Goal: Task Accomplishment & Management: Complete application form

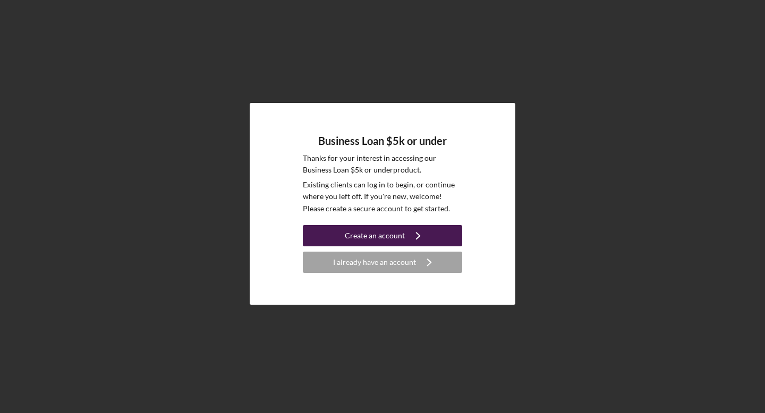
click at [338, 241] on button "Create an account Icon/Navigate" at bounding box center [382, 235] width 159 height 21
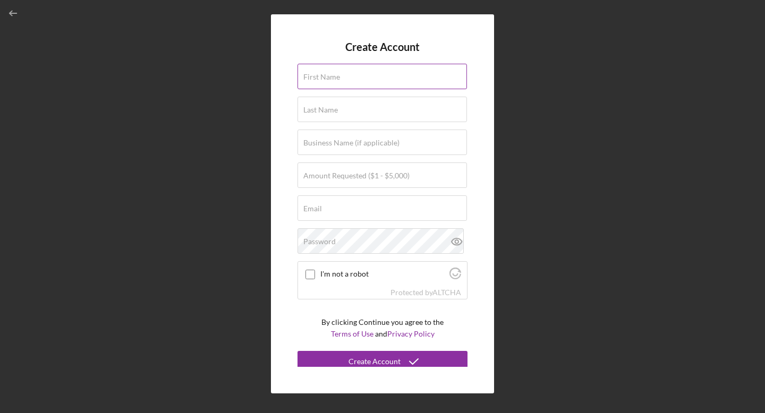
click at [340, 74] on div "First Name" at bounding box center [383, 77] width 170 height 27
type input "[PERSON_NAME]"
type input "[EMAIL_ADDRESS][DOMAIN_NAME]"
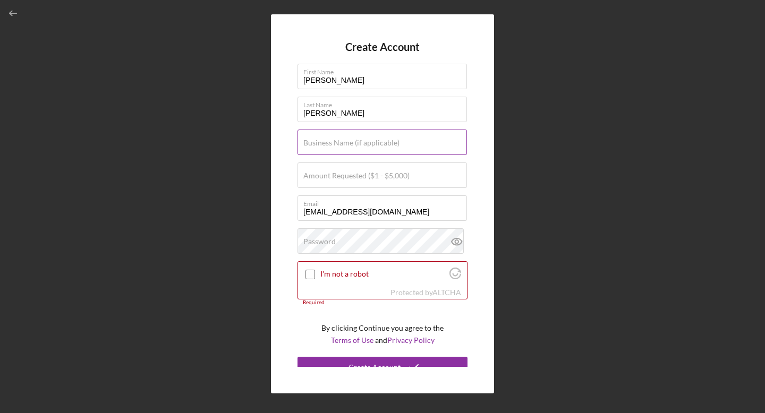
click at [338, 139] on label "Business Name (if applicable)" at bounding box center [351, 143] width 96 height 9
click at [338, 139] on input "Business Name (if applicable)" at bounding box center [383, 143] width 170 height 26
type input "Glass & Garnish LLC"
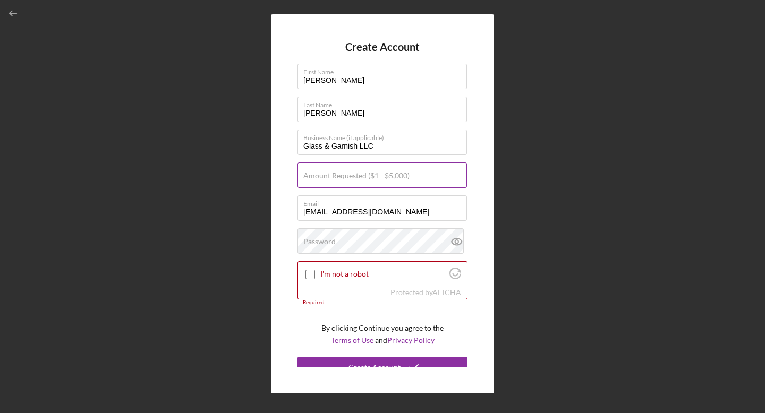
click at [370, 174] on label "Amount Requested ($1 - $5,000)" at bounding box center [356, 176] width 106 height 9
click at [370, 174] on input "Amount Requested ($1 - $5,000)" at bounding box center [383, 176] width 170 height 26
type input "$5,000"
click at [370, 268] on div "I'm not a robot" at bounding box center [382, 274] width 169 height 25
click at [306, 277] on input "I'm not a robot" at bounding box center [311, 275] width 10 height 10
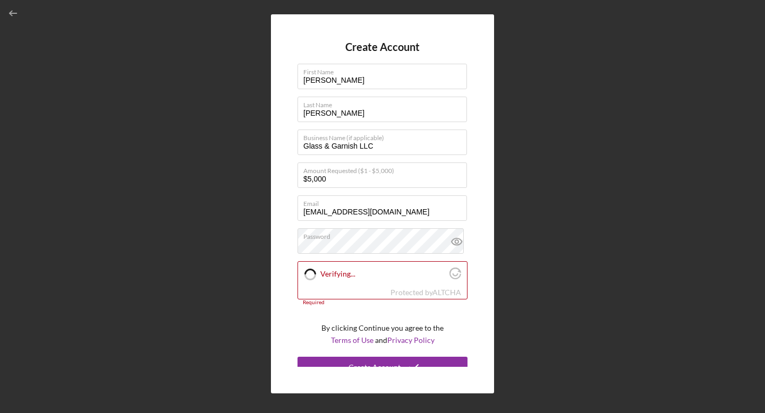
checkbox input "true"
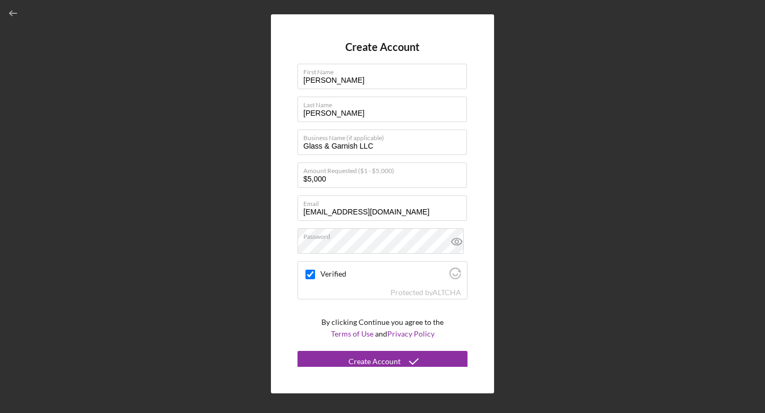
scroll to position [5, 0]
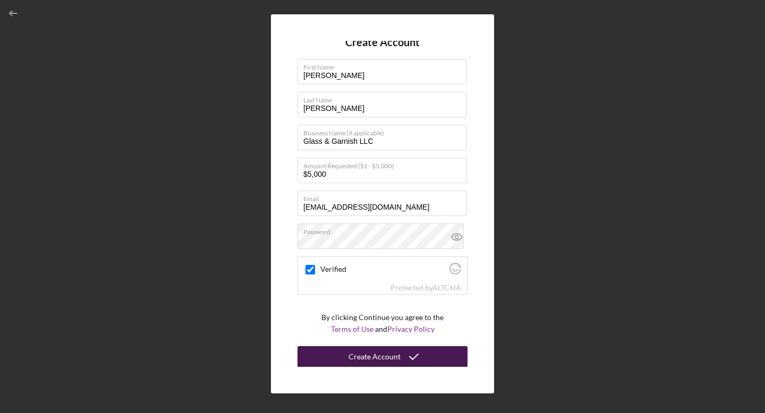
click at [366, 359] on div "Create Account" at bounding box center [375, 356] width 52 height 21
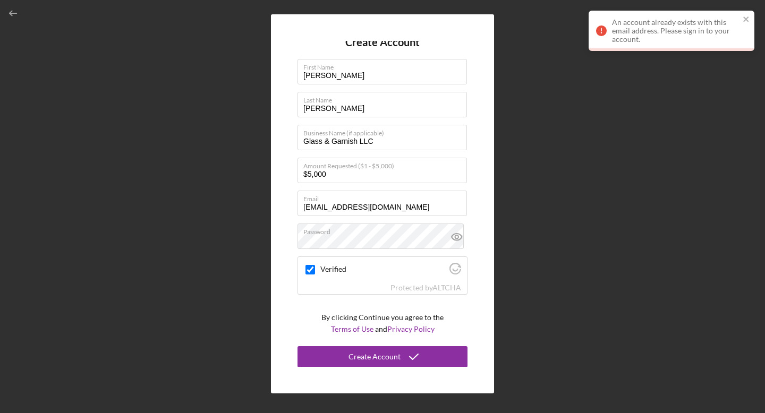
click at [273, 145] on div "Create Account First Name Hannah Last Name Wilhoit Business Name (if applicable…" at bounding box center [382, 203] width 223 height 379
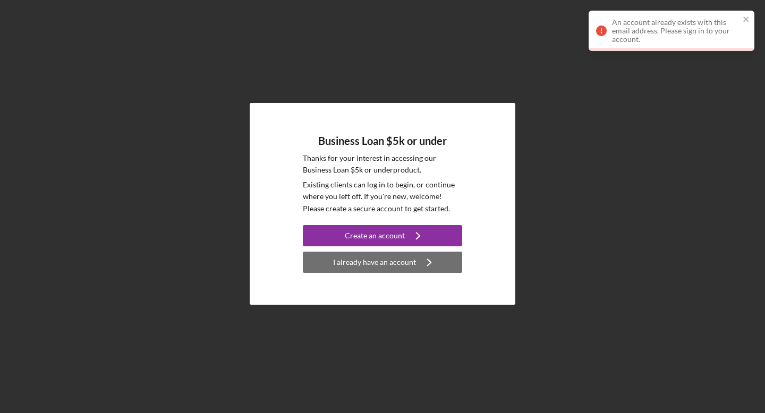
click at [354, 258] on div "I already have an account" at bounding box center [374, 262] width 83 height 21
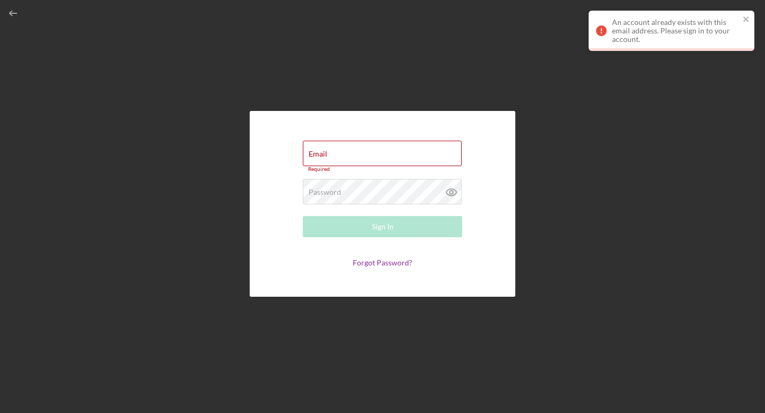
type input "glassgarnishbartending@gmail.com"
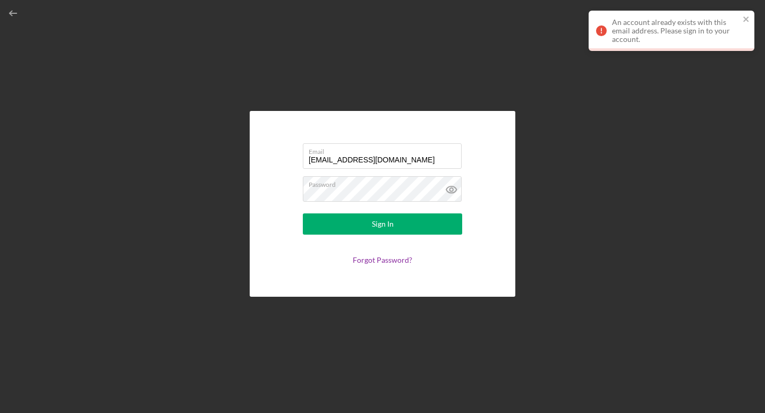
click at [358, 245] on form "Email glassgarnishbartending@gmail.com Password Sign In Forgot Password?" at bounding box center [382, 204] width 213 height 133
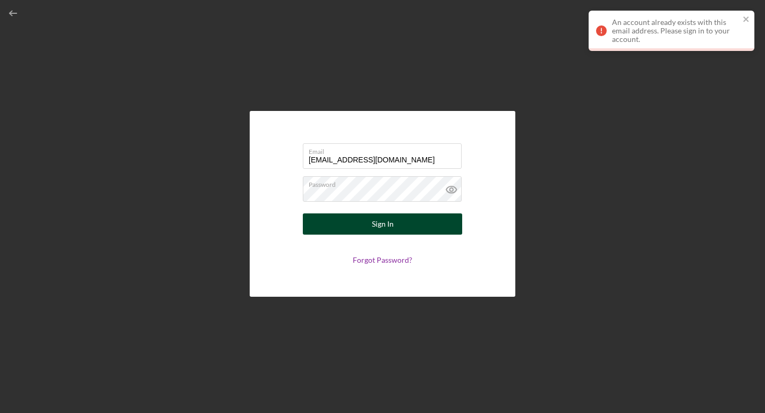
click at [358, 224] on button "Sign In" at bounding box center [382, 224] width 159 height 21
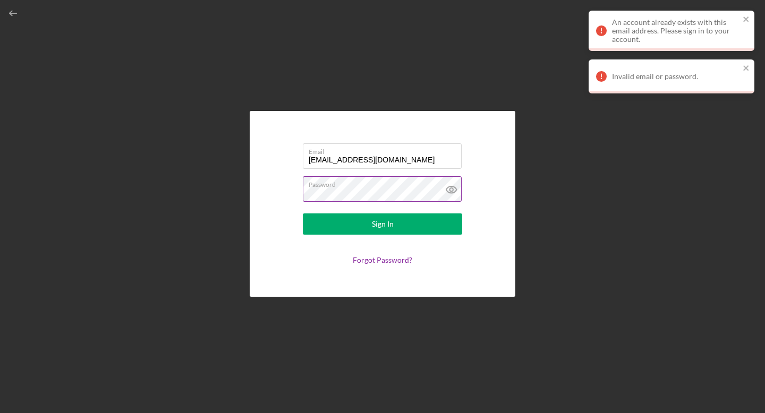
click at [448, 189] on icon at bounding box center [451, 189] width 27 height 27
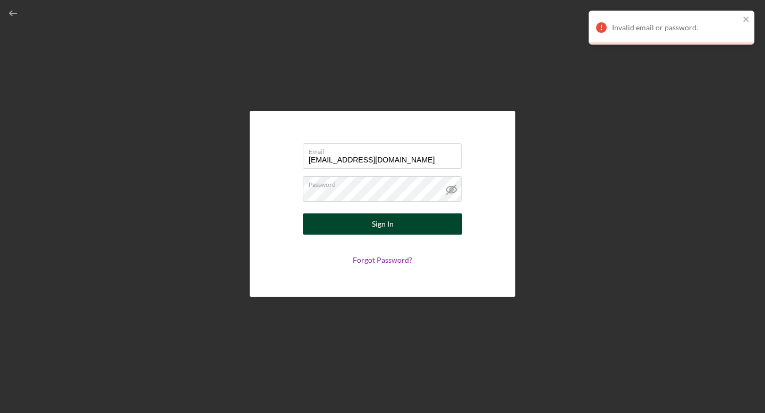
click at [413, 229] on button "Sign In" at bounding box center [382, 224] width 159 height 21
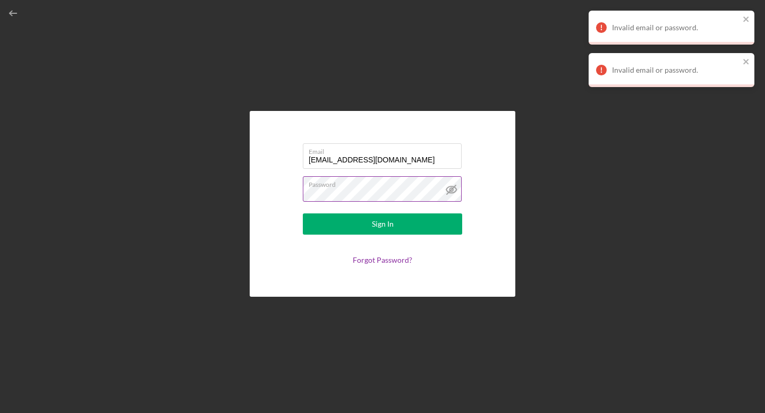
click at [449, 194] on icon at bounding box center [451, 189] width 27 height 27
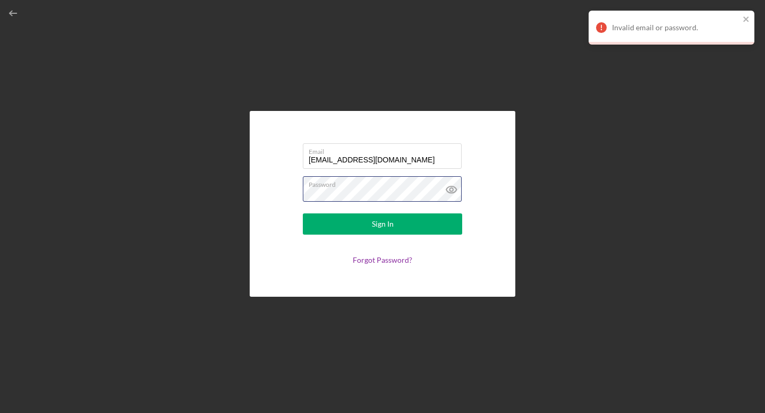
click at [259, 171] on div "Email glassgarnishbartending@gmail.com Password Sign In Forgot Password?" at bounding box center [383, 204] width 266 height 186
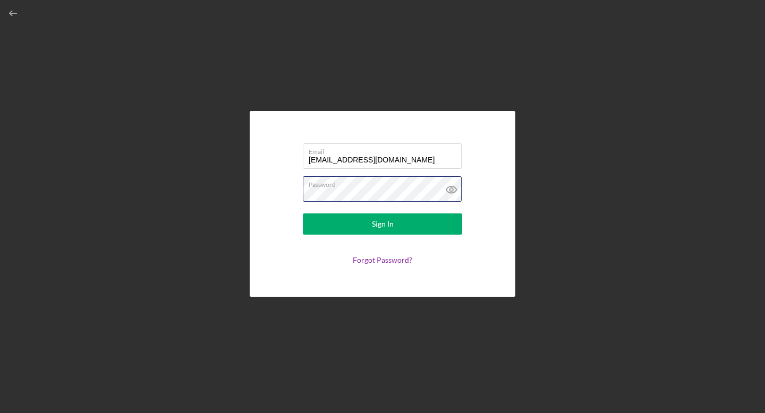
click at [303, 214] on button "Sign In" at bounding box center [382, 224] width 159 height 21
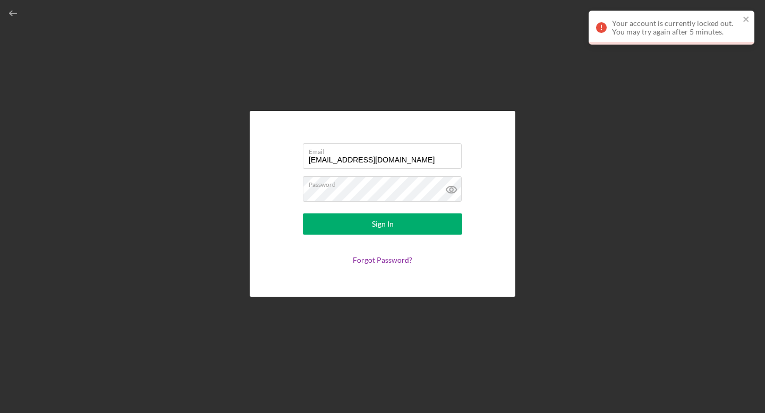
click at [356, 275] on div "Email glassgarnishbartending@gmail.com Password Sign In Forgot Password?" at bounding box center [383, 204] width 266 height 186
click at [371, 260] on link "Forgot Password?" at bounding box center [383, 260] width 60 height 9
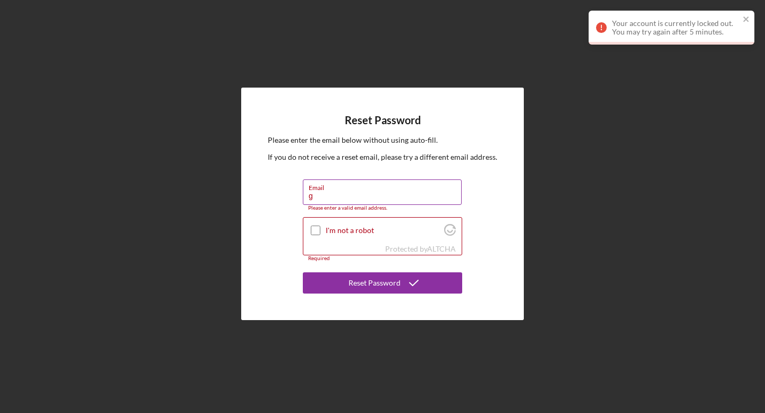
type input "glassgarnishbartending@gmail.com"
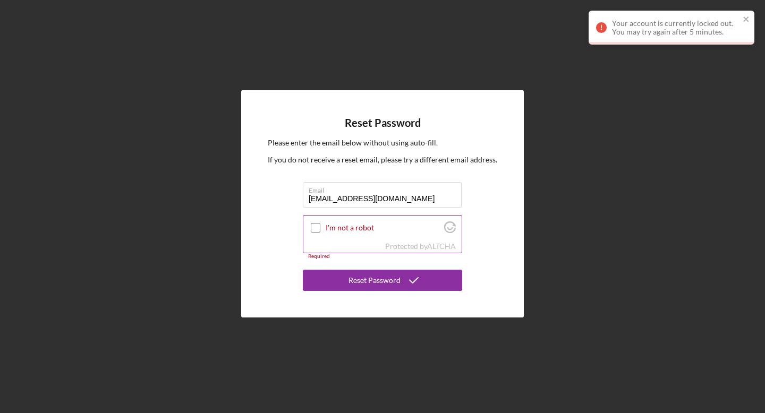
click at [312, 230] on input "I'm not a robot" at bounding box center [316, 228] width 10 height 10
checkbox input "true"
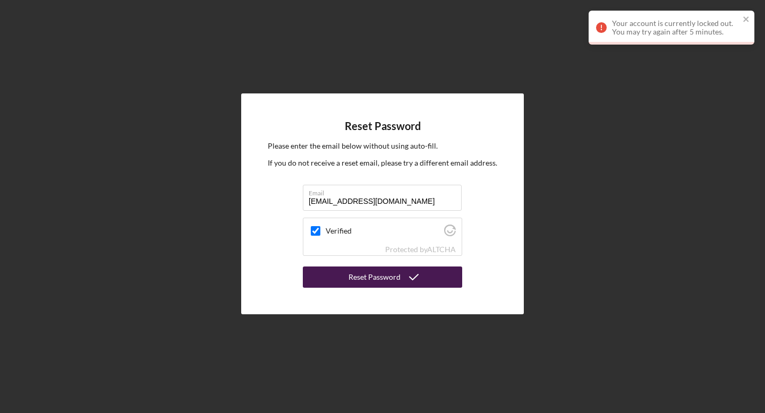
click at [344, 275] on button "Reset Password" at bounding box center [382, 277] width 159 height 21
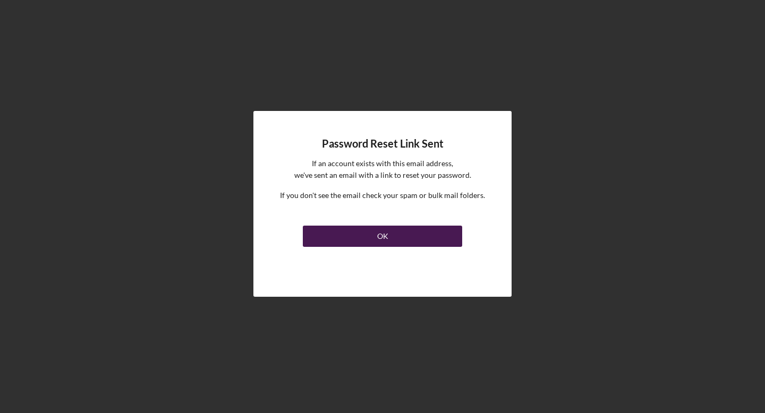
click at [360, 238] on button "OK" at bounding box center [382, 236] width 159 height 21
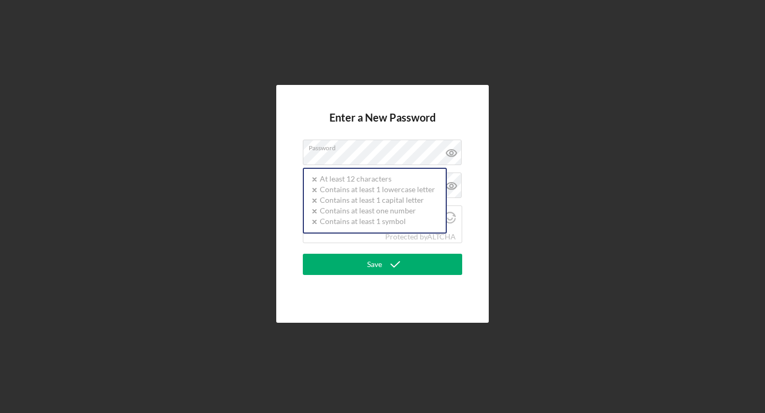
click at [298, 179] on div "Enter a New Password Password Icon/icon-validation-no At least 12 characters Ic…" at bounding box center [382, 204] width 213 height 239
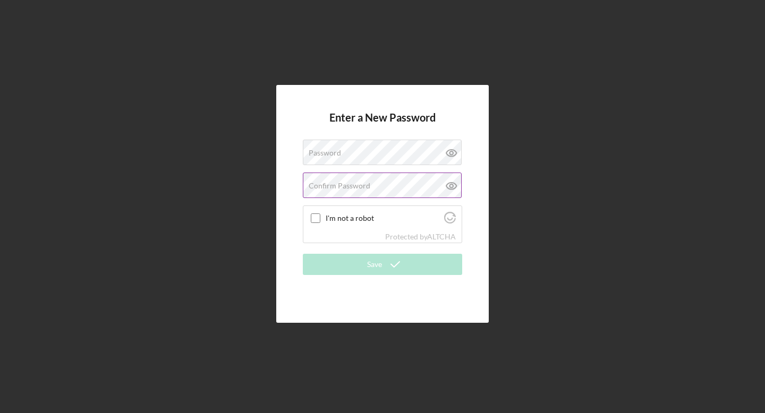
click at [327, 184] on label "Confirm Password" at bounding box center [340, 186] width 62 height 9
click at [338, 153] on label "Password" at bounding box center [325, 153] width 32 height 9
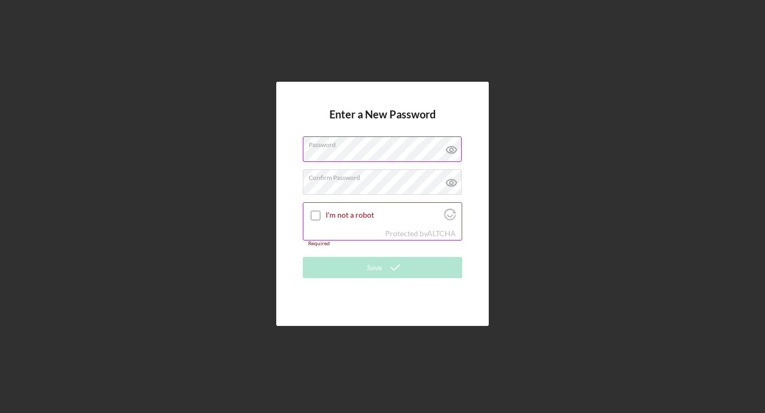
click at [339, 218] on label "I'm not a robot" at bounding box center [383, 215] width 115 height 9
click at [320, 218] on input "I'm not a robot" at bounding box center [316, 216] width 10 height 10
checkbox input "true"
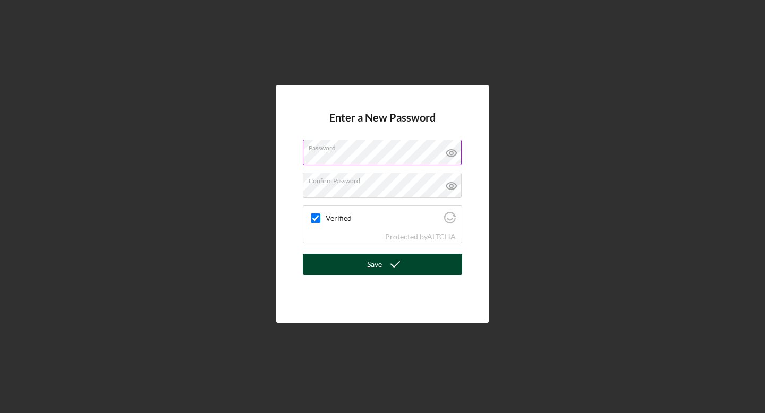
click at [342, 264] on button "Save" at bounding box center [382, 264] width 159 height 21
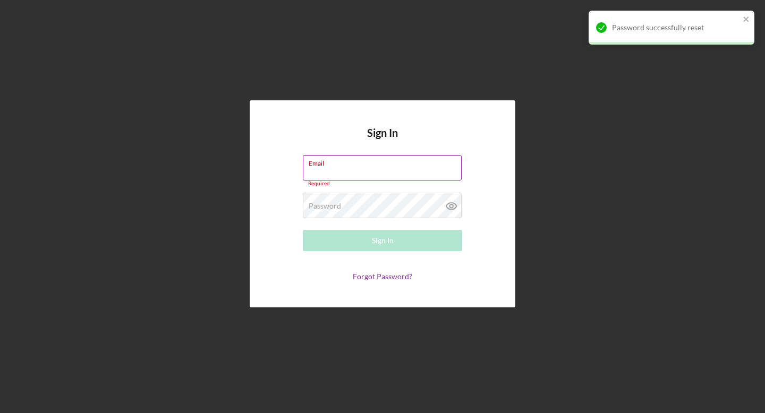
click at [385, 174] on input "Email" at bounding box center [382, 168] width 159 height 26
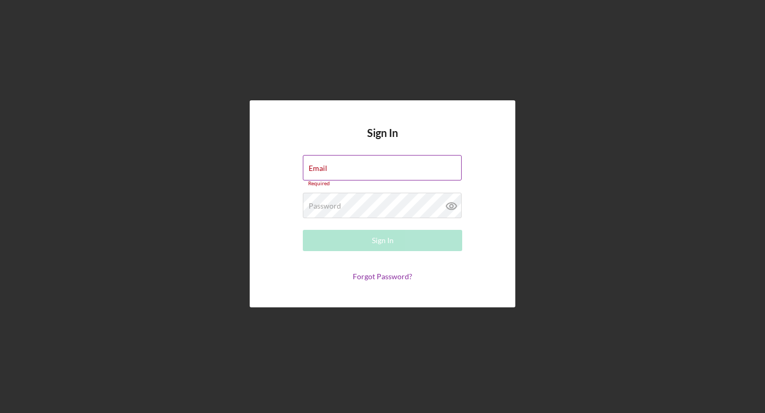
type input "glassgarnishbartending@gmail.com"
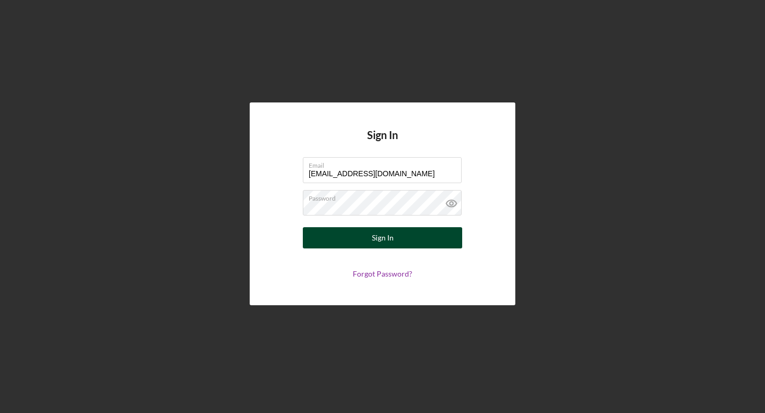
click at [371, 239] on button "Sign In" at bounding box center [382, 237] width 159 height 21
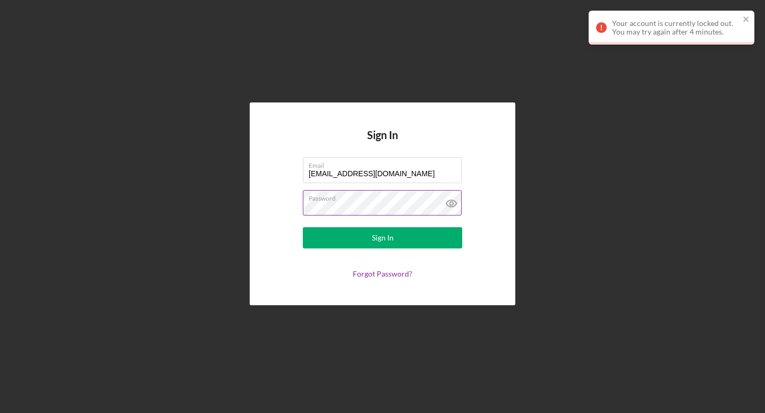
click at [447, 205] on icon at bounding box center [451, 203] width 10 height 7
click at [493, 198] on div "Sign In Email glassgarnishbartending@gmail.com Password Sign In Forgot Password?" at bounding box center [383, 204] width 266 height 202
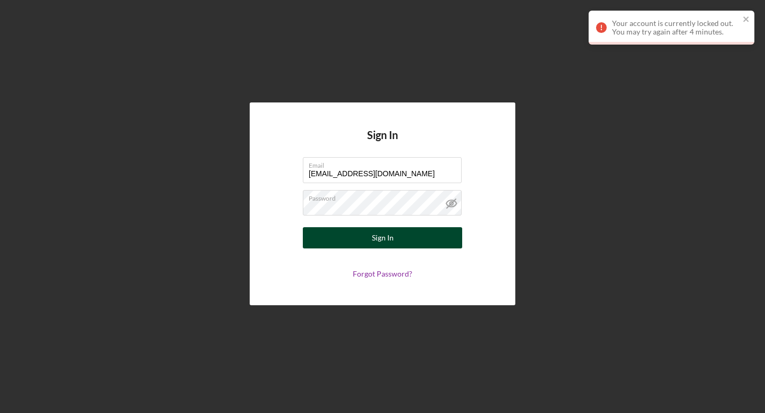
click at [404, 238] on button "Sign In" at bounding box center [382, 237] width 159 height 21
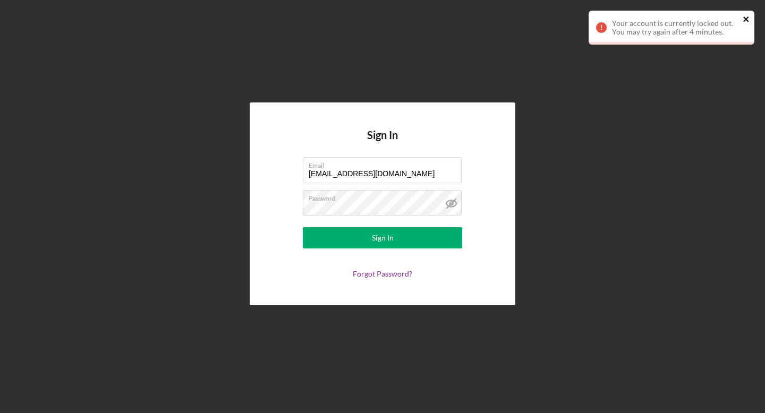
click at [747, 15] on icon "close" at bounding box center [746, 19] width 7 height 9
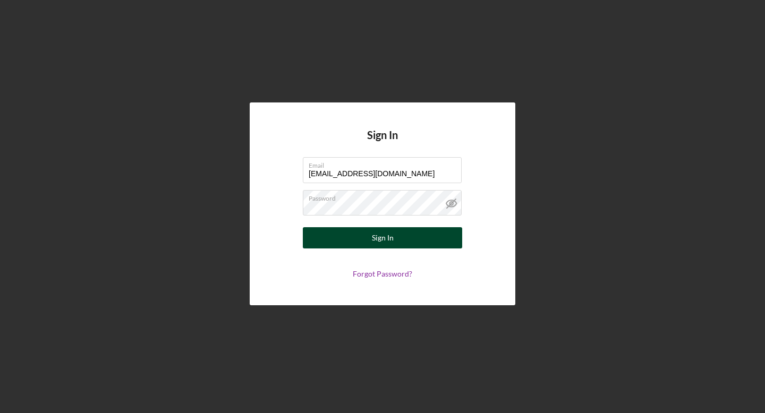
click at [345, 231] on button "Sign In" at bounding box center [382, 237] width 159 height 21
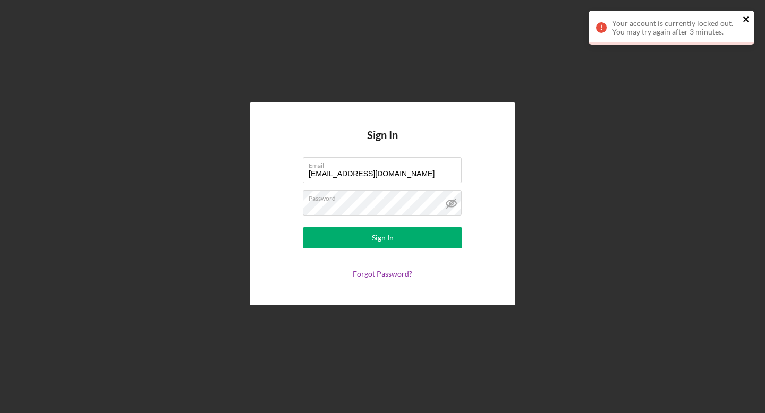
click at [750, 15] on icon "close" at bounding box center [746, 19] width 7 height 9
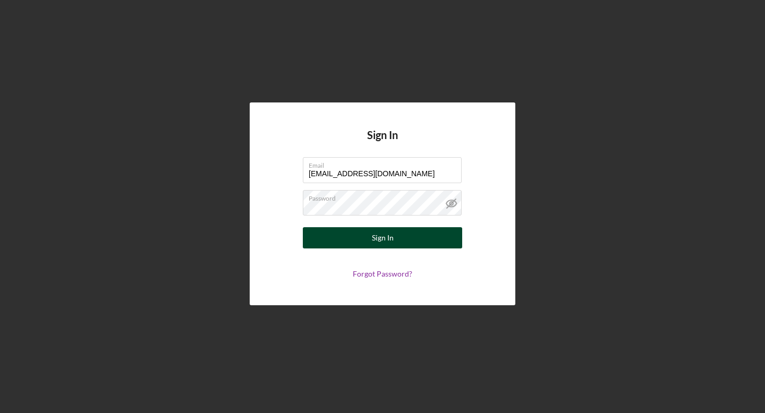
click at [384, 246] on div "Sign In" at bounding box center [383, 237] width 22 height 21
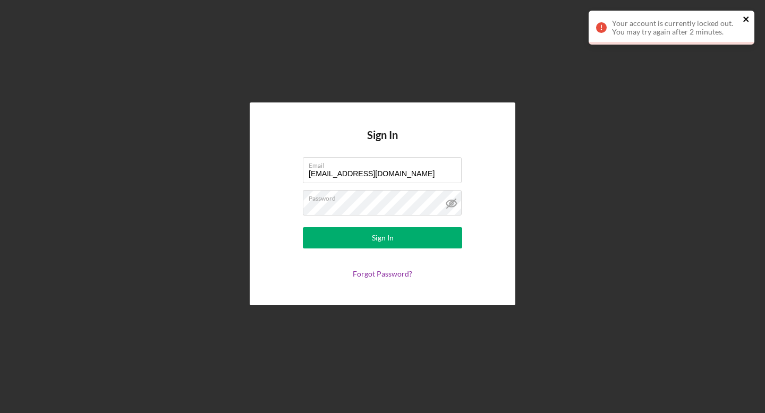
click at [747, 20] on icon "close" at bounding box center [745, 18] width 5 height 5
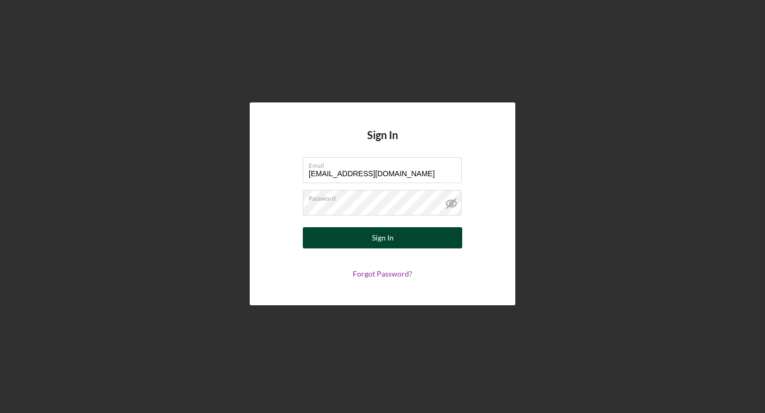
click at [344, 238] on button "Sign In" at bounding box center [382, 237] width 159 height 21
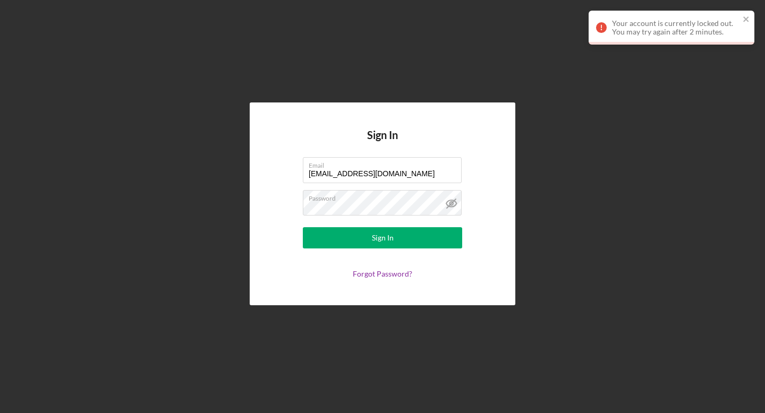
click at [750, 13] on div "Your account is currently locked out. You may try again after 2 minutes." at bounding box center [672, 28] width 166 height 34
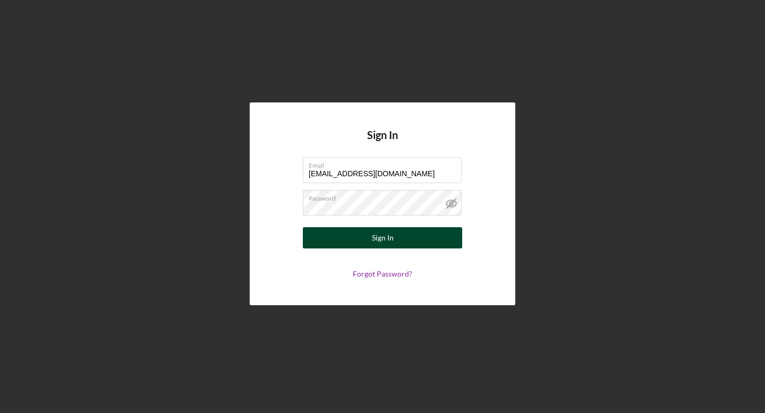
click at [369, 241] on button "Sign In" at bounding box center [382, 237] width 159 height 21
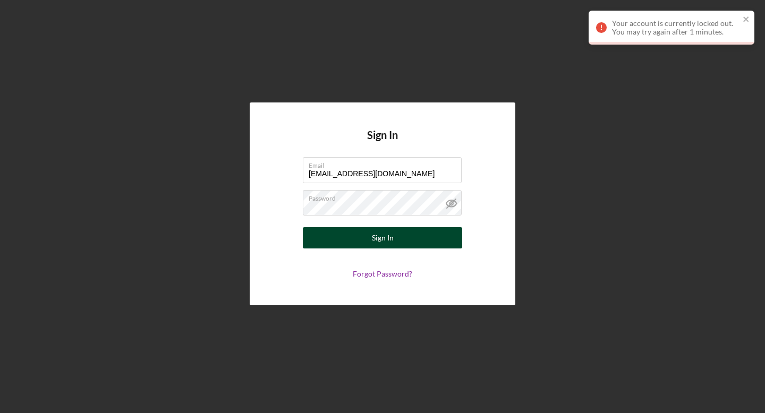
click at [394, 242] on button "Sign In" at bounding box center [382, 237] width 159 height 21
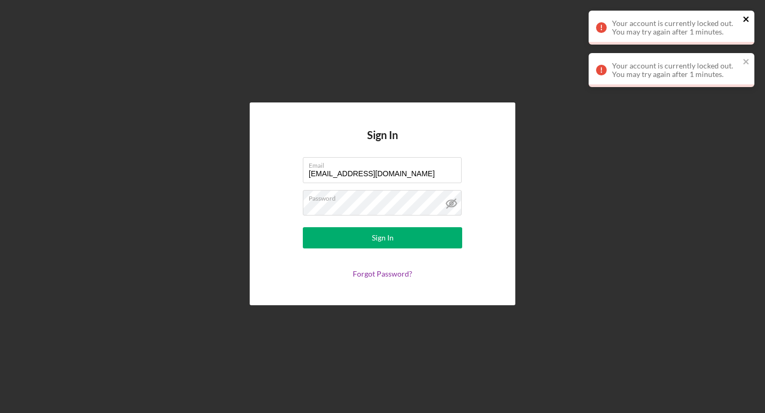
click at [750, 22] on icon "close" at bounding box center [746, 19] width 7 height 9
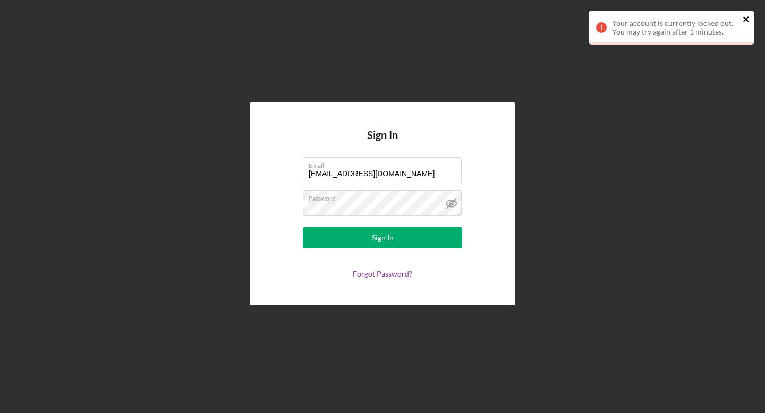
click at [748, 21] on icon "close" at bounding box center [745, 18] width 5 height 5
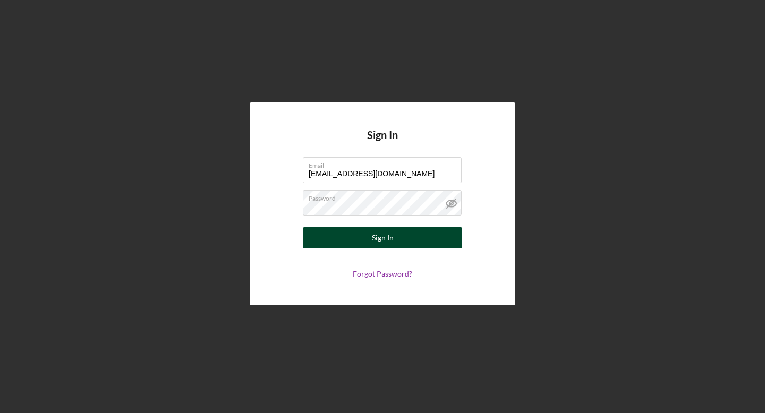
click at [337, 238] on button "Sign In" at bounding box center [382, 237] width 159 height 21
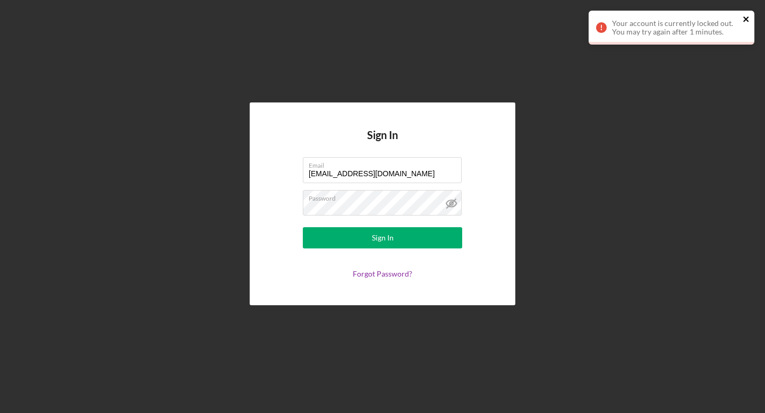
click at [744, 21] on icon "close" at bounding box center [745, 18] width 5 height 5
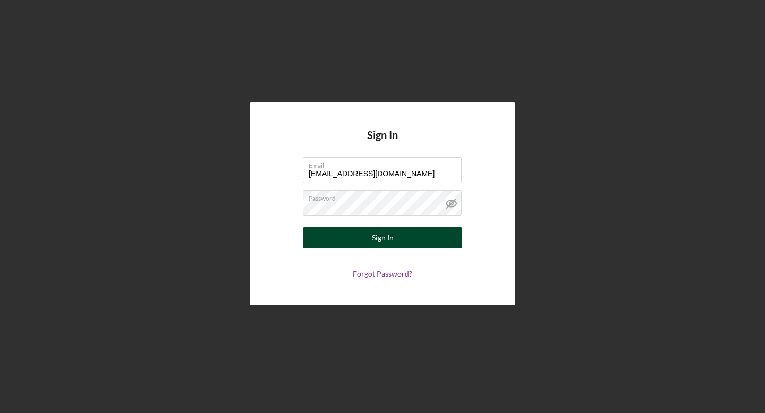
click at [371, 238] on button "Sign In" at bounding box center [382, 237] width 159 height 21
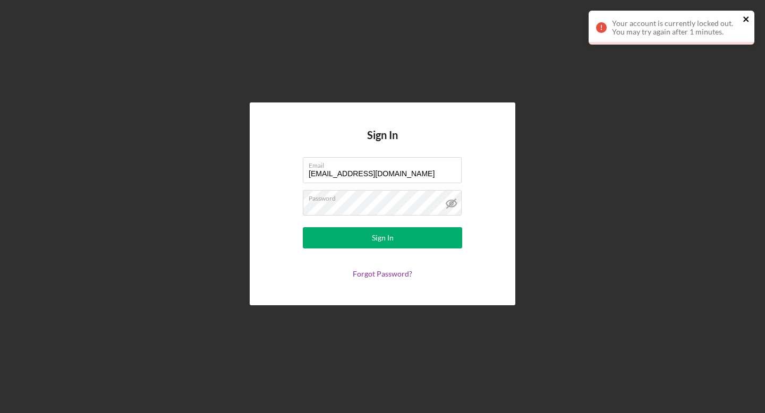
click at [747, 15] on icon "close" at bounding box center [746, 19] width 7 height 9
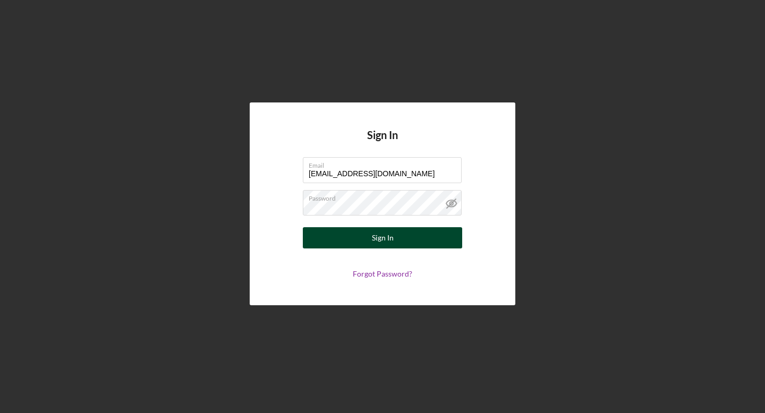
click at [375, 241] on div "Sign In" at bounding box center [383, 237] width 22 height 21
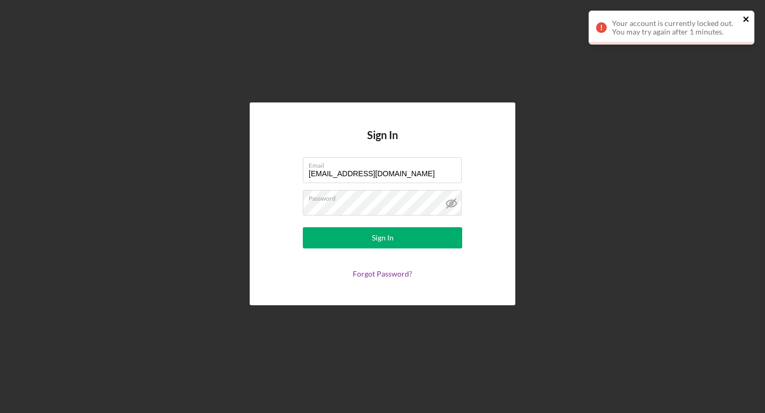
click at [748, 18] on icon "close" at bounding box center [745, 18] width 5 height 5
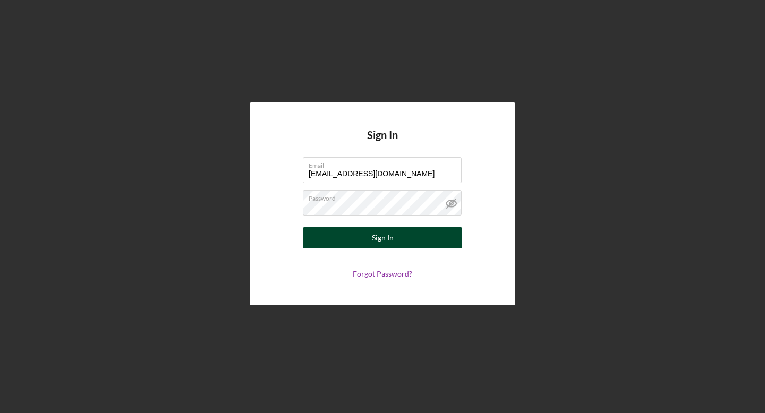
click at [339, 236] on button "Sign In" at bounding box center [382, 237] width 159 height 21
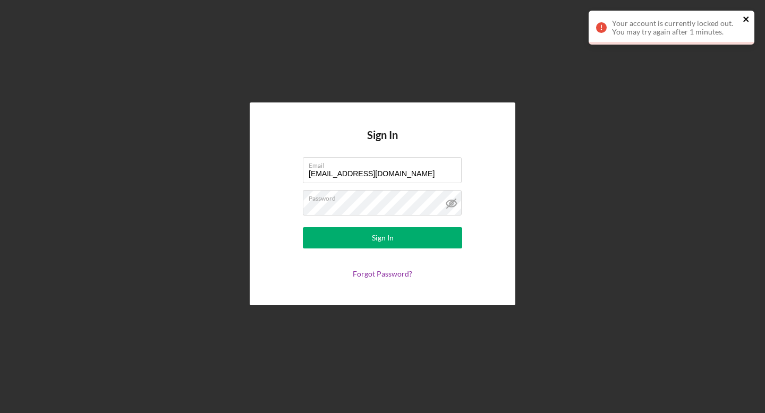
click at [745, 18] on icon "close" at bounding box center [745, 18] width 5 height 5
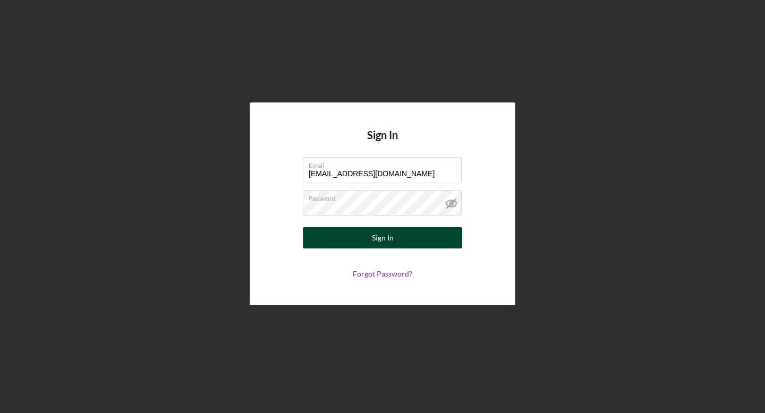
click at [396, 241] on button "Sign In" at bounding box center [382, 237] width 159 height 21
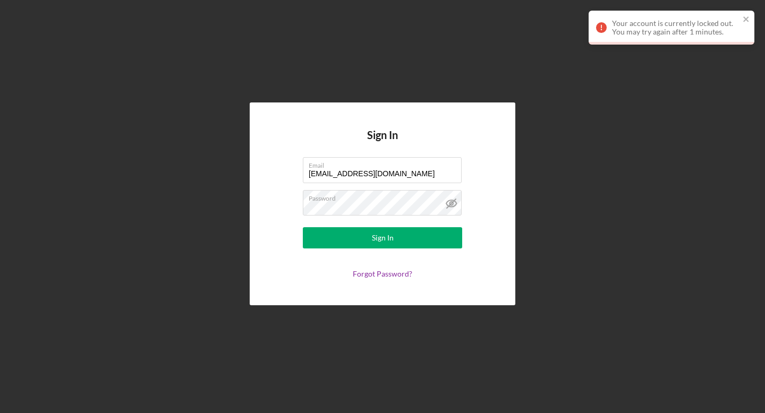
click at [750, 20] on div "Your account is currently locked out. You may try again after 1 minutes." at bounding box center [672, 28] width 166 height 34
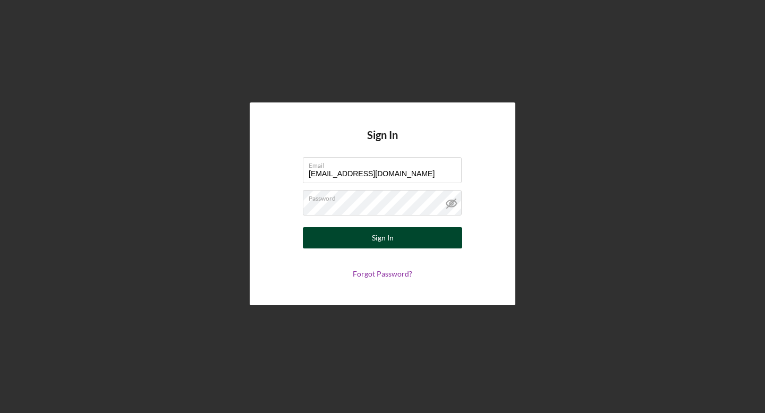
click at [368, 235] on button "Sign In" at bounding box center [382, 237] width 159 height 21
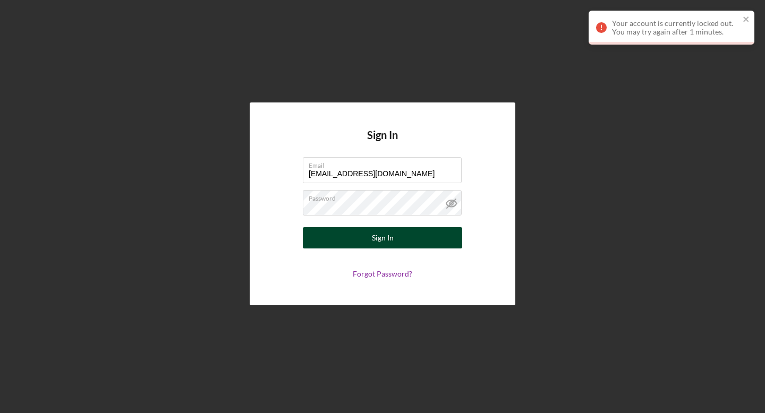
click at [359, 227] on form "Email glassgarnishbartending@gmail.com Password Sign In Forgot Password?" at bounding box center [382, 217] width 213 height 121
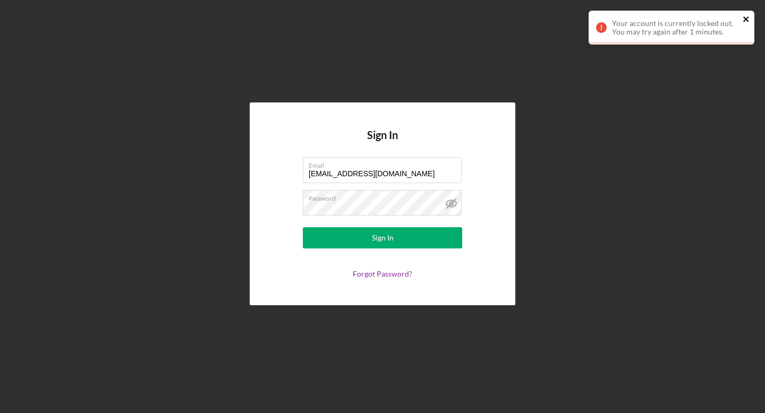
click at [749, 18] on icon "close" at bounding box center [746, 19] width 7 height 9
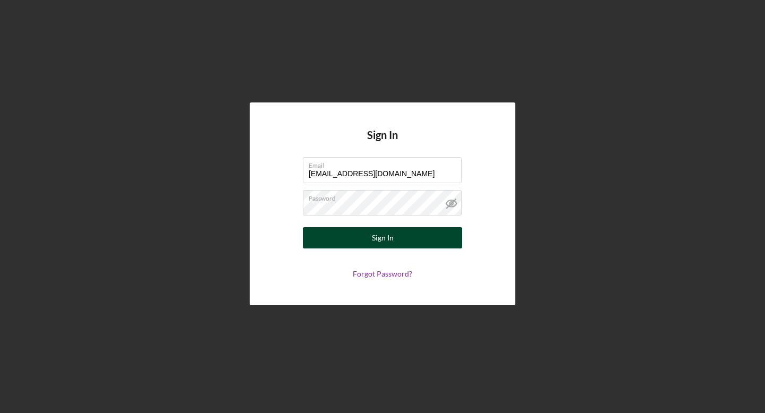
click at [398, 248] on button "Sign In" at bounding box center [382, 237] width 159 height 21
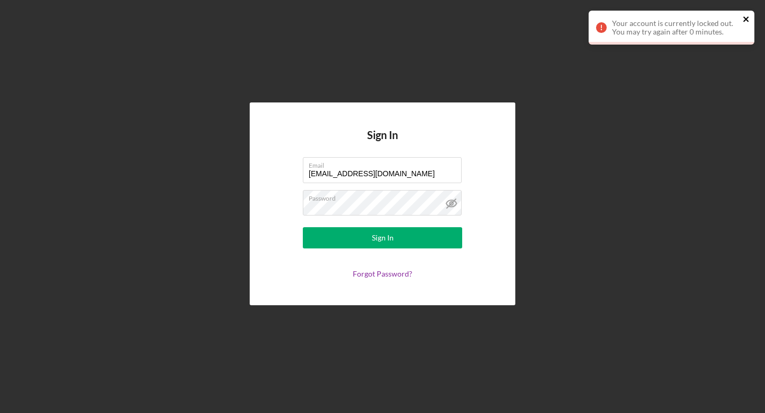
click at [748, 20] on icon "close" at bounding box center [746, 19] width 7 height 9
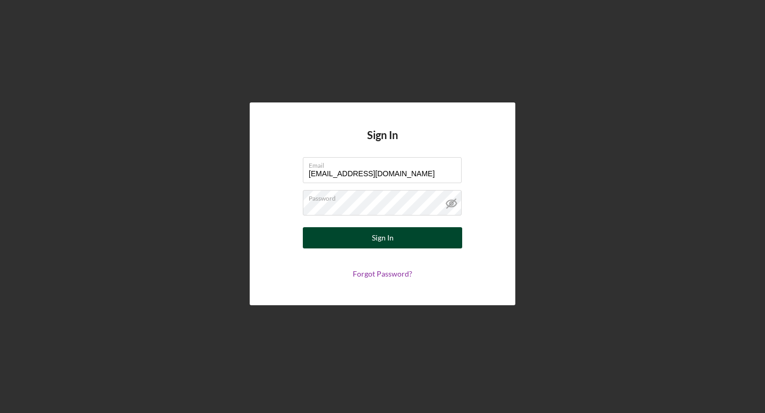
click at [382, 234] on div "Sign In" at bounding box center [383, 237] width 22 height 21
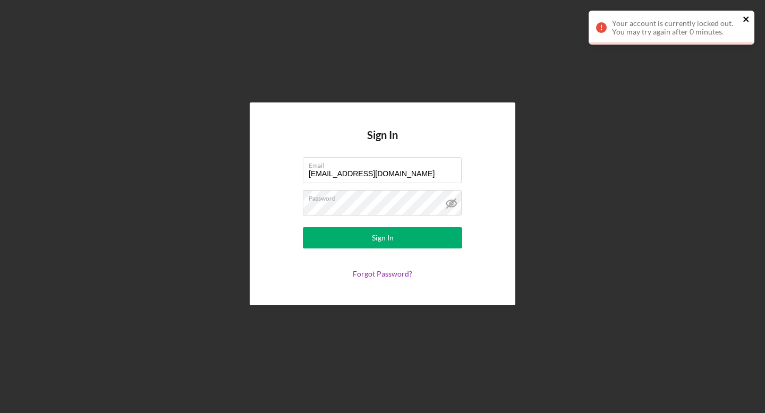
click at [743, 17] on icon "close" at bounding box center [746, 19] width 7 height 9
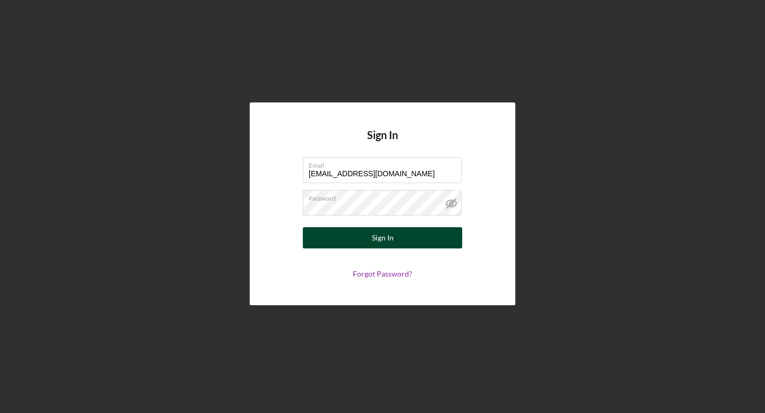
click at [374, 241] on div "Sign In" at bounding box center [383, 237] width 22 height 21
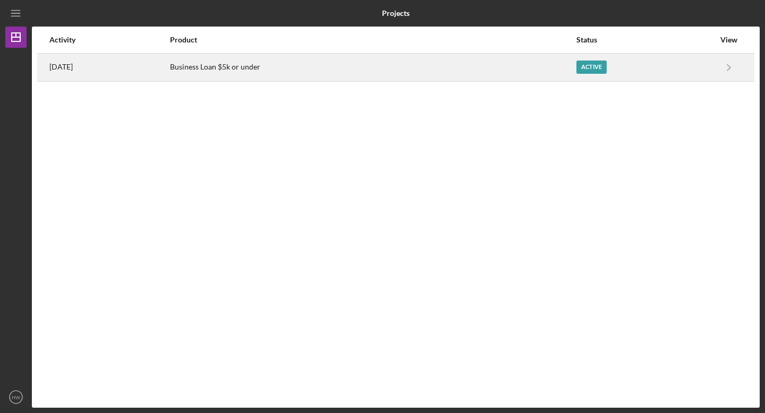
click at [596, 72] on div "Active" at bounding box center [592, 67] width 30 height 13
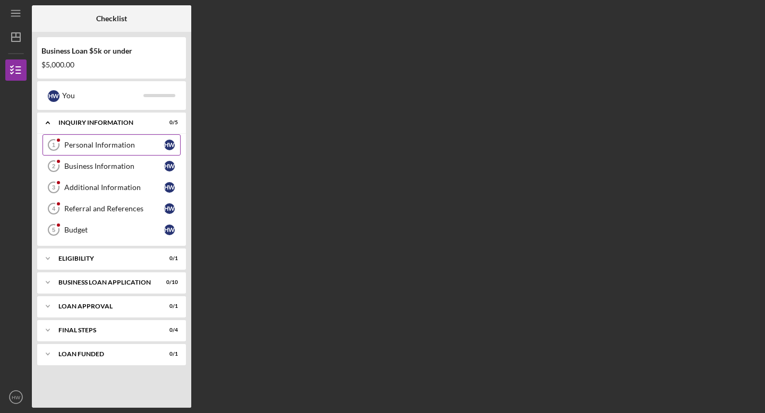
click at [100, 148] on div "Personal Information" at bounding box center [114, 145] width 100 height 9
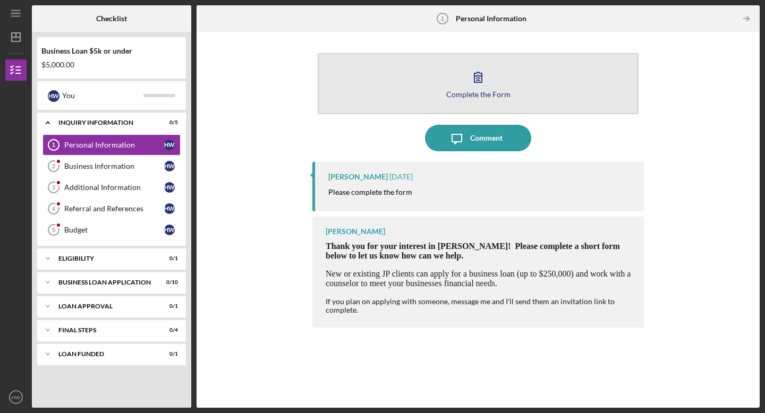
click at [489, 82] on icon "button" at bounding box center [478, 77] width 27 height 27
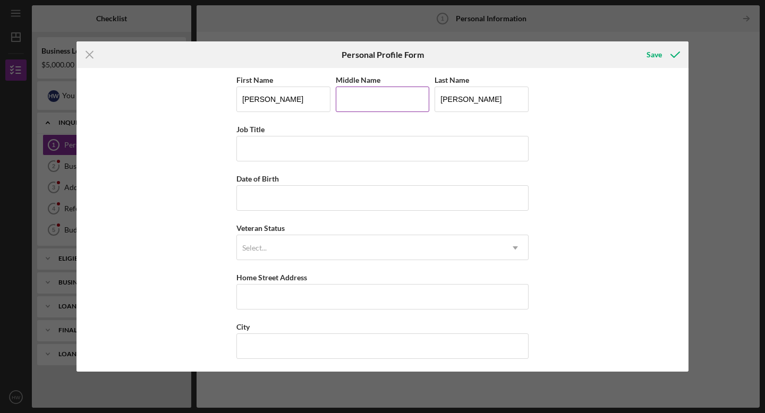
click at [378, 100] on input "Middle Name" at bounding box center [383, 100] width 94 height 26
type input "Marie"
type input "Managing Officer"
type input "02/26/1999"
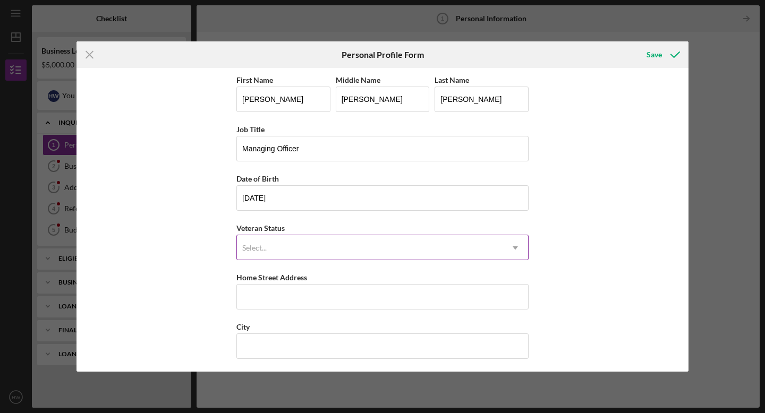
click at [384, 238] on div "Select..." at bounding box center [370, 248] width 266 height 24
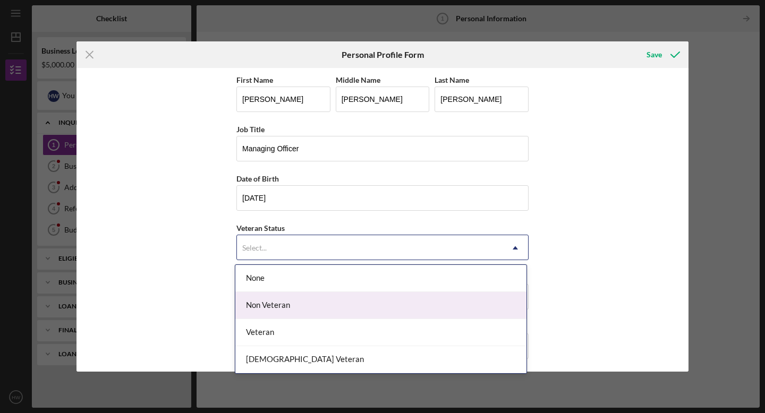
click at [364, 306] on div "Non Veteran" at bounding box center [380, 305] width 291 height 27
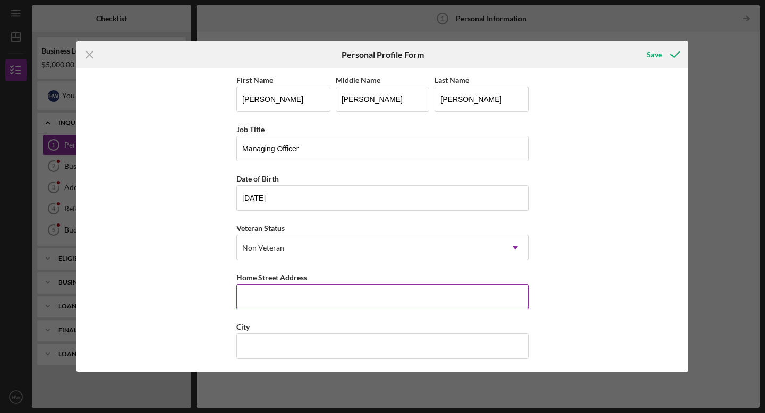
click at [361, 300] on input "Home Street Address" at bounding box center [382, 297] width 292 height 26
type input "121 SE 1171, Apt 1"
type input "Knob Noster"
type input "MO"
type input "65336"
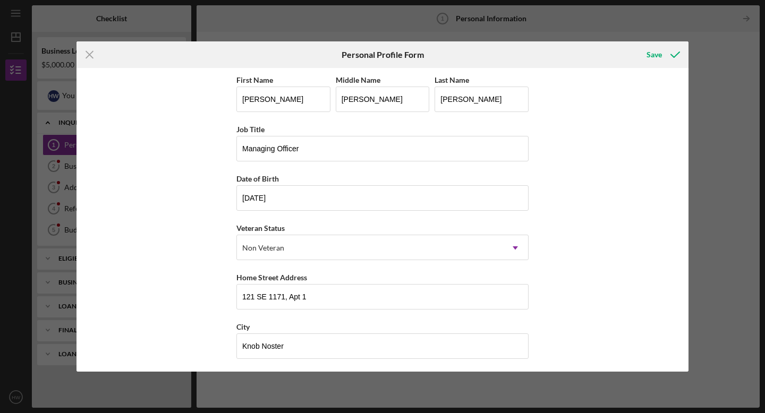
type input "United States"
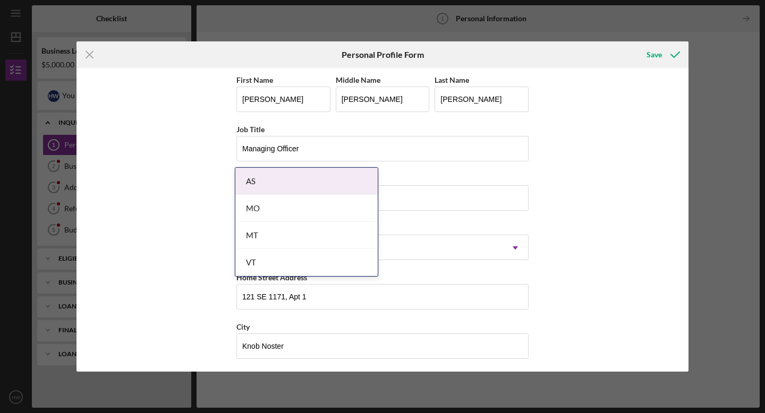
click at [252, 313] on body "Icon/Menu Personal Information 1 Personal Information Checklist Business Loan $…" at bounding box center [382, 206] width 765 height 413
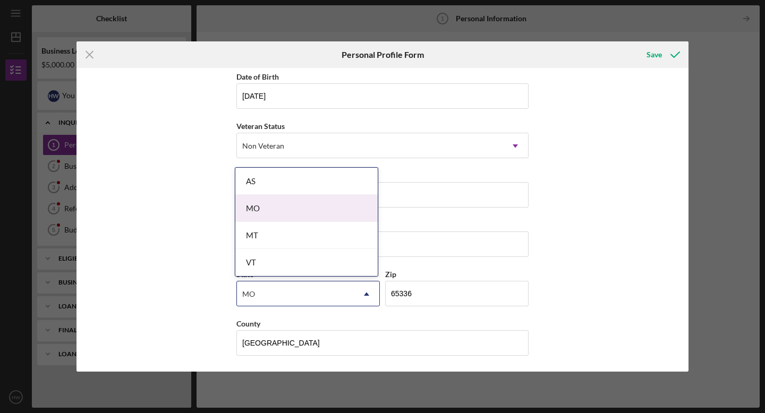
click at [273, 208] on div "MO" at bounding box center [306, 208] width 142 height 27
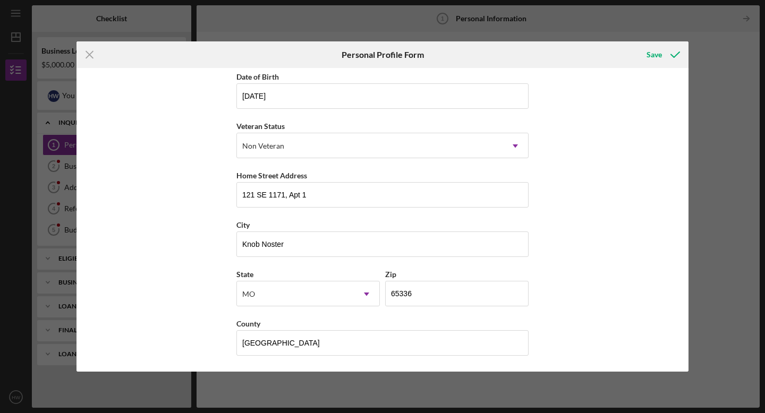
click at [205, 309] on div "First Name Hannah Middle Name Marie Last Name Wilhoit Job Title Managing Office…" at bounding box center [383, 220] width 612 height 304
click at [650, 62] on div "Save" at bounding box center [654, 54] width 15 height 21
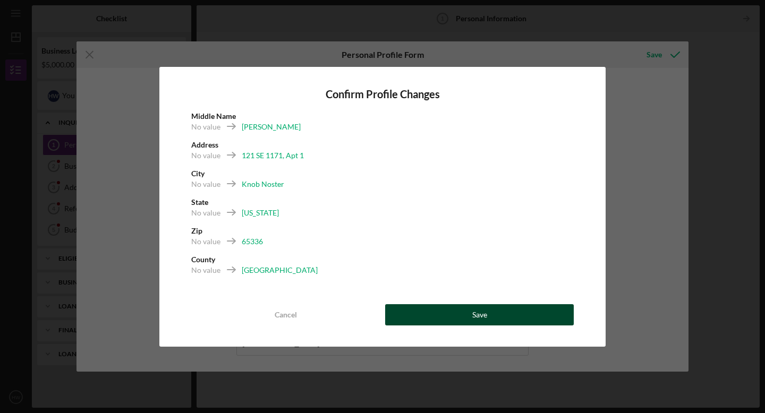
click at [409, 311] on button "Save" at bounding box center [479, 314] width 189 height 21
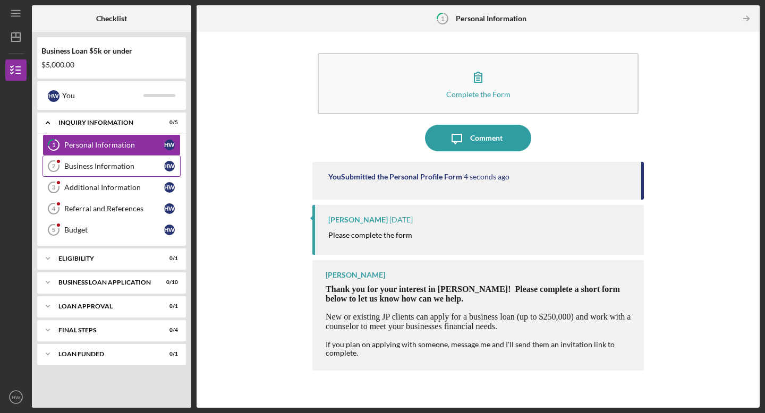
click at [126, 164] on div "Business Information" at bounding box center [114, 166] width 100 height 9
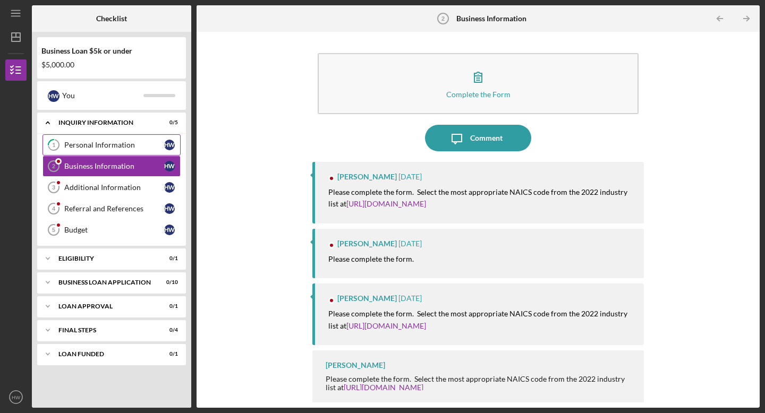
click at [119, 148] on div "Personal Information" at bounding box center [114, 145] width 100 height 9
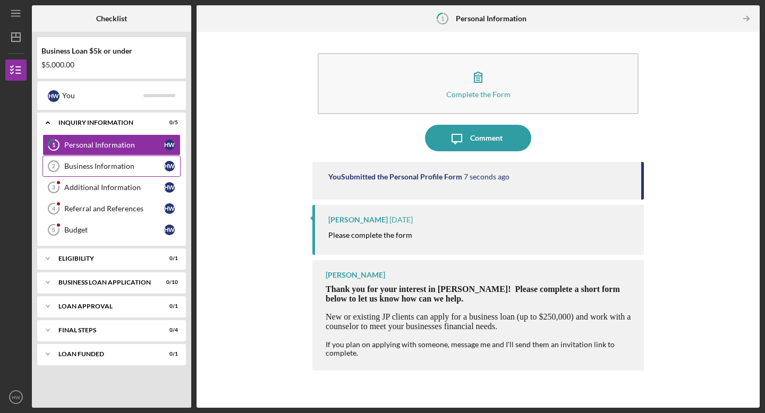
click at [116, 168] on div "Business Information" at bounding box center [114, 166] width 100 height 9
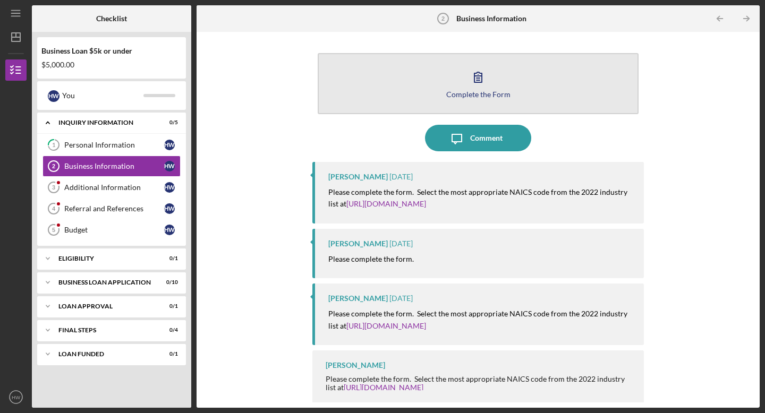
click at [401, 91] on button "Complete the Form Form" at bounding box center [478, 83] width 321 height 61
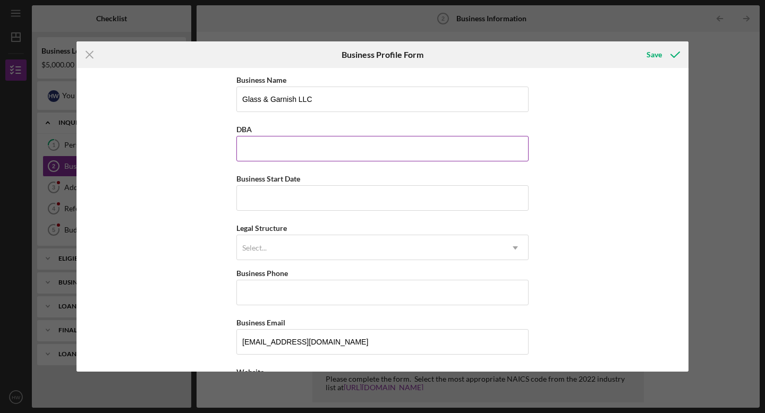
click at [378, 149] on input "DBA" at bounding box center [382, 149] width 292 height 26
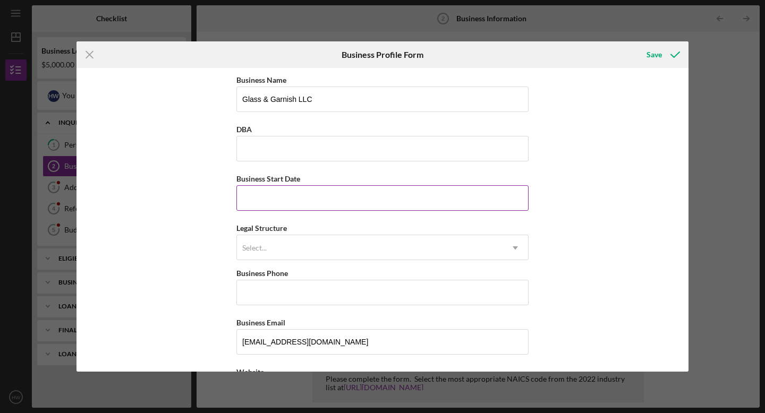
click at [370, 202] on input "Business Start Date" at bounding box center [382, 198] width 292 height 26
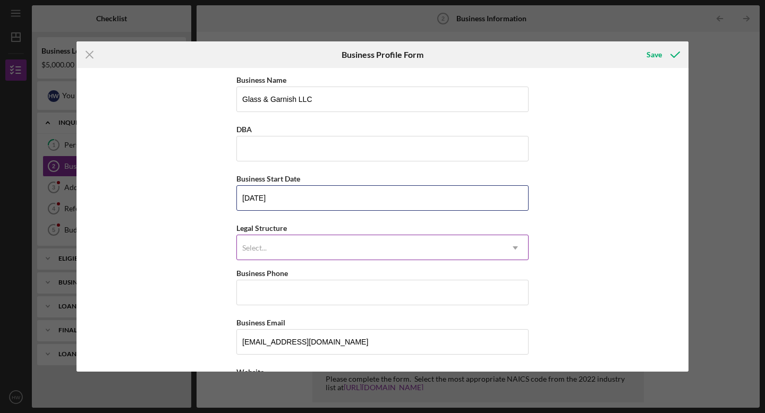
type input "05/05/2025"
click at [371, 238] on div "Select..." at bounding box center [370, 248] width 266 height 24
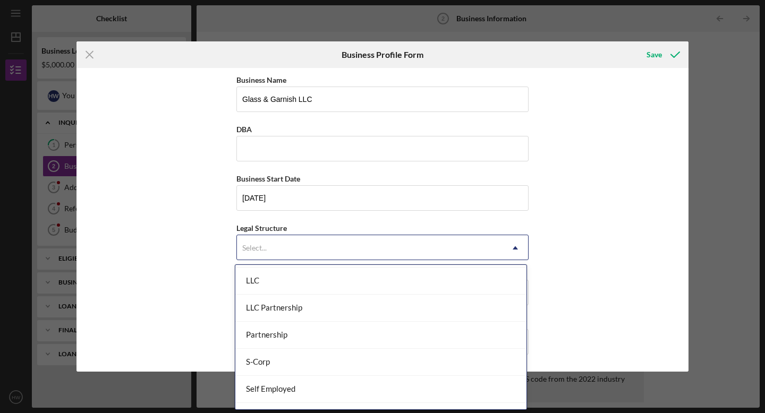
scroll to position [185, 0]
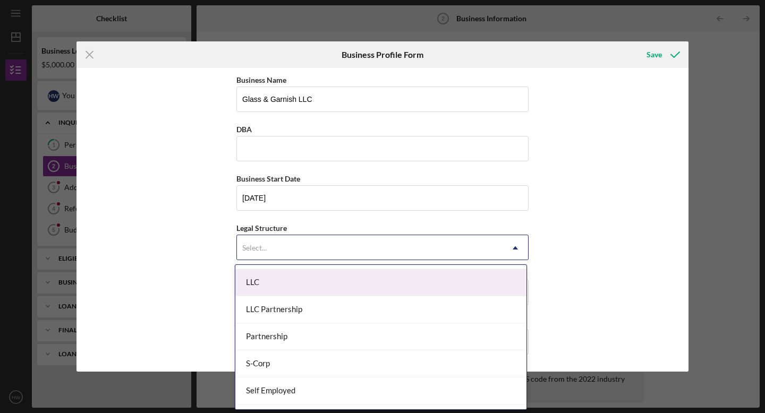
click at [434, 286] on div "LLC" at bounding box center [380, 282] width 291 height 27
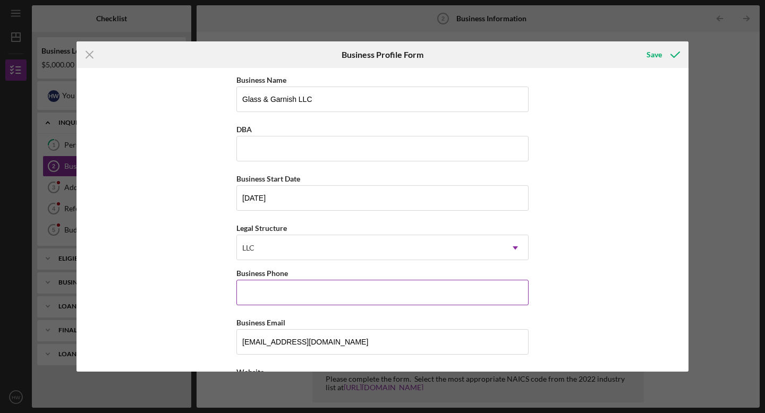
click at [404, 298] on input "Business Phone" at bounding box center [382, 293] width 292 height 26
type input "(660) 619-8743"
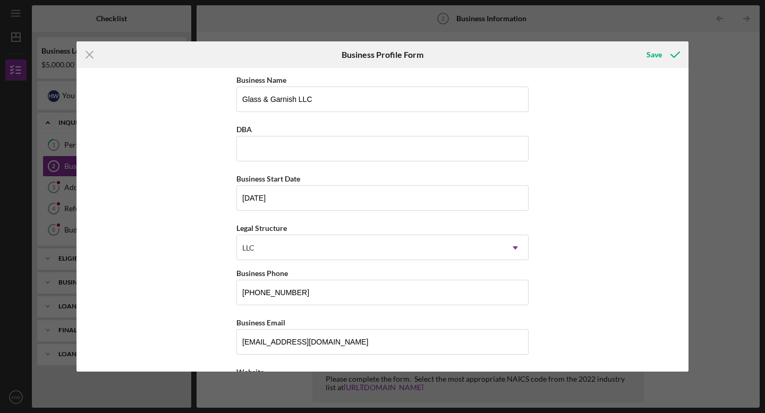
click at [204, 329] on div "Business Name Glass & Garnish LLC DBA Business Start Date 05/05/2025 Legal Stru…" at bounding box center [383, 220] width 612 height 304
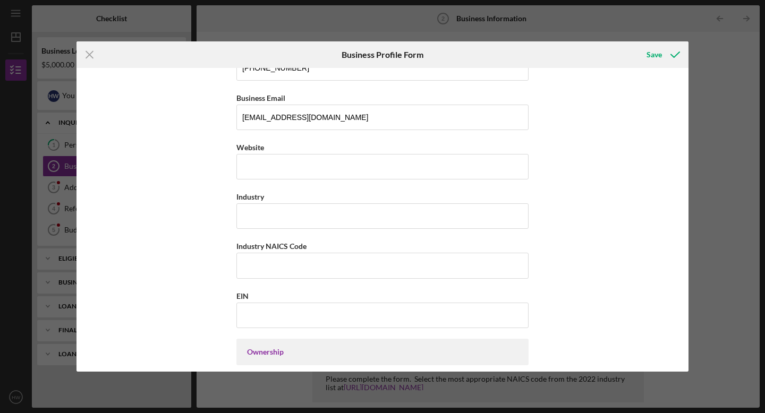
scroll to position [231, 0]
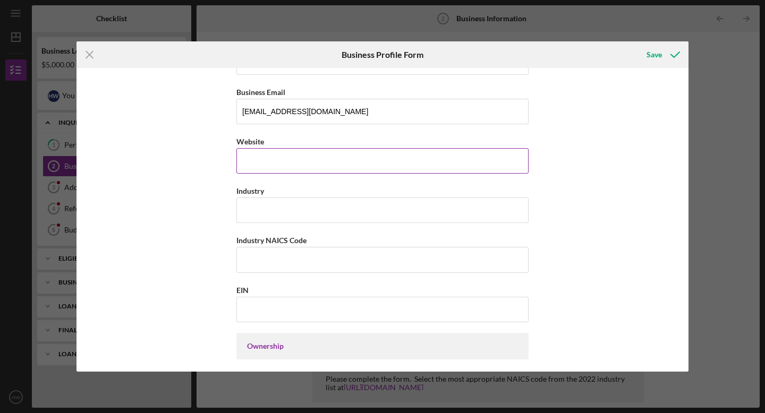
click at [391, 154] on input "Website" at bounding box center [382, 161] width 292 height 26
type input "glassgarnishbartending@gmail.com"
type input "M"
type input "W"
type input "S"
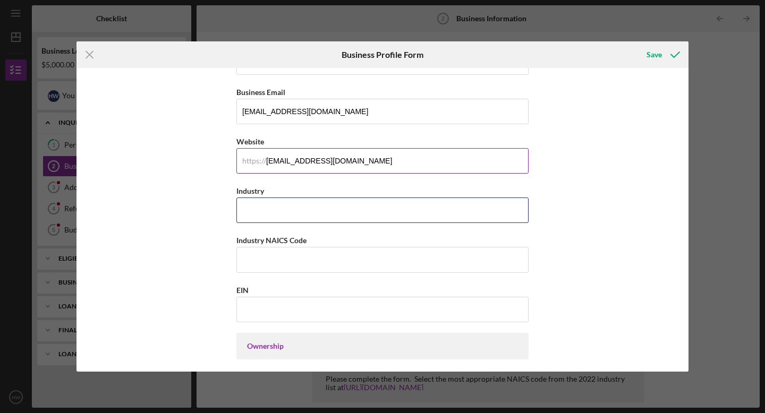
type input "o"
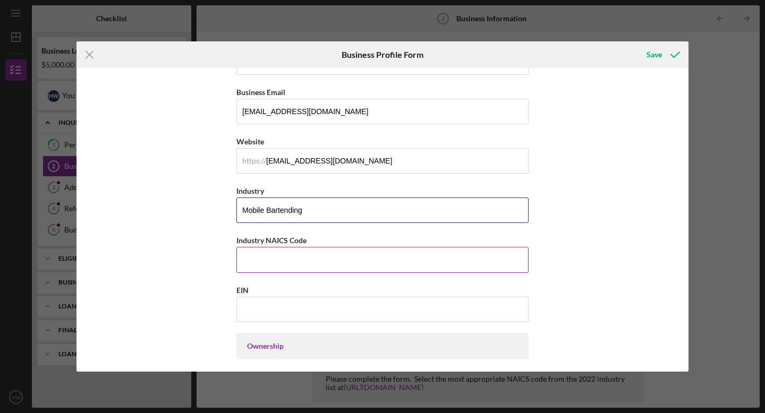
type input "Mobile Bartending"
click at [382, 263] on input "Industry NAICS Code" at bounding box center [382, 260] width 292 height 26
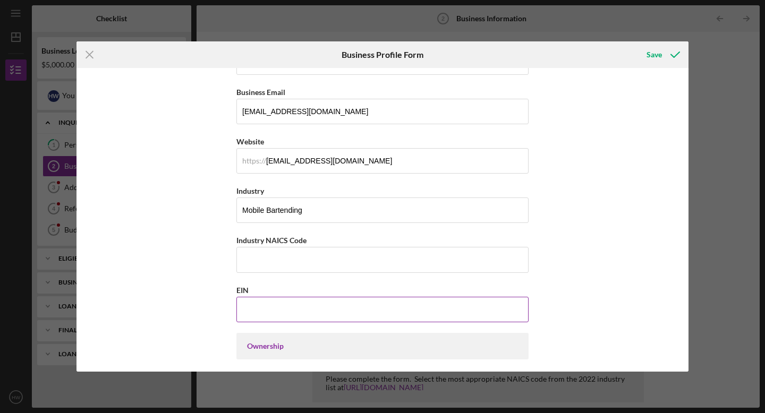
click at [345, 312] on input "EIN" at bounding box center [382, 310] width 292 height 26
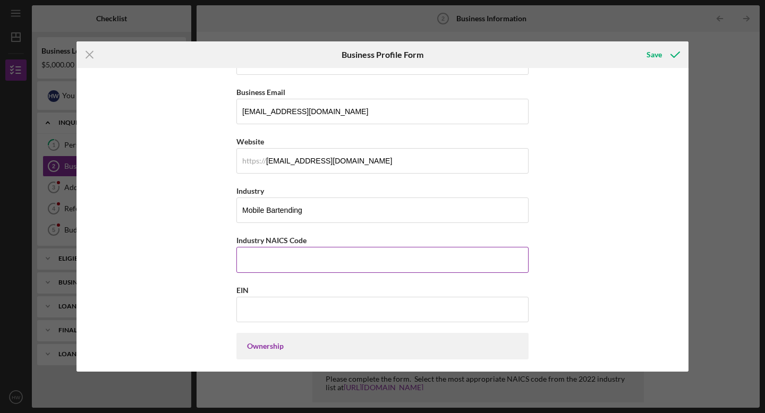
click at [345, 270] on input "Industry NAICS Code" at bounding box center [382, 260] width 292 height 26
click at [350, 208] on input "Mobile Bartending" at bounding box center [382, 211] width 292 height 26
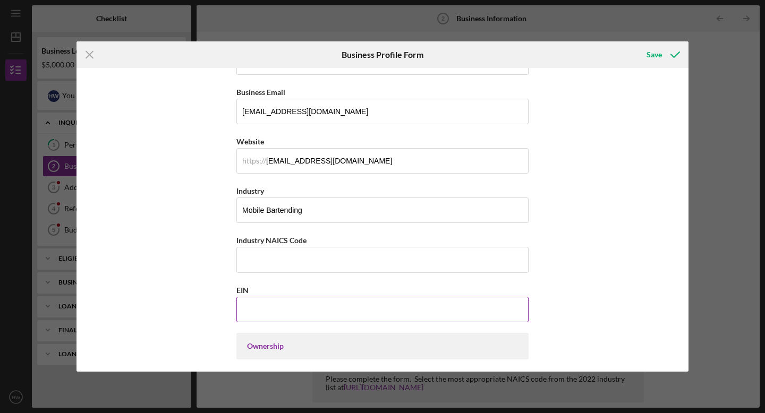
click at [317, 314] on input "EIN" at bounding box center [382, 310] width 292 height 26
click at [262, 342] on div "Ownership" at bounding box center [382, 346] width 271 height 9
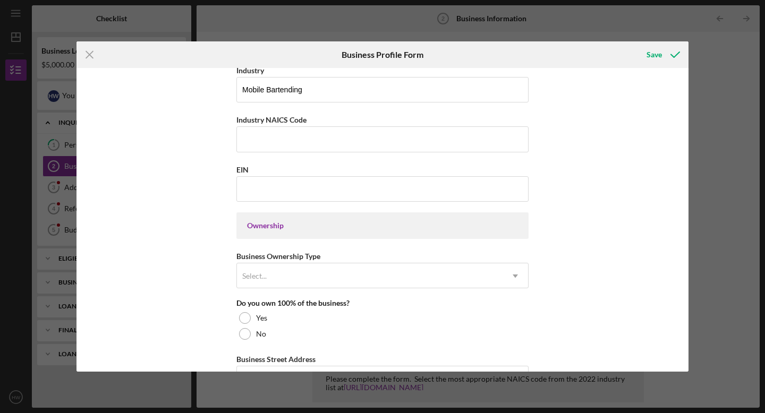
scroll to position [353, 0]
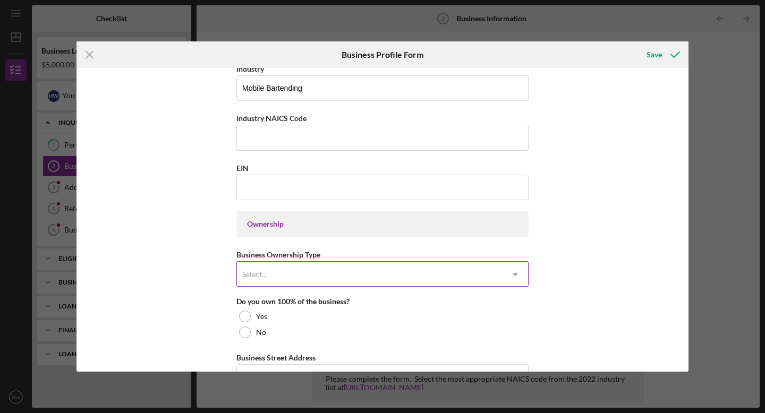
click at [460, 279] on div "Select..." at bounding box center [370, 275] width 266 height 24
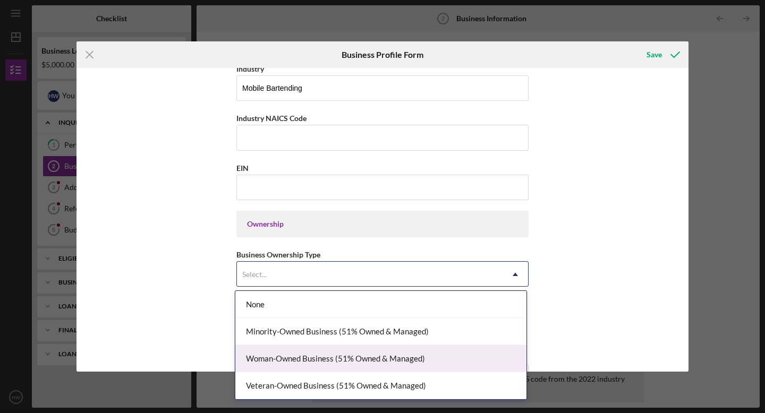
click at [428, 358] on div "Woman-Owned Business (51% Owned & Managed)" at bounding box center [380, 358] width 291 height 27
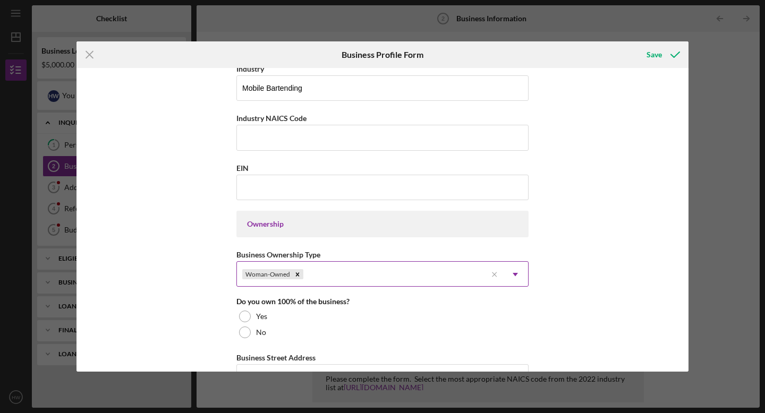
click at [420, 280] on div "Woman-Owned" at bounding box center [362, 275] width 250 height 24
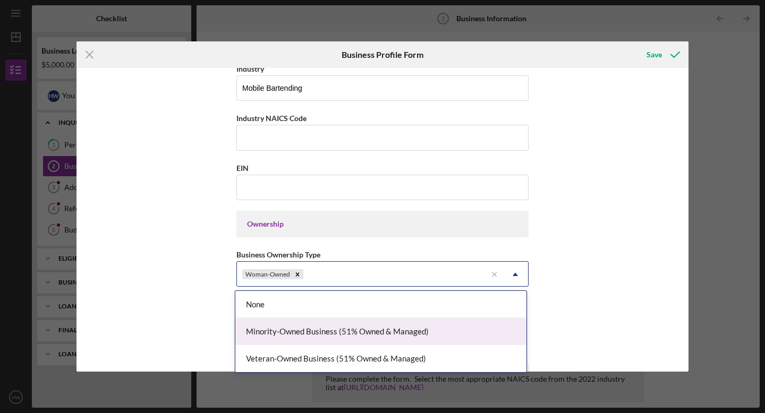
click at [413, 334] on div "Minority-Owned Business (51% Owned & Managed)" at bounding box center [380, 331] width 291 height 27
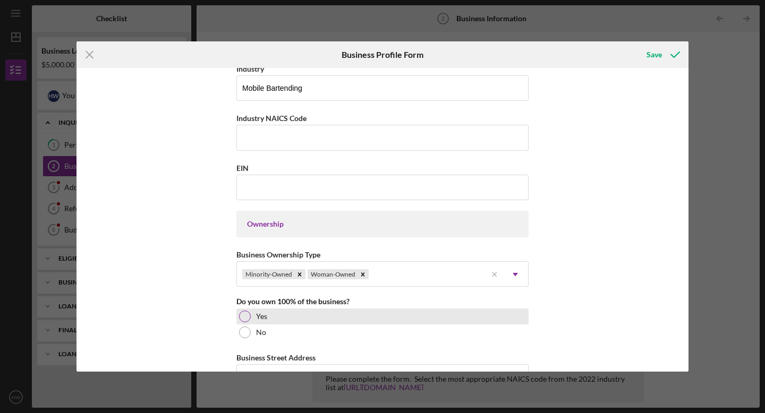
click at [248, 317] on div at bounding box center [245, 317] width 12 height 12
click at [208, 270] on div "Business Name Glass & Garnish LLC DBA Business Start Date 05/05/2025 Legal Stru…" at bounding box center [383, 220] width 612 height 304
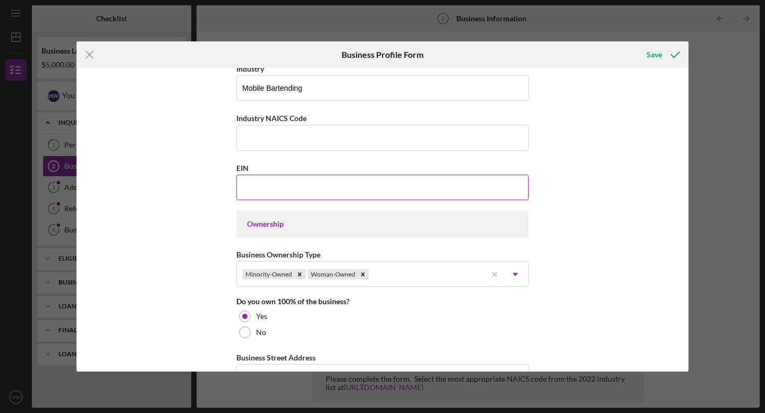
click at [349, 192] on input "EIN" at bounding box center [382, 188] width 292 height 26
paste input "33-4954492"
type input "33-4954492"
click at [223, 229] on div "Business Name Glass & Garnish LLC DBA Business Start Date 05/05/2025 Legal Stru…" at bounding box center [383, 220] width 612 height 304
drag, startPoint x: 685, startPoint y: 178, endPoint x: 678, endPoint y: 233, distance: 55.7
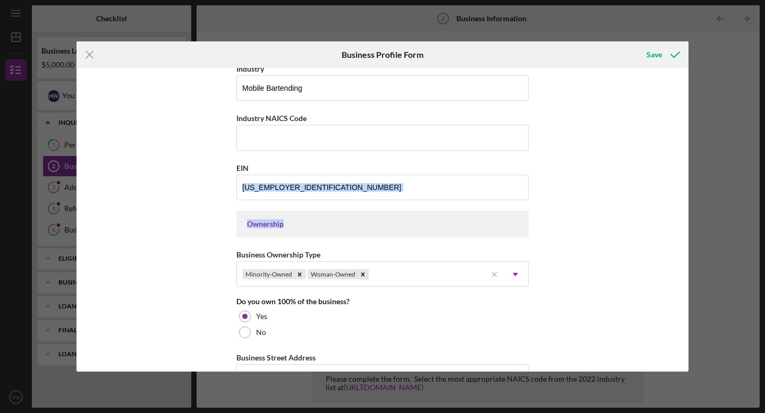
click at [678, 234] on div "Business Name Glass & Garnish LLC DBA Business Start Date 05/05/2025 Legal Stru…" at bounding box center [383, 220] width 612 height 304
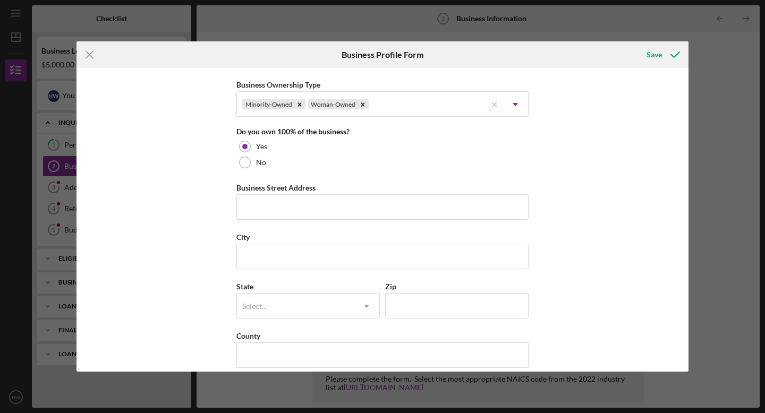
scroll to position [522, 0]
click at [456, 212] on input "Business Street Address" at bounding box center [382, 209] width 292 height 26
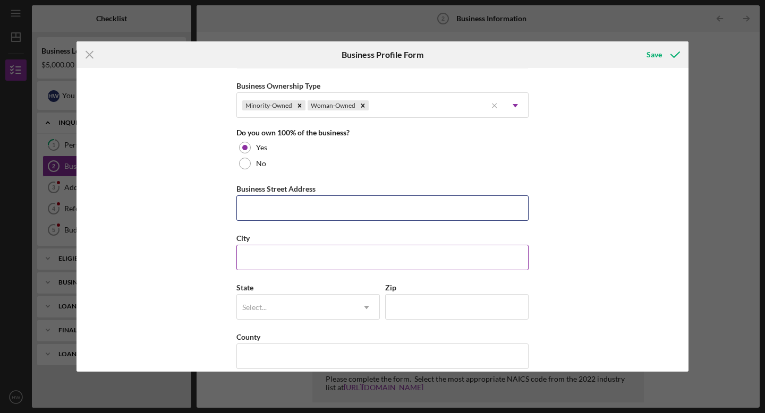
type input "121 SE 1171, Apt 1"
type input "Knob Noster"
type input "MO"
type input "65336"
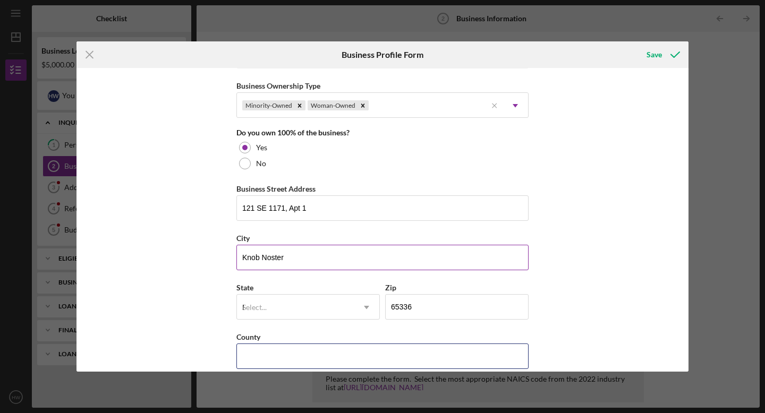
type input "MO"
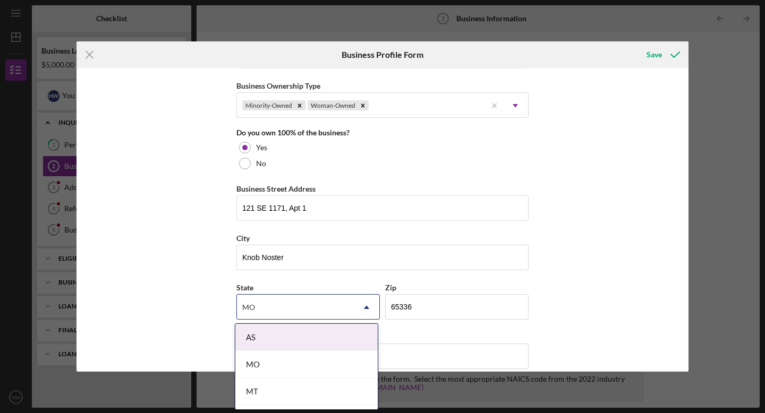
click at [191, 255] on div "Business Name Glass & Garnish LLC DBA Business Start Date 05/05/2025 Legal Stru…" at bounding box center [383, 220] width 612 height 304
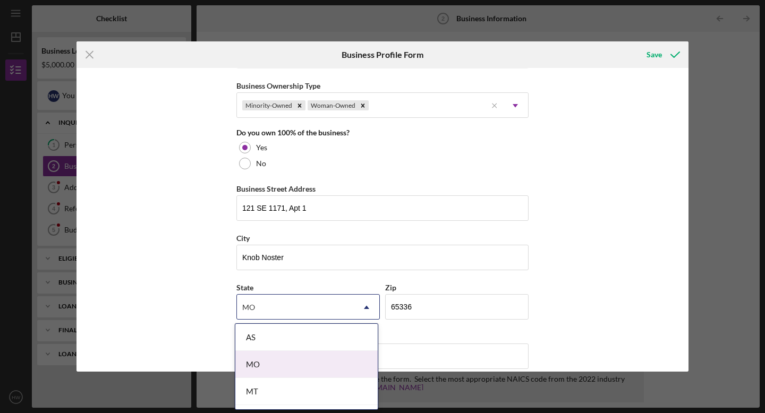
click at [261, 361] on div "MO" at bounding box center [306, 364] width 142 height 27
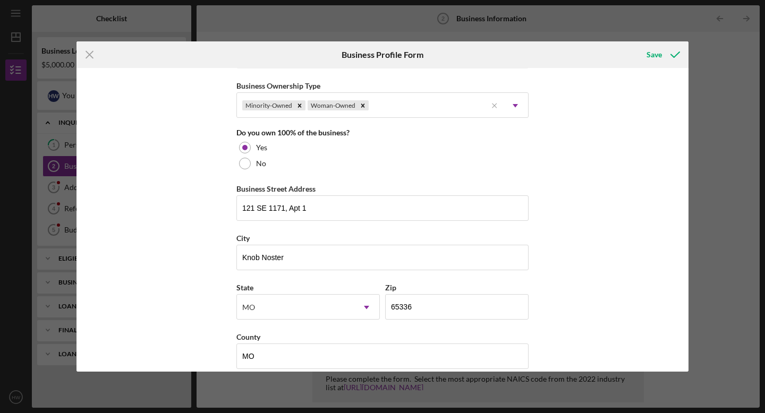
click at [203, 320] on div "Business Name Glass & Garnish LLC DBA Business Start Date 05/05/2025 Legal Stru…" at bounding box center [383, 220] width 612 height 304
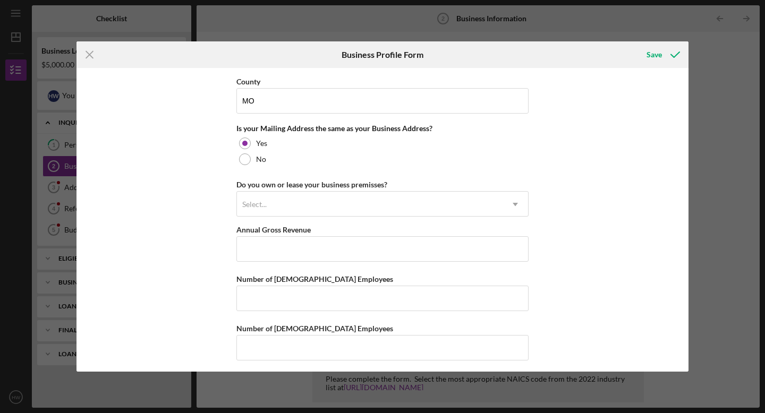
scroll to position [782, 0]
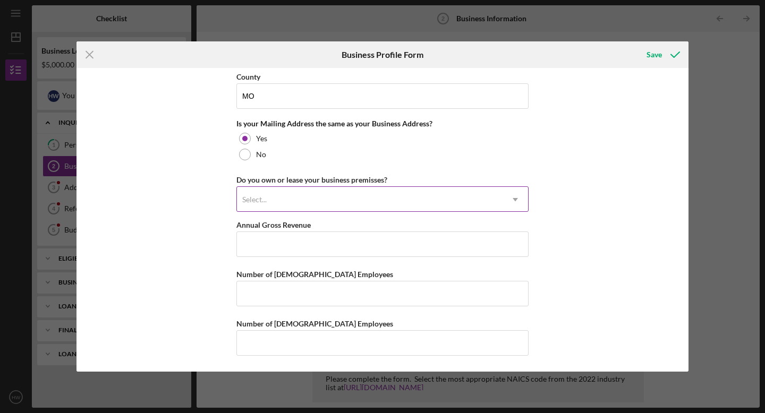
click at [421, 194] on div "Select..." at bounding box center [370, 200] width 266 height 24
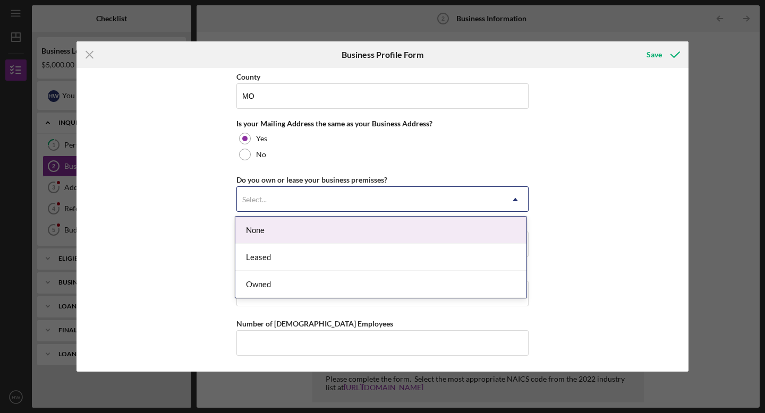
click at [404, 239] on div "None" at bounding box center [380, 230] width 291 height 27
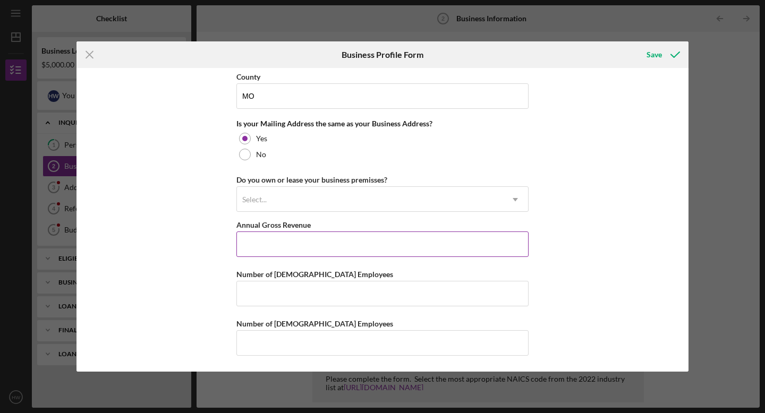
click at [399, 249] on input "Annual Gross Revenue" at bounding box center [382, 245] width 292 height 26
type input "$8"
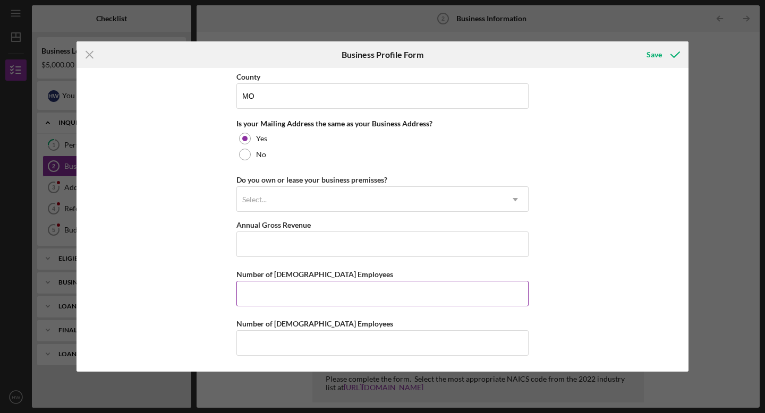
click at [363, 292] on input "Number of Full-Time Employees" at bounding box center [382, 294] width 292 height 26
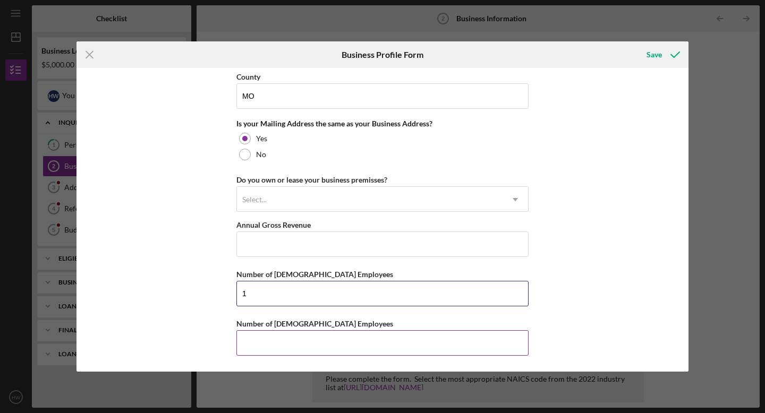
type input "1"
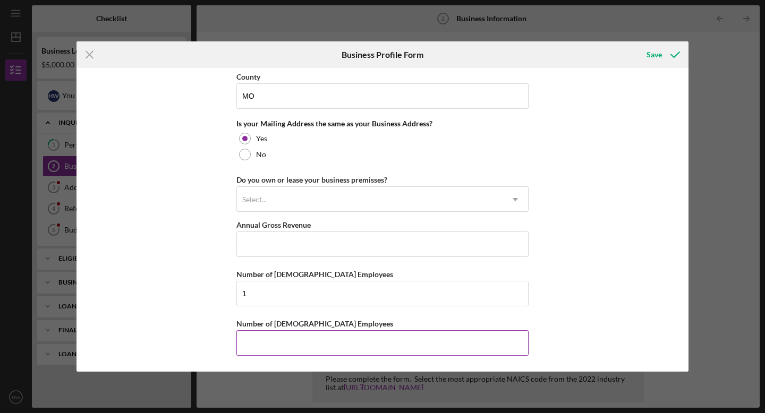
click at [352, 339] on input "Number of Part-Time Employees" at bounding box center [382, 344] width 292 height 26
type input "0"
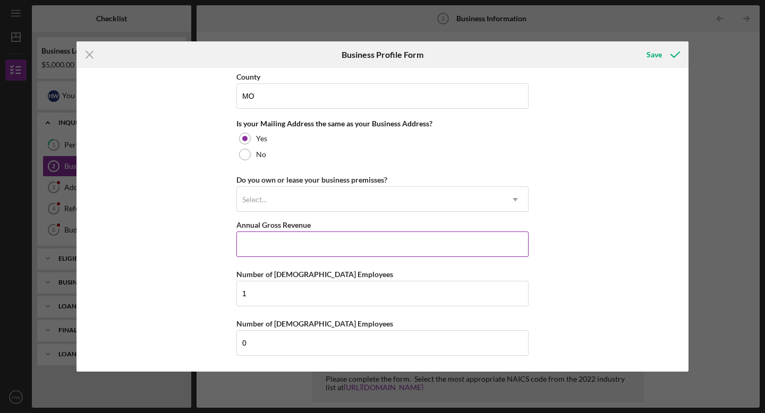
click at [317, 248] on input "Annual Gross Revenue" at bounding box center [382, 245] width 292 height 26
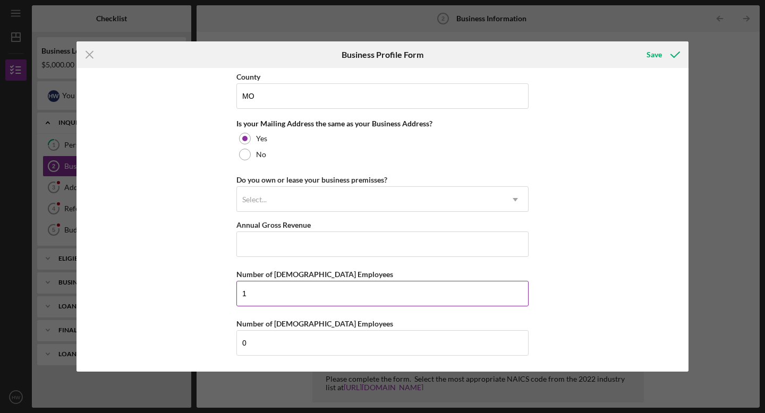
click at [311, 295] on input "1" at bounding box center [382, 294] width 292 height 26
type input "9"
type input "0"
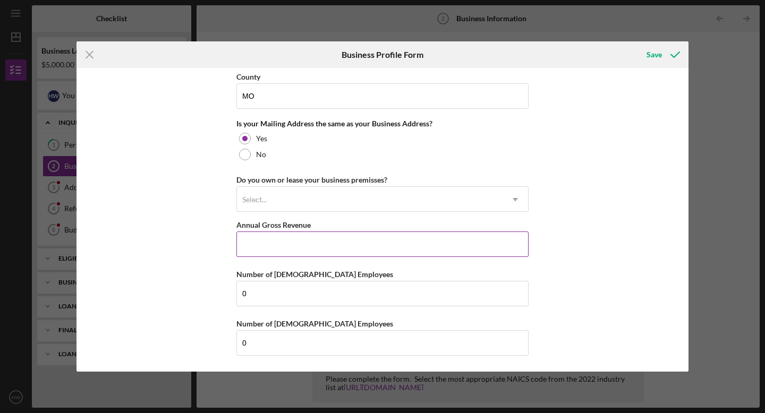
click at [287, 249] on input "Annual Gross Revenue" at bounding box center [382, 245] width 292 height 26
type input "$1"
type input "$80,000"
click at [635, 230] on div "Business Name Glass & Garnish LLC DBA Business Start Date 05/05/2025 Legal Stru…" at bounding box center [383, 220] width 612 height 304
click at [658, 58] on div "Save" at bounding box center [654, 54] width 15 height 21
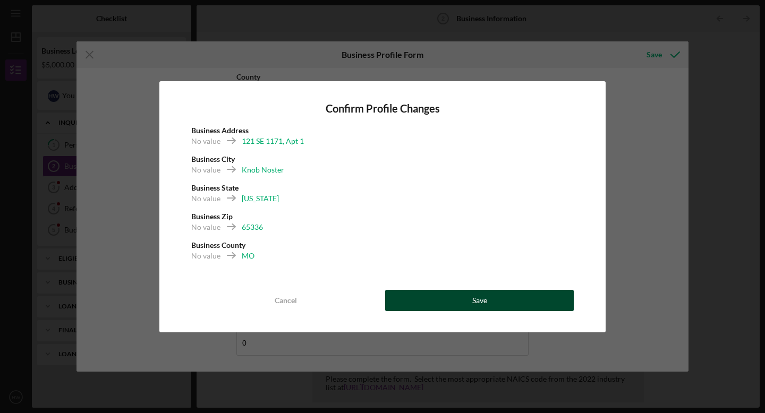
click at [453, 293] on button "Save" at bounding box center [479, 300] width 189 height 21
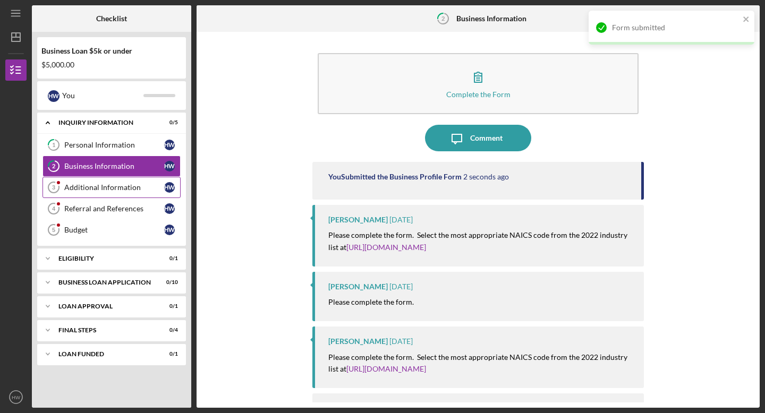
click at [94, 183] on link "Additional Information 3 Additional Information H W" at bounding box center [112, 187] width 138 height 21
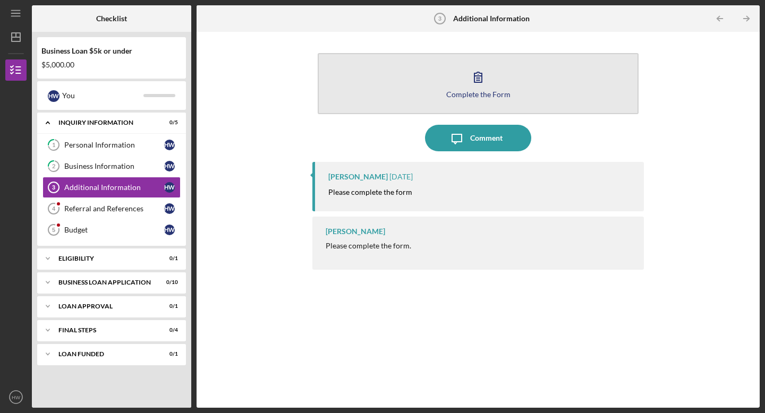
click at [431, 81] on button "Complete the Form Form" at bounding box center [478, 83] width 321 height 61
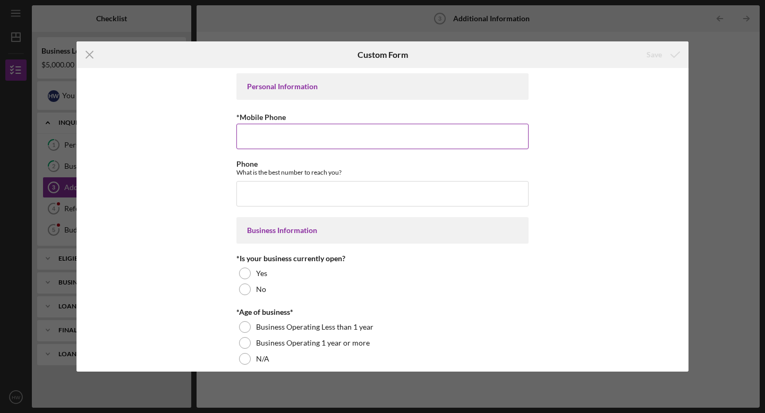
click at [397, 125] on input "*Mobile Phone" at bounding box center [382, 137] width 292 height 26
type input "(660) 619-8743"
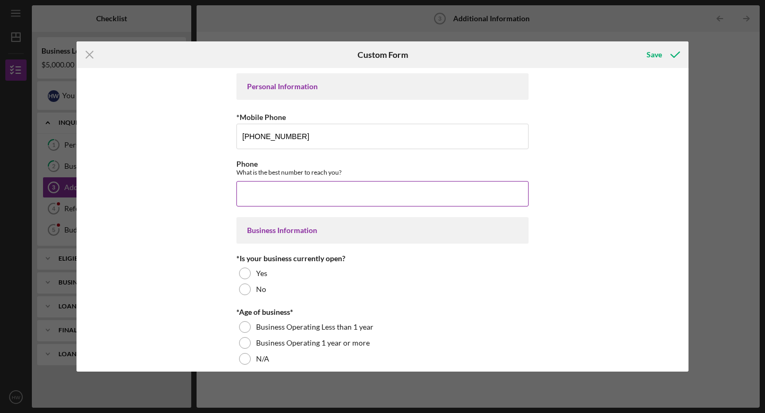
click at [376, 190] on input "Phone" at bounding box center [382, 194] width 292 height 26
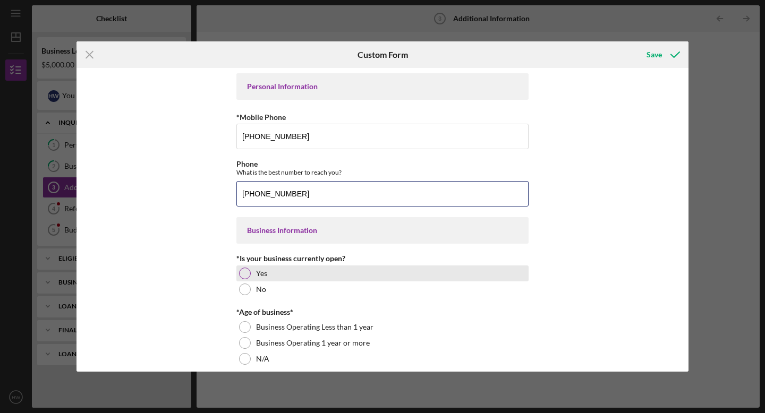
type input "(660) 619-8743"
click at [243, 269] on div at bounding box center [245, 274] width 12 height 12
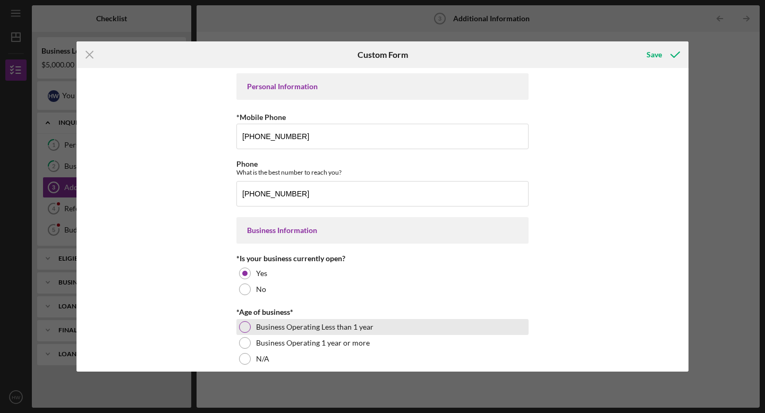
click at [250, 324] on div "Business Operating Less than 1 year" at bounding box center [382, 327] width 292 height 16
click at [198, 315] on div "Personal Information *Mobile Phone (660) 619-8743 Phone What is the best number…" at bounding box center [383, 220] width 612 height 304
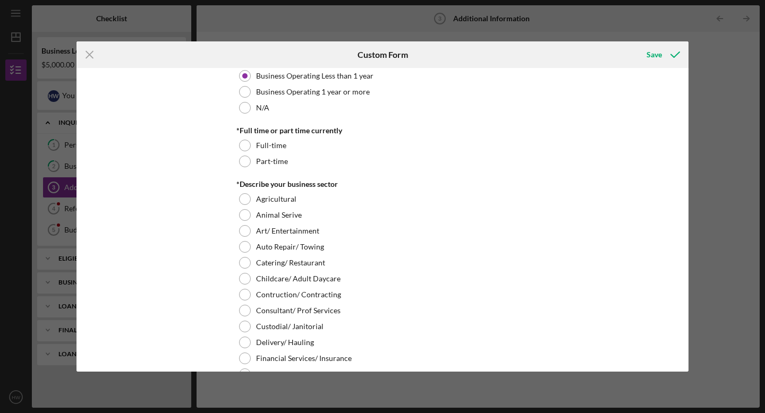
scroll to position [261, 0]
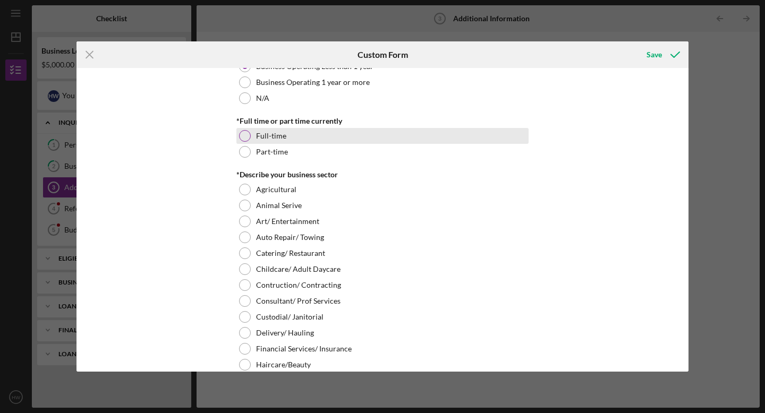
click at [268, 135] on label "Full-time" at bounding box center [271, 136] width 30 height 9
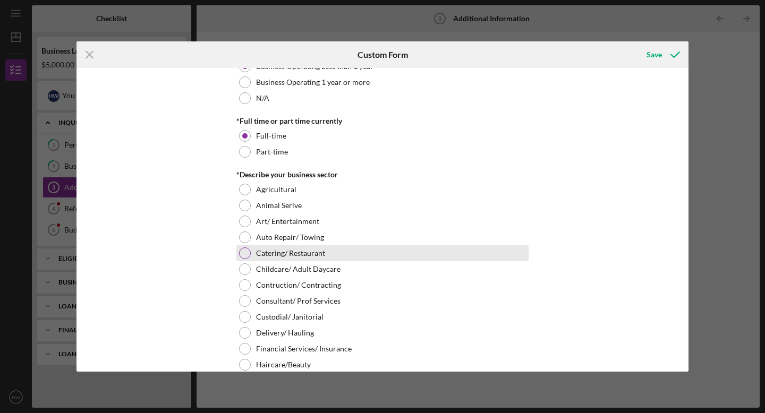
click at [351, 259] on div "Catering/ Restaurant" at bounding box center [382, 254] width 292 height 16
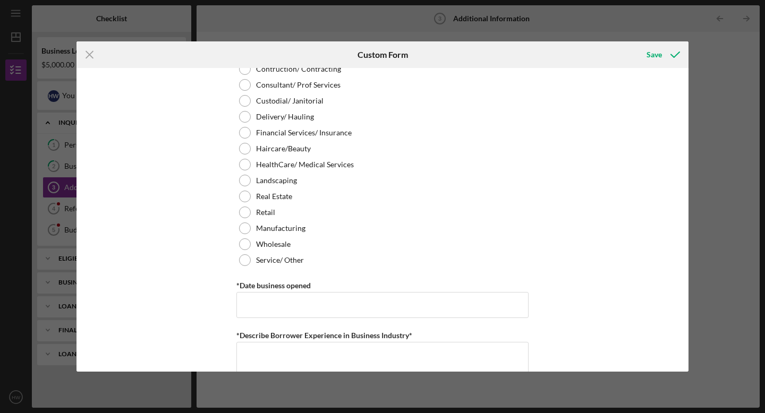
scroll to position [475, 0]
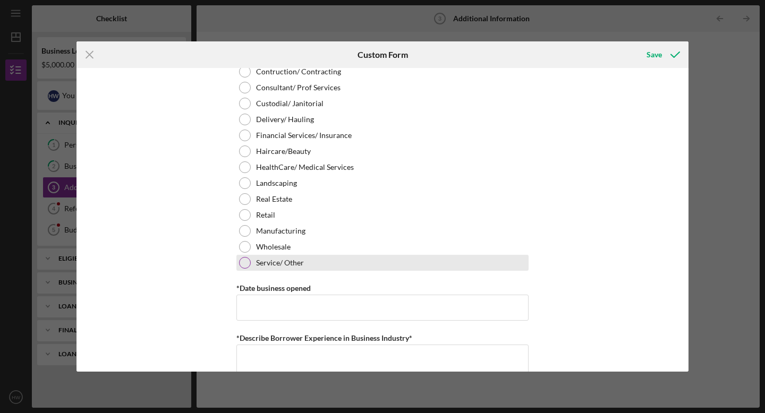
click at [272, 268] on div "Service/ Other" at bounding box center [382, 263] width 292 height 16
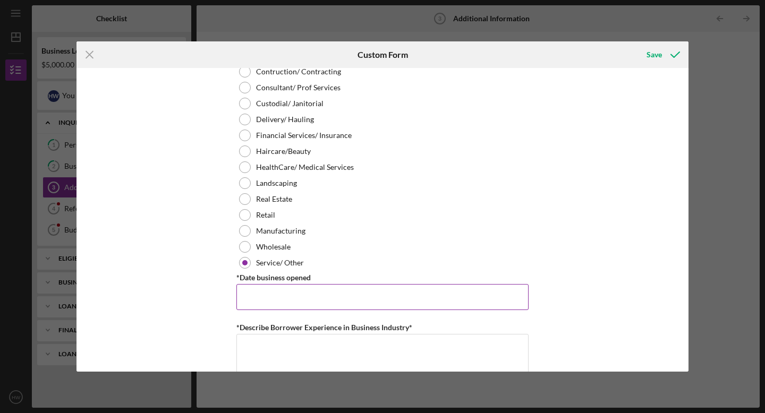
click at [283, 299] on input "*Date business opened" at bounding box center [382, 297] width 292 height 26
type input "05/05/2025"
click at [187, 311] on div "Personal Information *Mobile Phone (660) 619-8743 Phone What is the best number…" at bounding box center [383, 220] width 612 height 304
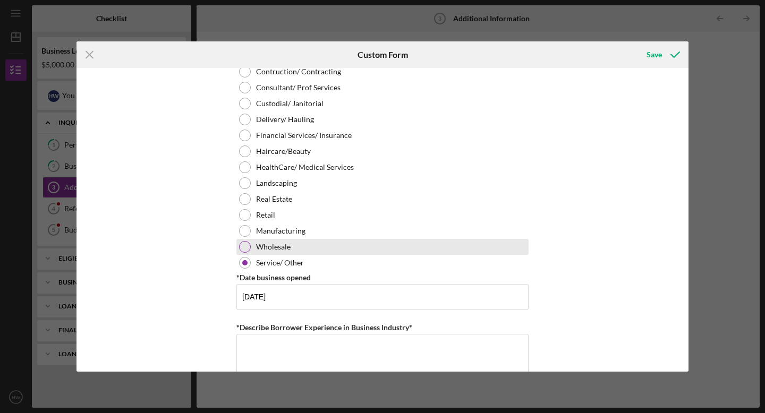
click at [374, 244] on div "Wholesale" at bounding box center [382, 247] width 292 height 16
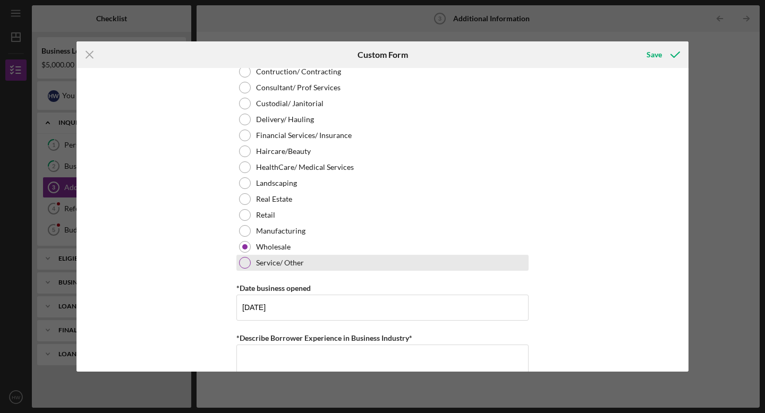
click at [371, 255] on div "Service/ Other" at bounding box center [382, 263] width 292 height 16
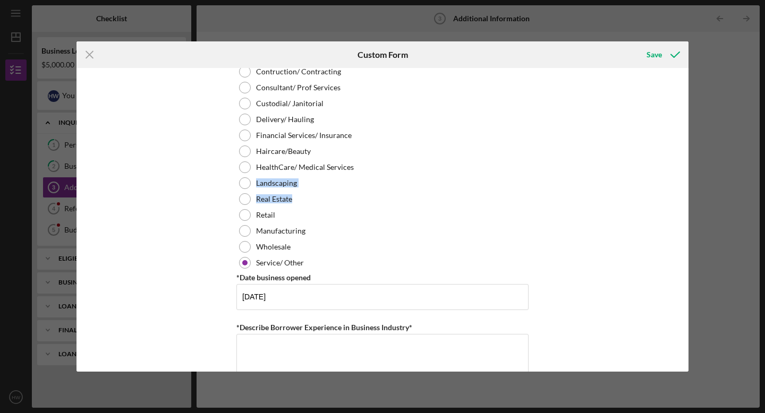
drag, startPoint x: 689, startPoint y: 170, endPoint x: 676, endPoint y: 198, distance: 30.7
click at [676, 198] on div "Icon/Menu Close Custom Form Save Personal Information *Mobile Phone (660) 619-8…" at bounding box center [382, 206] width 765 height 413
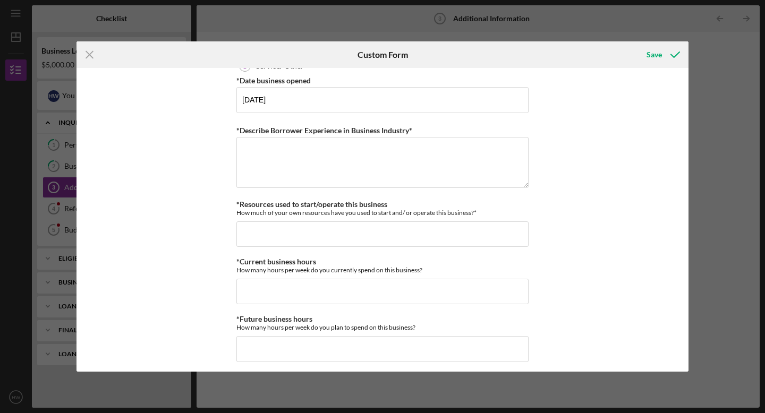
scroll to position [670, 0]
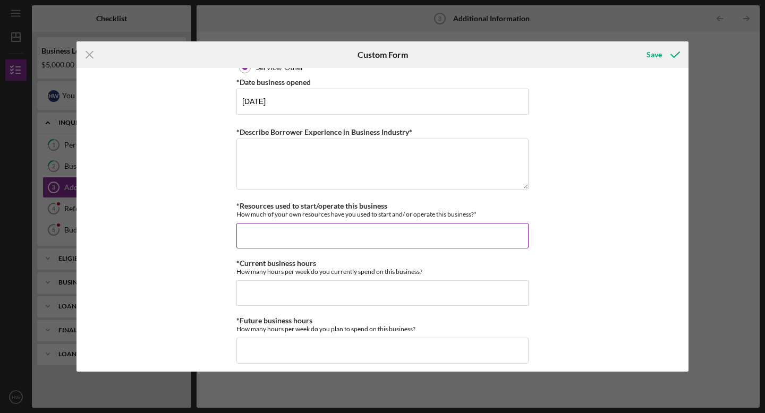
click at [419, 241] on input "*Resources used to start/operate this business" at bounding box center [382, 236] width 292 height 26
click at [419, 241] on input "$15,000" at bounding box center [382, 236] width 292 height 26
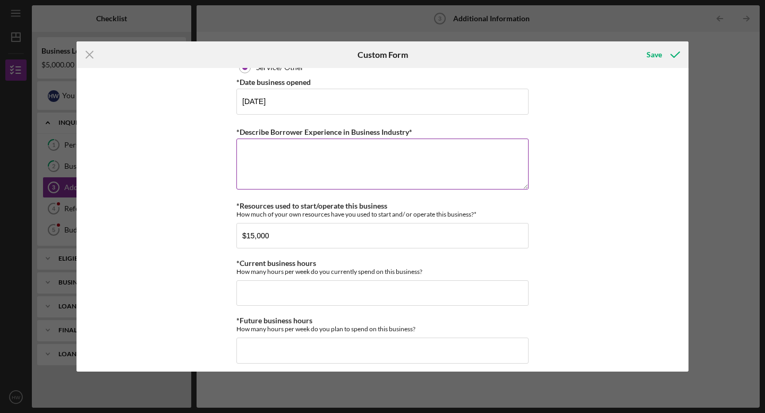
click at [361, 172] on textarea "*Describe Borrower Experience in Business Industry*" at bounding box center [382, 164] width 292 height 51
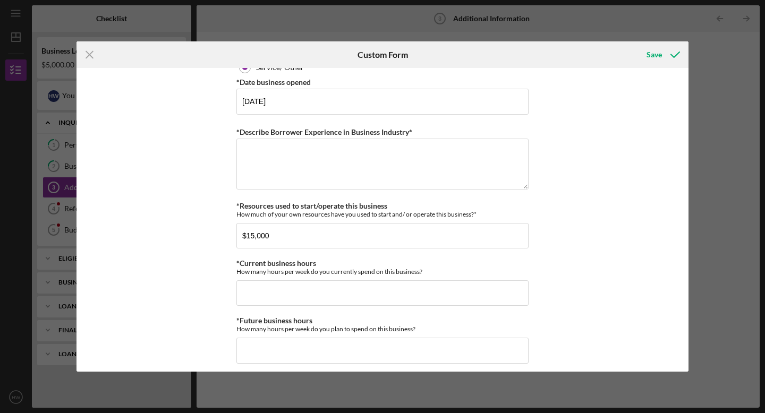
click at [311, 264] on div "Personal Information *Mobile Phone (660) 619-8743 Phone What is the best number…" at bounding box center [382, 166] width 292 height 1526
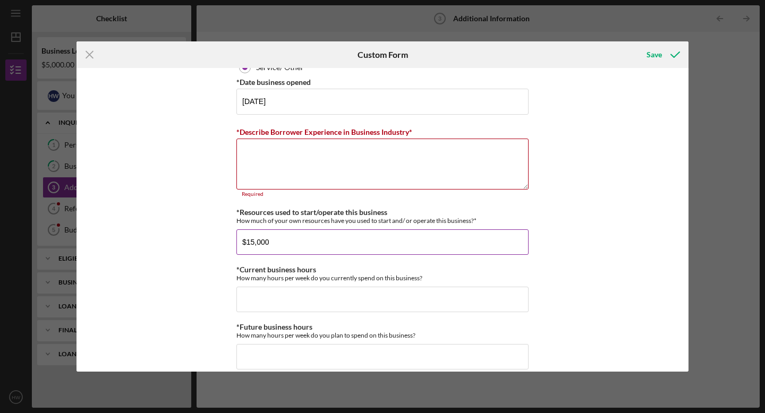
click at [311, 250] on input "$15,000" at bounding box center [382, 243] width 292 height 26
type input "$10,000"
click at [293, 300] on input "*Current business hours" at bounding box center [382, 300] width 292 height 26
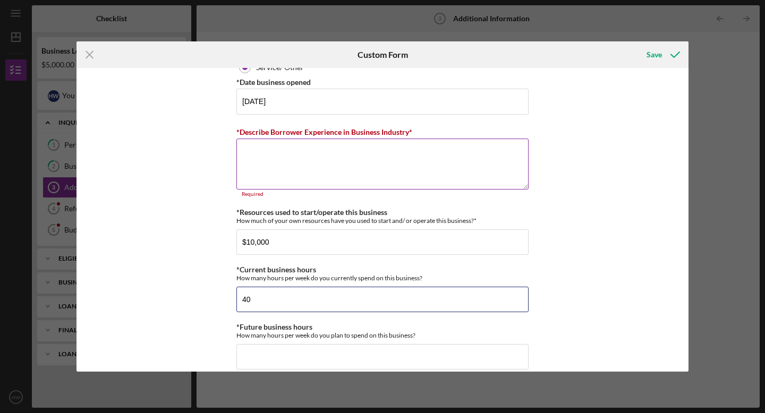
type input "40"
click at [323, 157] on textarea "*Describe Borrower Experience in Business Industry*" at bounding box center [382, 164] width 292 height 51
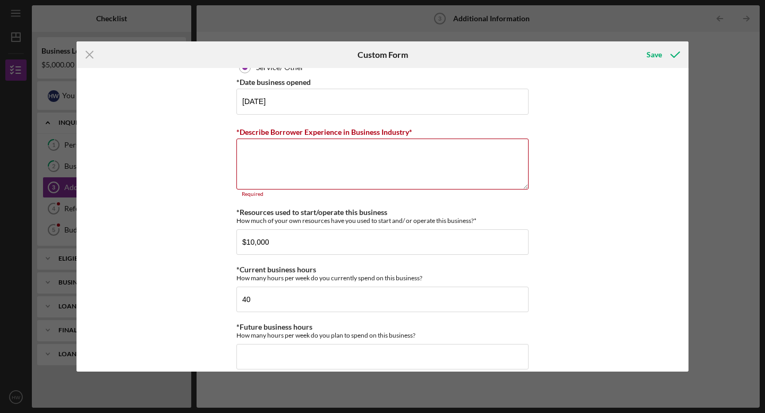
click at [194, 309] on div "Personal Information *Mobile Phone (660) 619-8743 Phone What is the best number…" at bounding box center [383, 220] width 612 height 304
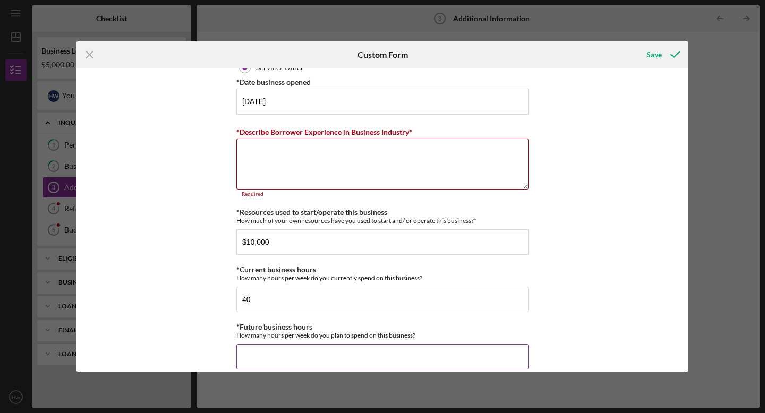
click at [258, 354] on input "*Future business hours" at bounding box center [382, 357] width 292 height 26
type input "40"
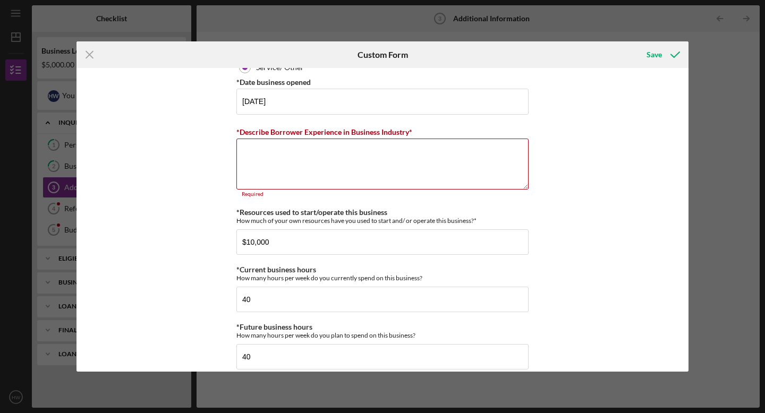
click at [590, 280] on div "Personal Information *Mobile Phone (660) 619-8743 Phone What is the best number…" at bounding box center [383, 220] width 612 height 304
drag, startPoint x: 689, startPoint y: 214, endPoint x: 688, endPoint y: 200, distance: 14.4
click at [687, 219] on div "Icon/Menu Close Custom Form Save Personal Information *Mobile Phone (660) 619-8…" at bounding box center [382, 206] width 765 height 413
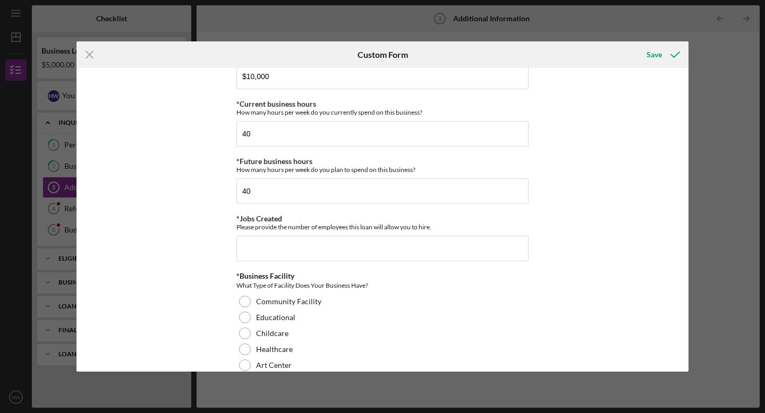
scroll to position [832, 0]
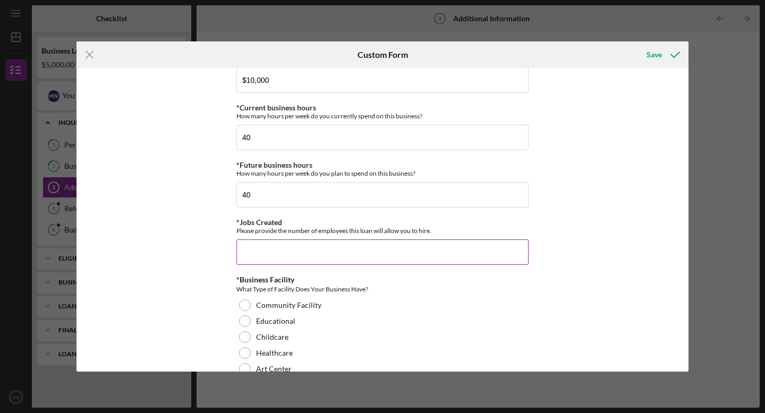
click at [323, 259] on input "*Jobs Created" at bounding box center [382, 253] width 292 height 26
type input "1"
click at [213, 295] on div "Personal Information *Mobile Phone (660) 619-8743 Phone What is the best number…" at bounding box center [383, 220] width 612 height 304
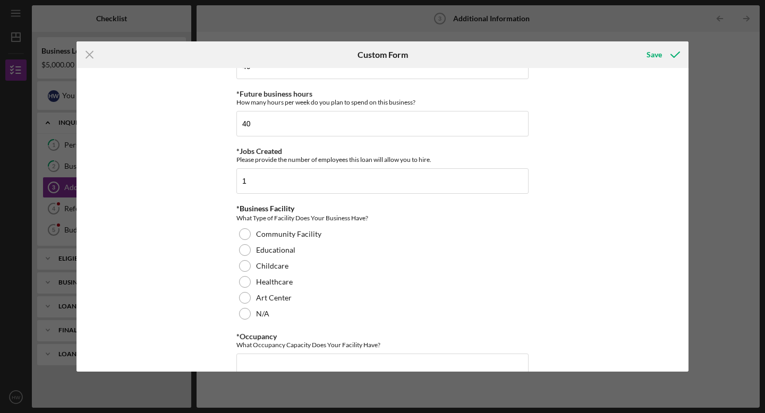
scroll to position [908, 0]
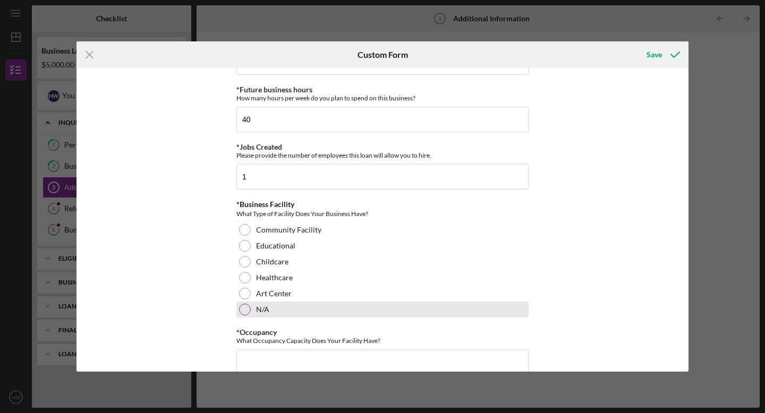
click at [330, 305] on div "N/A" at bounding box center [382, 310] width 292 height 16
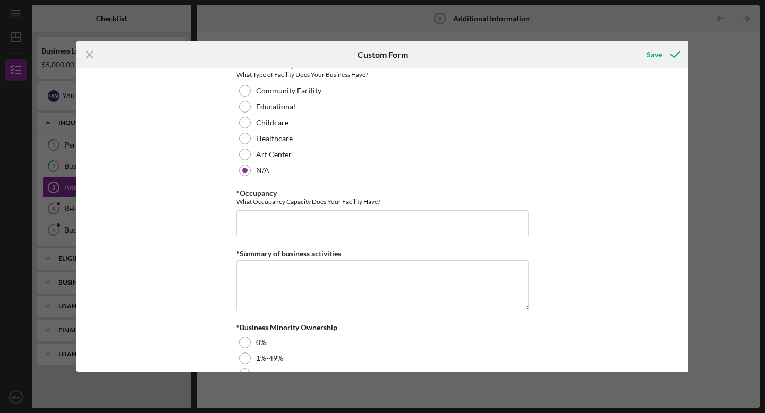
scroll to position [1042, 0]
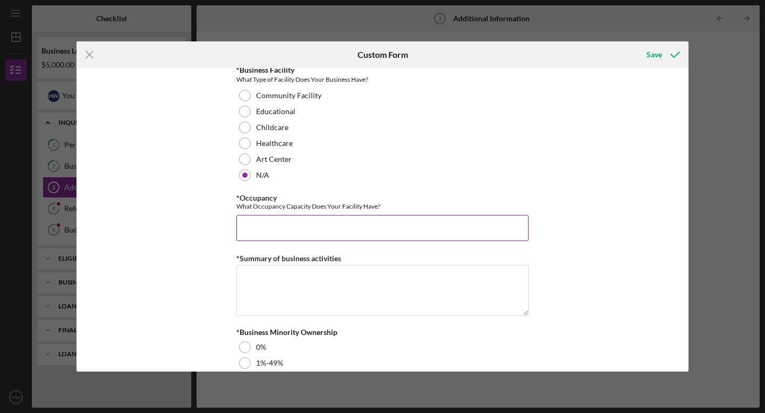
click at [491, 232] on input "*Occupancy" at bounding box center [382, 228] width 292 height 26
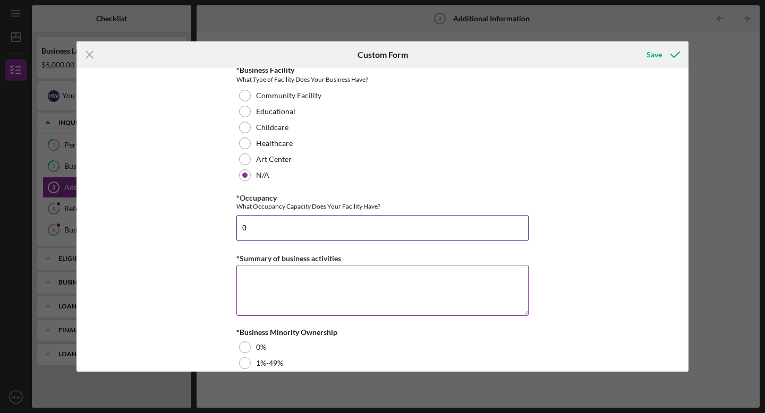
type input "0"
click at [395, 284] on textarea "*Summary of business activities" at bounding box center [382, 290] width 292 height 51
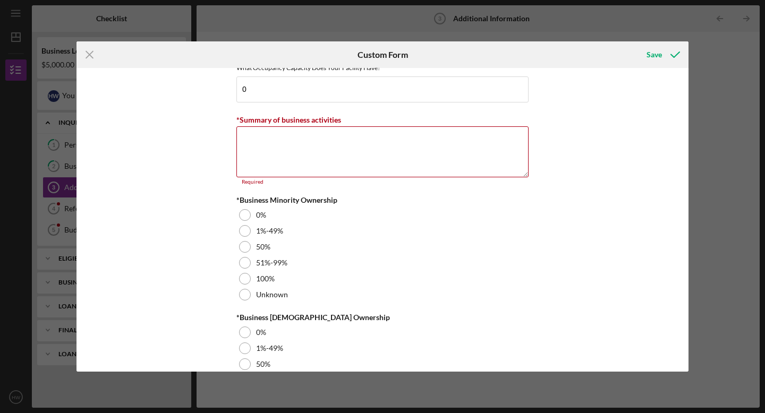
scroll to position [1178, 0]
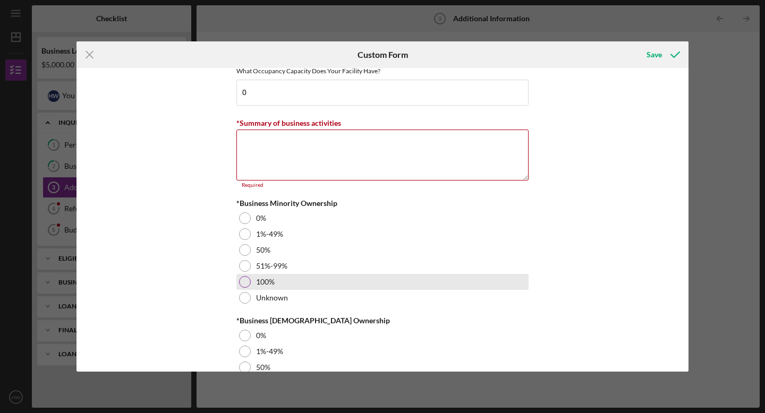
click at [334, 285] on div "100%" at bounding box center [382, 282] width 292 height 16
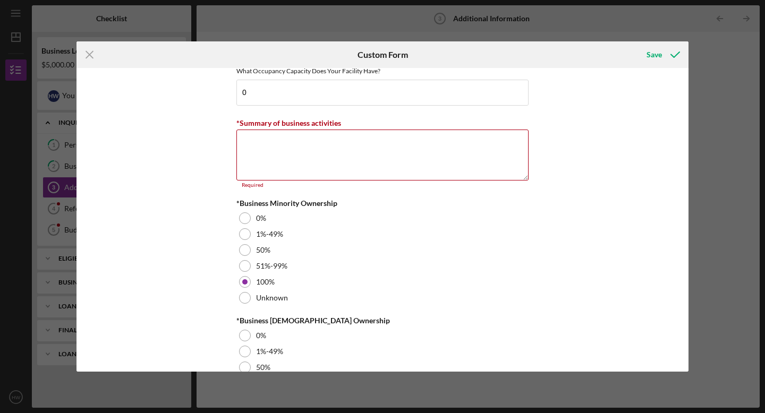
scroll to position [1244, 0]
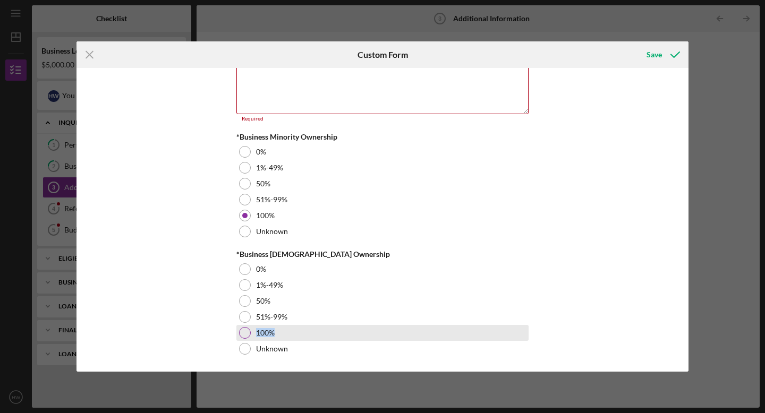
drag, startPoint x: 475, startPoint y: 321, endPoint x: 472, endPoint y: 328, distance: 7.4
click at [472, 329] on div "*Business Female Ownership 0% 1%-49% 50% 51%-99% 100% Unknown" at bounding box center [382, 303] width 292 height 107
click at [472, 328] on div "100%" at bounding box center [382, 333] width 292 height 16
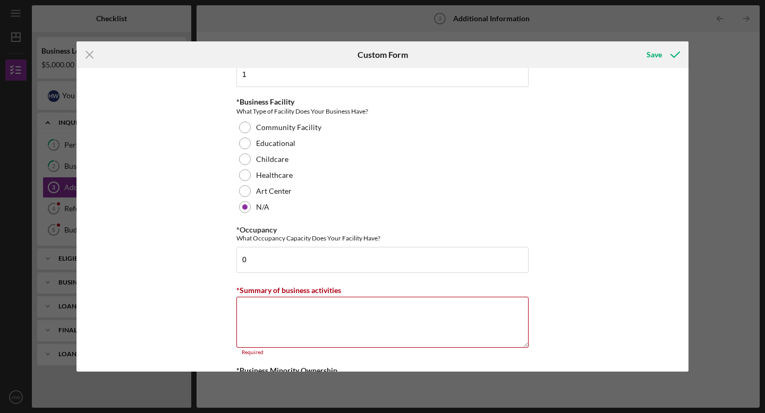
scroll to position [1011, 0]
click at [492, 305] on textarea "*Summary of business activities" at bounding box center [382, 321] width 292 height 51
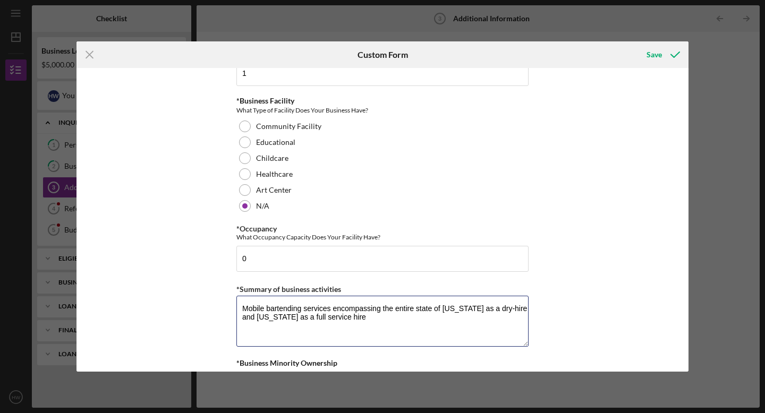
type textarea "Mobile bartending services encompassing the entire state of Missouri as a dry-h…"
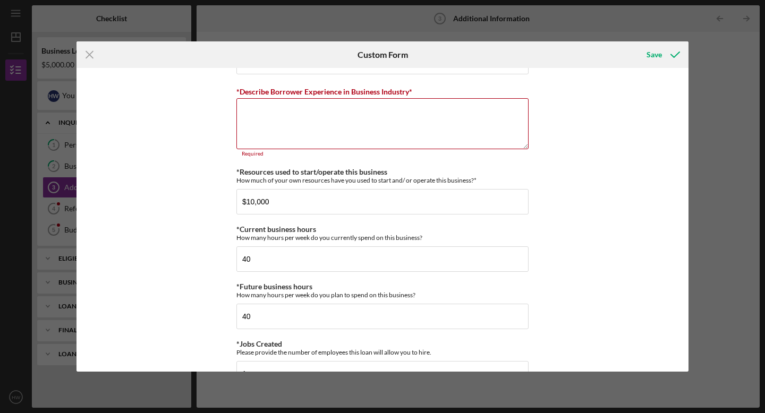
scroll to position [680, 0]
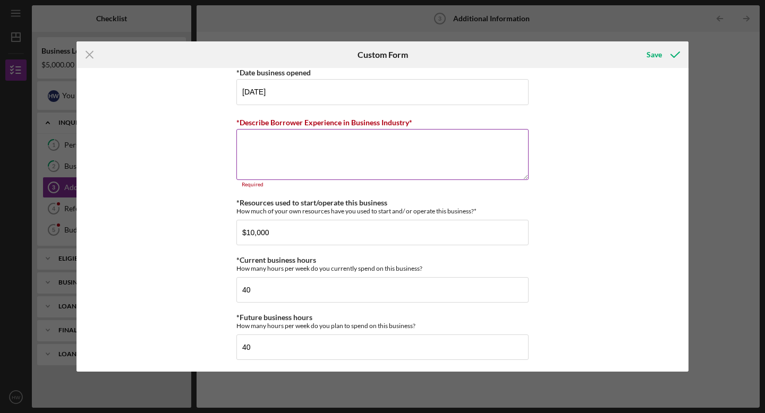
click at [476, 141] on textarea "*Describe Borrower Experience in Business Industry*" at bounding box center [382, 154] width 292 height 51
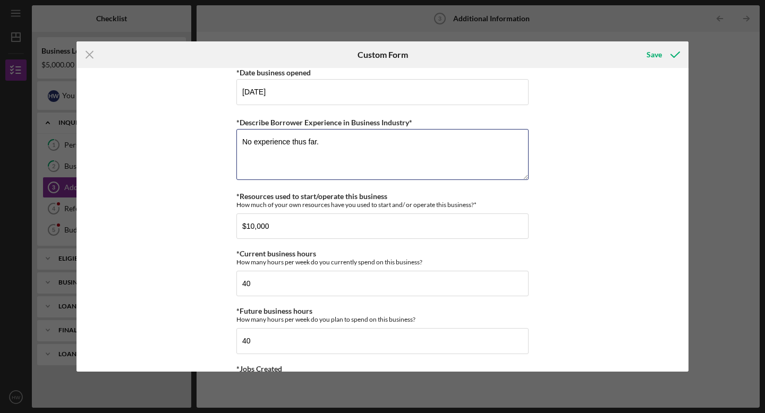
type textarea "No experience thus far."
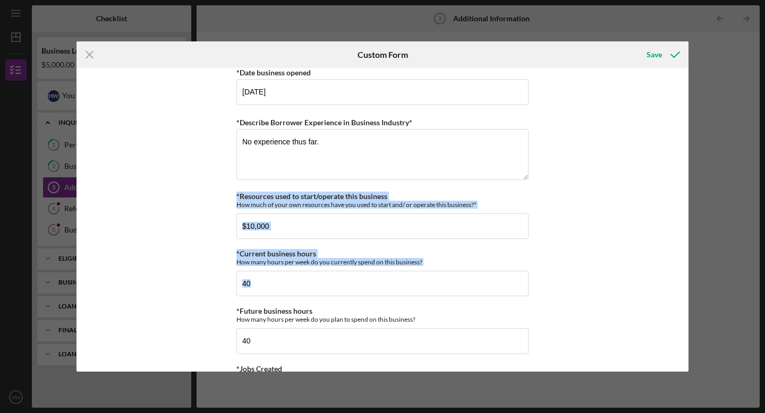
drag, startPoint x: 685, startPoint y: 209, endPoint x: 652, endPoint y: 295, distance: 92.2
click at [652, 295] on div "Personal Information *Mobile Phone (660) 619-8743 Phone What is the best number…" at bounding box center [383, 220] width 612 height 304
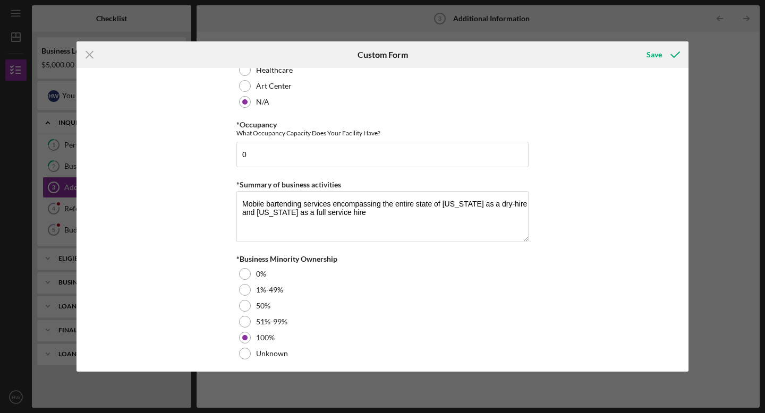
scroll to position [1232, 0]
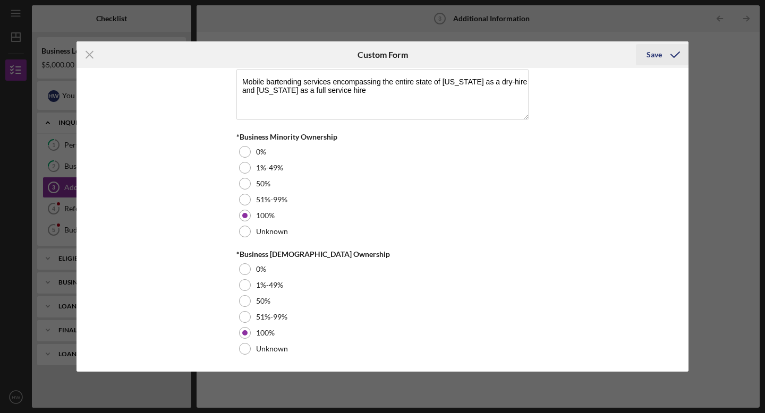
click at [654, 56] on div "Save" at bounding box center [654, 54] width 15 height 21
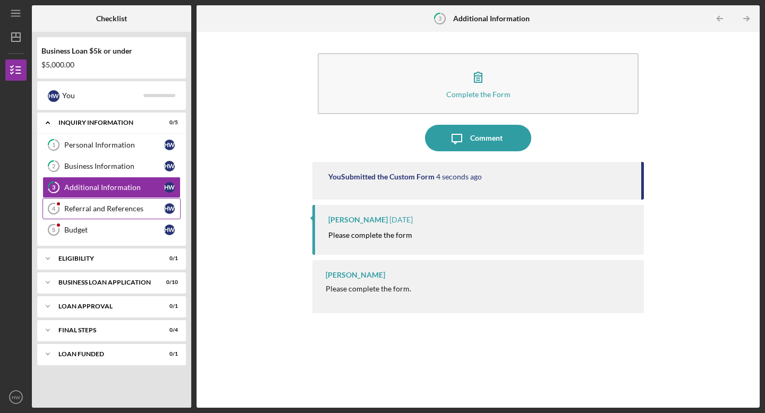
click at [115, 208] on div "Referral and References" at bounding box center [114, 209] width 100 height 9
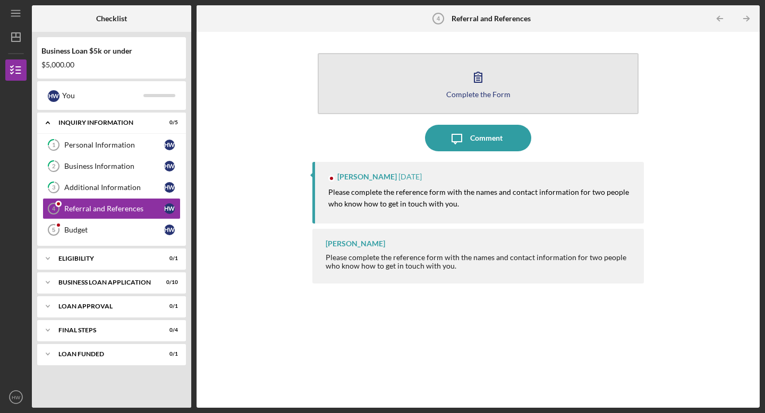
click at [404, 100] on button "Complete the Form Form" at bounding box center [478, 83] width 321 height 61
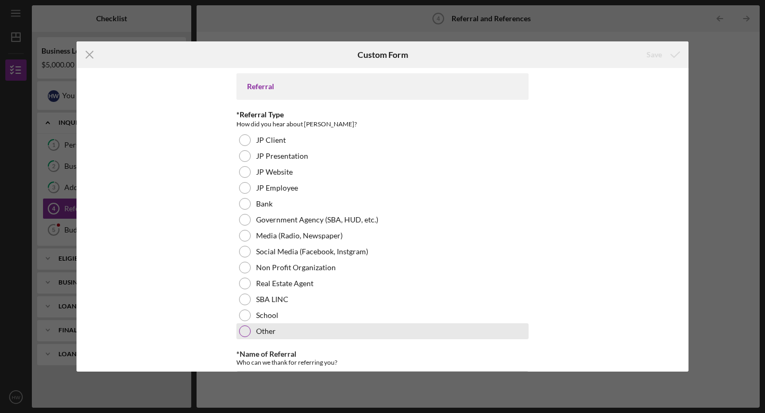
click at [236, 339] on div "Other" at bounding box center [382, 332] width 292 height 16
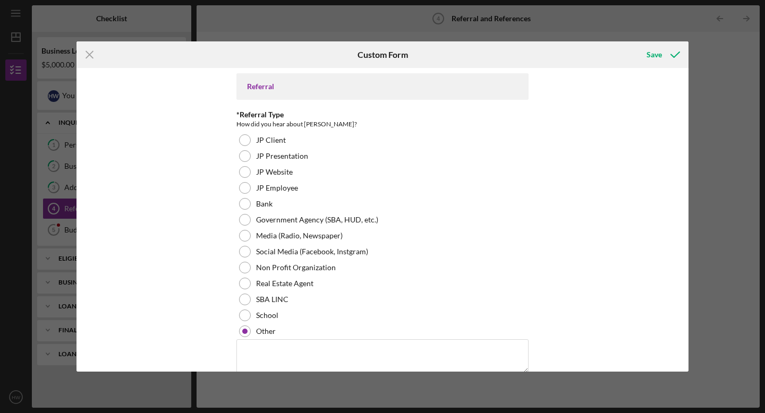
click at [210, 337] on div "Referral *Referral Type How did you hear about Justine PETERSEN? JP Client JP P…" at bounding box center [383, 220] width 612 height 304
click at [640, 133] on div "Referral *Referral Type How did you hear about Justine PETERSEN? JP Client JP P…" at bounding box center [383, 220] width 612 height 304
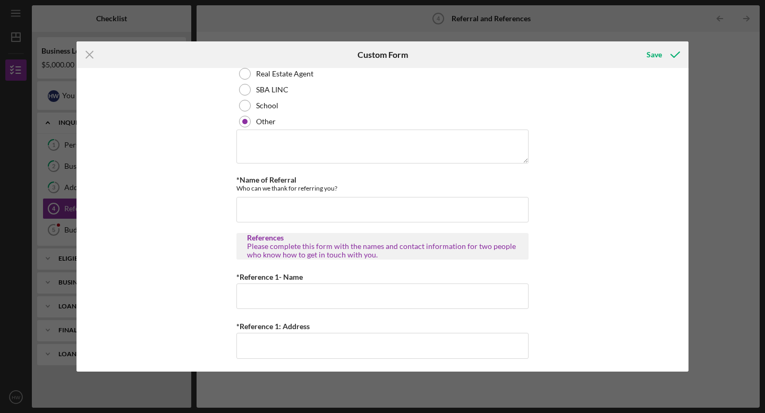
scroll to position [206, 0]
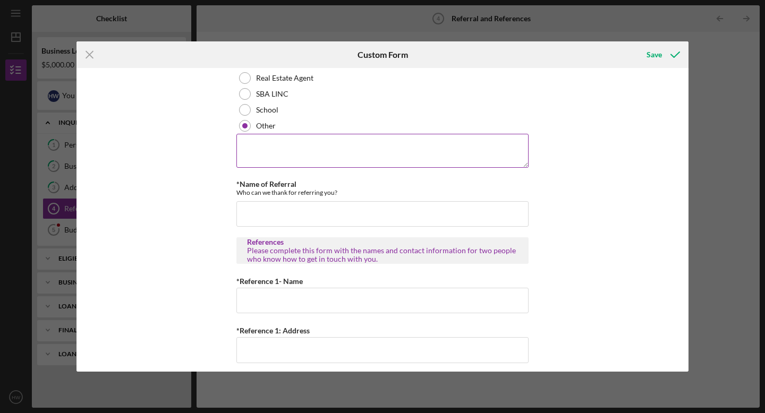
click at [496, 150] on textarea at bounding box center [382, 151] width 292 height 34
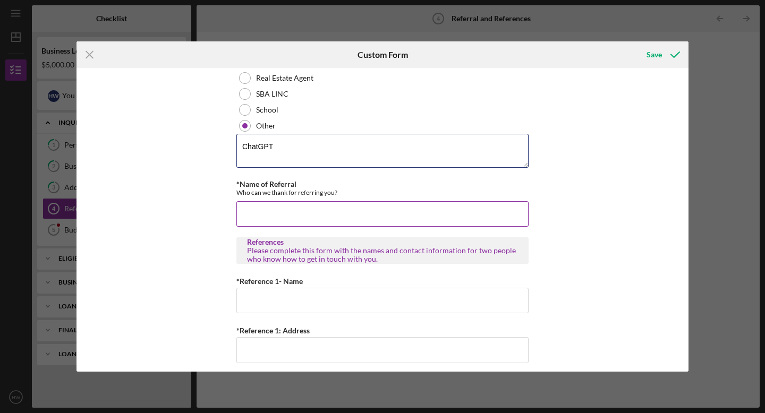
type textarea "ChatGPT"
click at [431, 212] on input "*Name of Referral" at bounding box center [382, 214] width 292 height 26
type input "b"
type input "n/a"
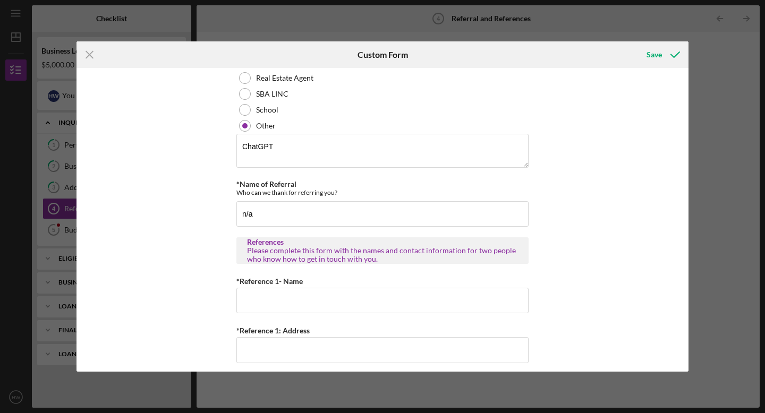
click at [217, 282] on div "Referral *Referral Type How did you hear about Justine PETERSEN? JP Client JP P…" at bounding box center [383, 220] width 612 height 304
drag, startPoint x: 685, startPoint y: 154, endPoint x: 681, endPoint y: 184, distance: 30.5
click at [682, 185] on div "Referral *Referral Type How did you hear about Justine PETERSEN? JP Client JP P…" at bounding box center [383, 220] width 612 height 304
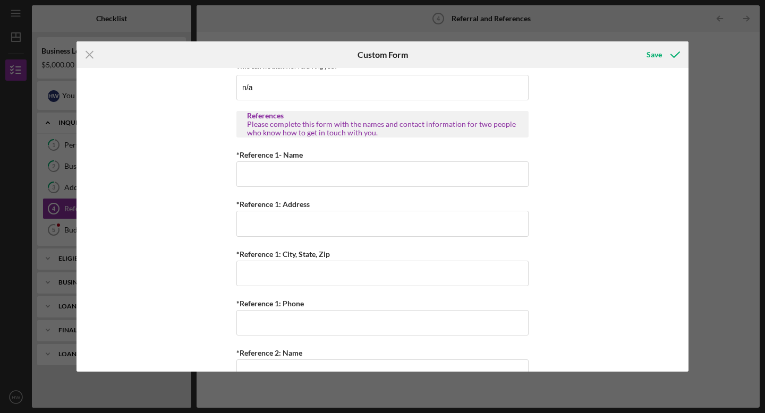
scroll to position [334, 0]
click at [493, 165] on input "*Reference 1- Name" at bounding box center [382, 173] width 292 height 26
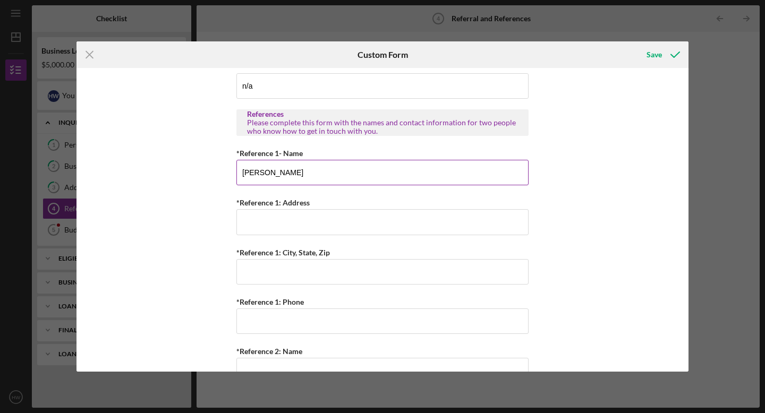
type input "Kevin Jones"
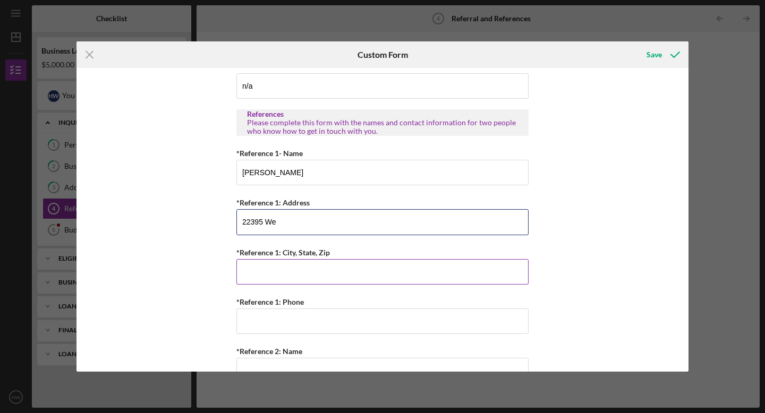
type input "22395 Westmoreland Rd"
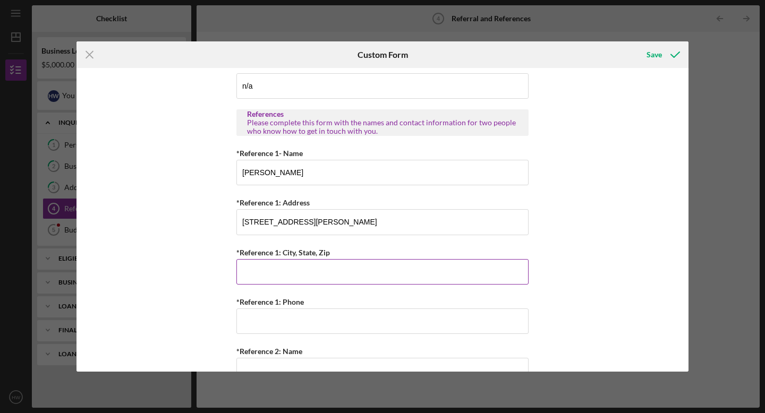
type input "Sedalia"
click at [172, 289] on div "Referral *Referral Type How did you hear about Justine PETERSEN? JP Client JP P…" at bounding box center [383, 220] width 612 height 304
click at [172, 288] on div "Referral *Referral Type How did you hear about Justine PETERSEN? JP Client JP P…" at bounding box center [383, 220] width 612 height 304
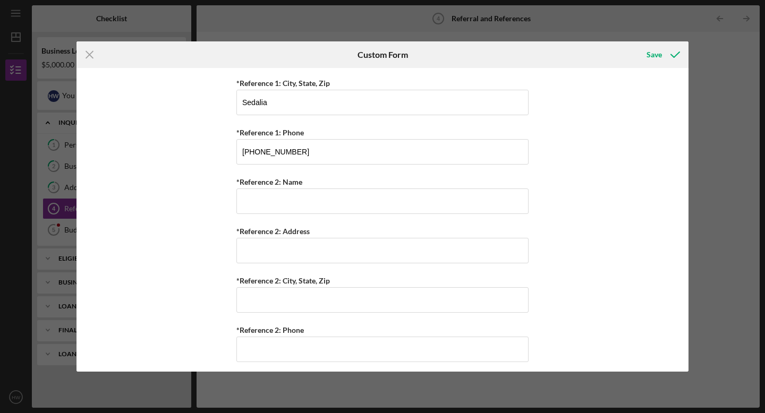
scroll to position [504, 0]
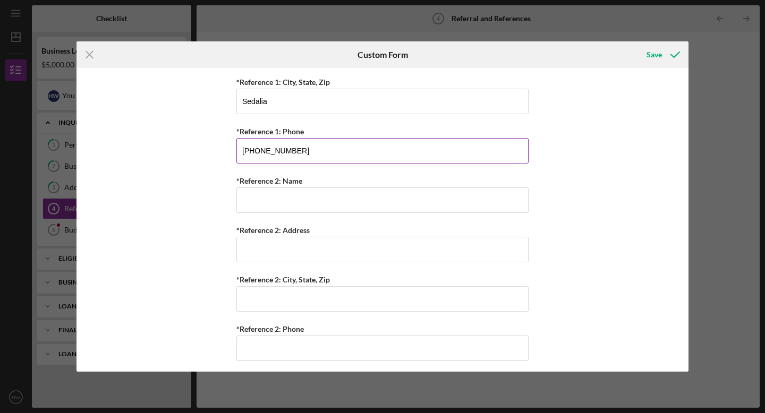
drag, startPoint x: 359, startPoint y: 150, endPoint x: 262, endPoint y: 148, distance: 96.8
click at [262, 148] on input "(660) 619-8743" at bounding box center [382, 151] width 292 height 26
type input "(660) 596-3101"
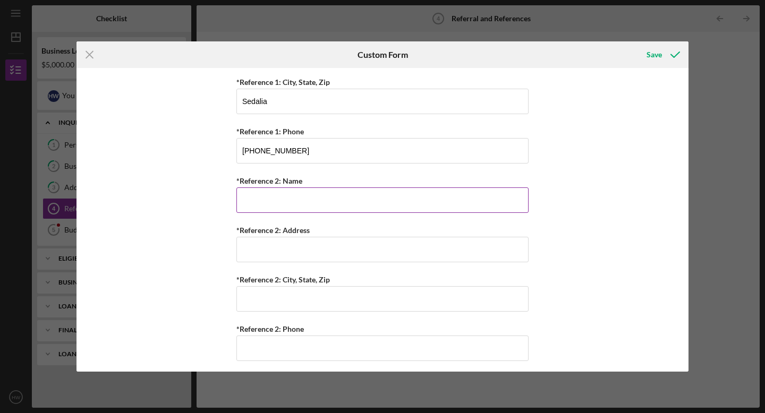
click at [243, 197] on input "*Reference 2: Name" at bounding box center [382, 201] width 292 height 26
type input "Kim Wilhoit"
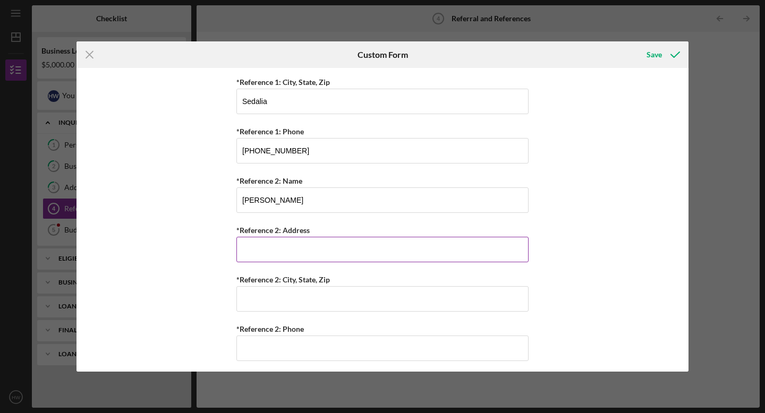
click at [241, 254] on input "*Reference 2: Address" at bounding box center [382, 250] width 292 height 26
type input "22395 Westmoreland Rd"
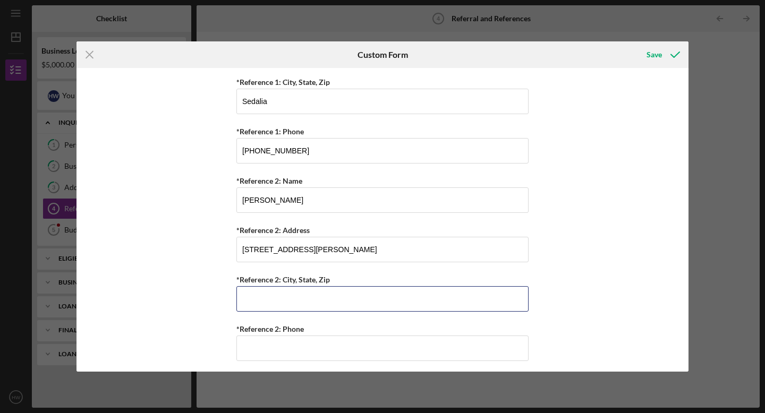
type input "Sedalia"
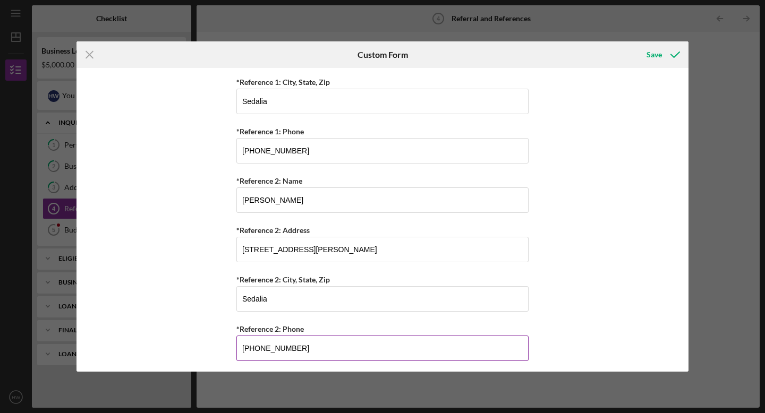
click at [360, 348] on input "(660) 619-8743" at bounding box center [382, 349] width 292 height 26
type input "(660) 619-5397"
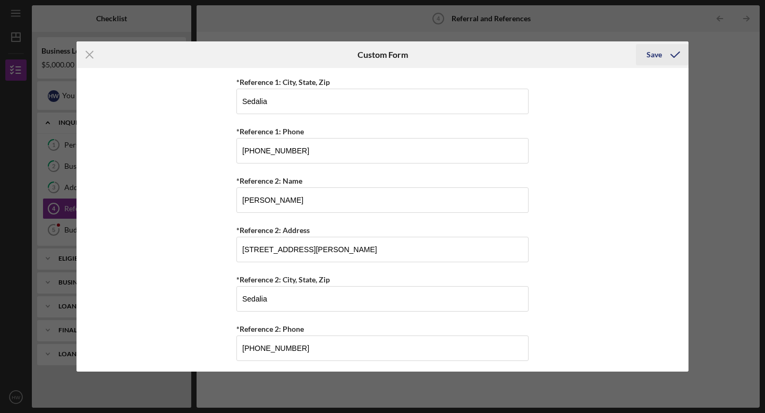
click at [649, 52] on div "Save" at bounding box center [654, 54] width 15 height 21
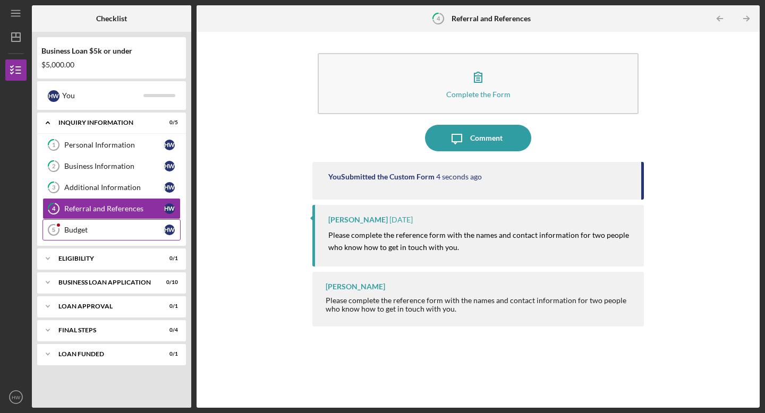
click at [121, 227] on div "Budget" at bounding box center [114, 230] width 100 height 9
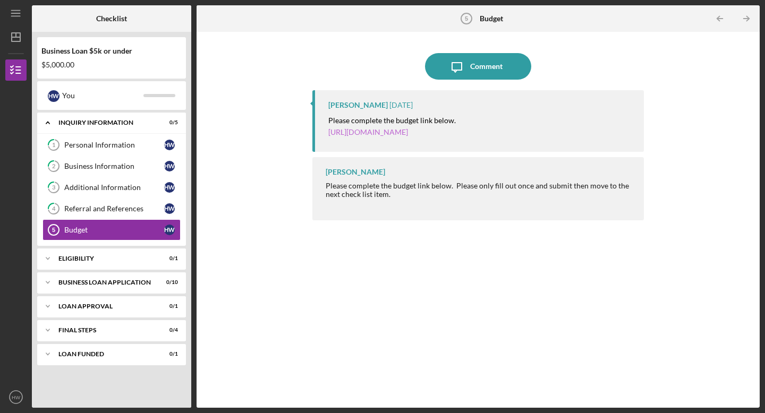
click at [408, 130] on link "[URL][DOMAIN_NAME]" at bounding box center [368, 132] width 80 height 9
click at [114, 263] on div "Icon/Expander Eligibility 0 / 1" at bounding box center [111, 258] width 149 height 21
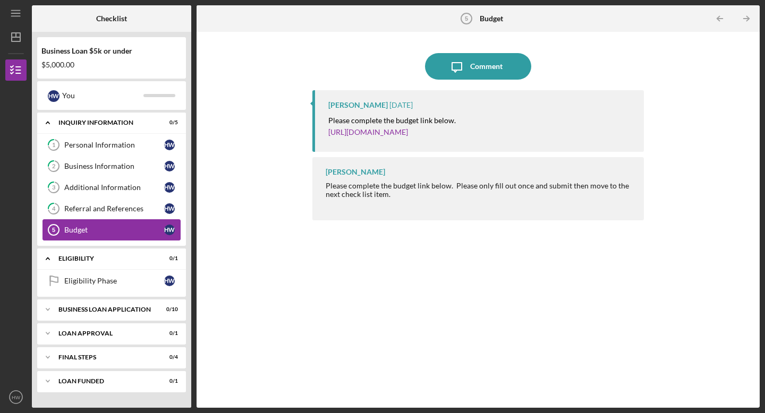
click at [122, 235] on link "Budget 5 Budget H W" at bounding box center [112, 229] width 138 height 21
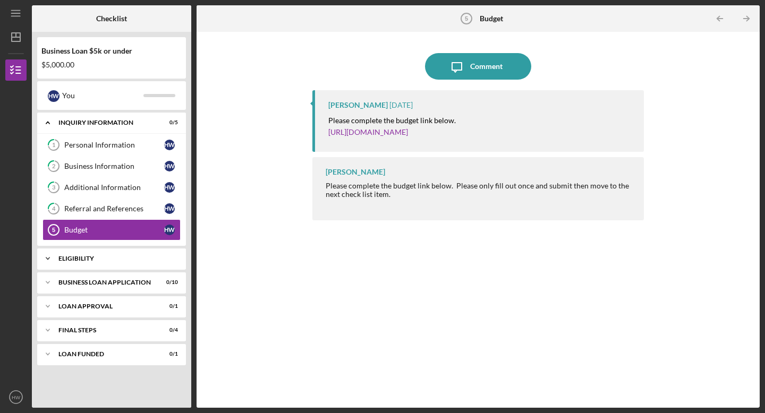
click at [120, 255] on div "Icon/Expander Eligibility 0 / 1" at bounding box center [111, 258] width 149 height 21
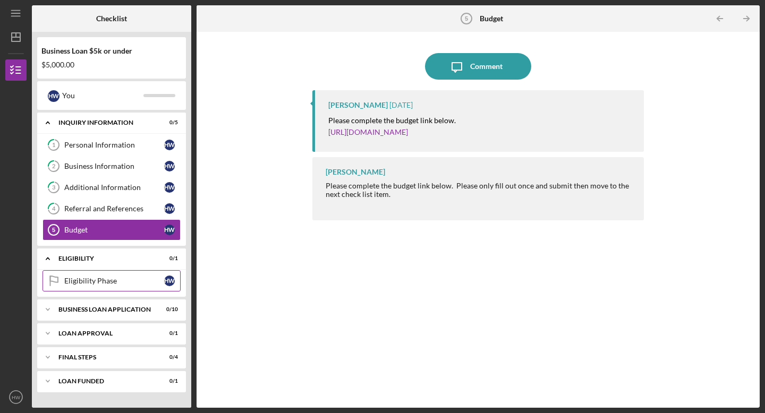
click at [121, 275] on link "Eligibility Phase Eligibility Phase H W" at bounding box center [112, 280] width 138 height 21
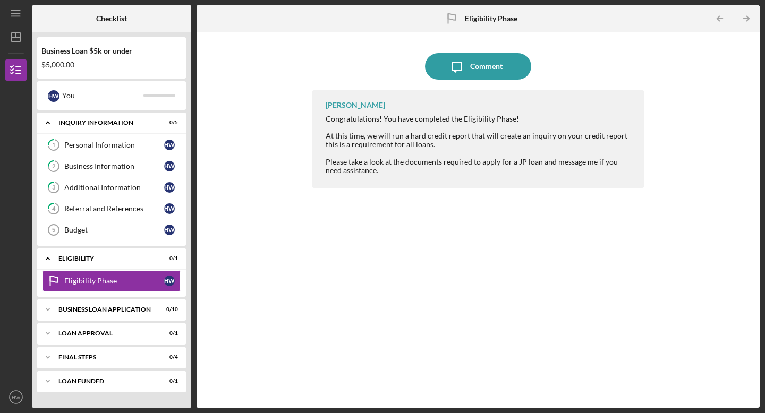
click at [215, 210] on div "Icon/Message Comment [PERSON_NAME] Congratulations! You have completed the Elig…" at bounding box center [478, 220] width 553 height 366
click at [151, 315] on div "Icon/Expander BUSINESS LOAN APPLICATION 0 / 10" at bounding box center [111, 309] width 149 height 21
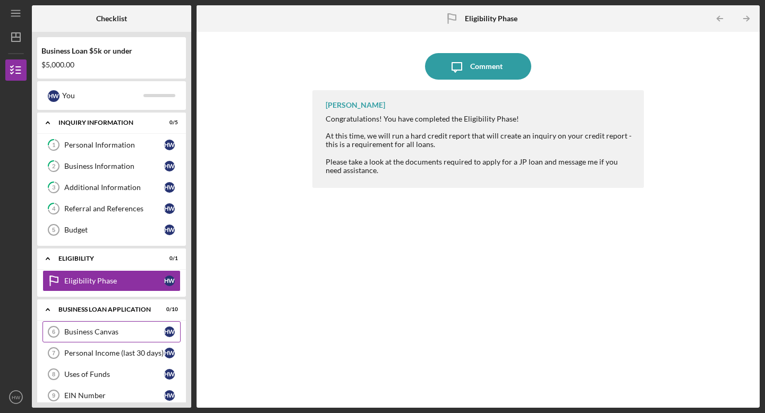
click at [125, 337] on link "Business Canvas 6 Business Canvas H W" at bounding box center [112, 332] width 138 height 21
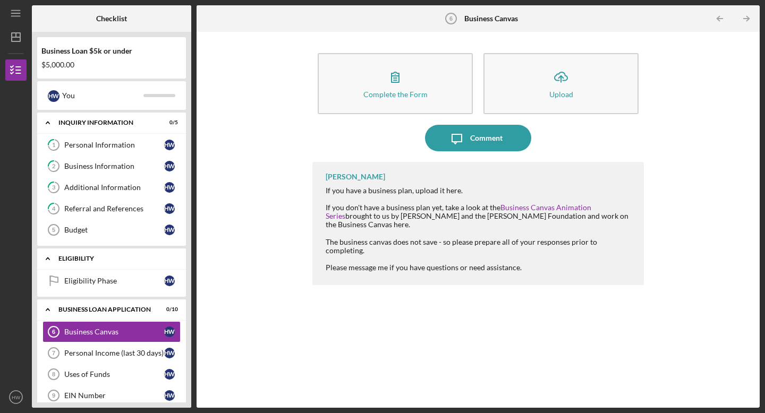
click at [140, 264] on div "Icon/Expander Eligibility 0 / 1" at bounding box center [111, 259] width 149 height 22
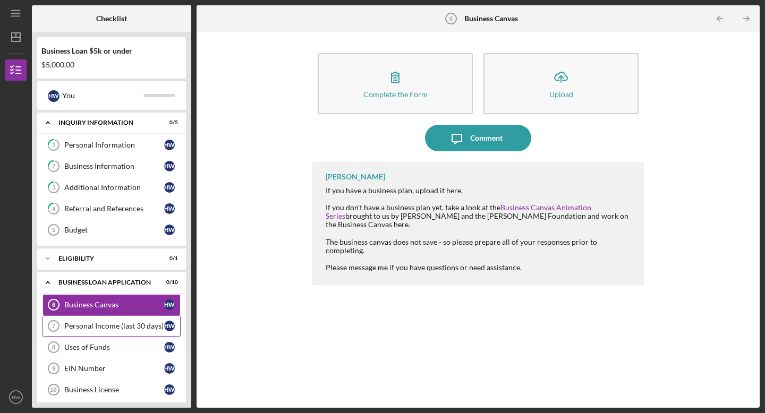
click at [118, 325] on div "Personal Income (last 30 days)" at bounding box center [114, 326] width 100 height 9
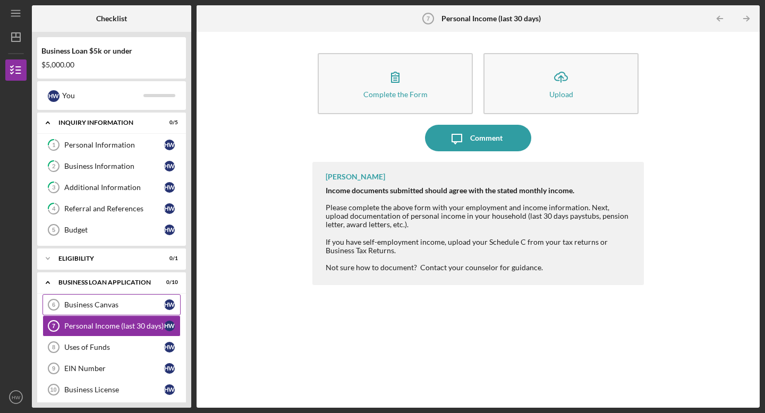
click at [123, 307] on div "Business Canvas" at bounding box center [114, 305] width 100 height 9
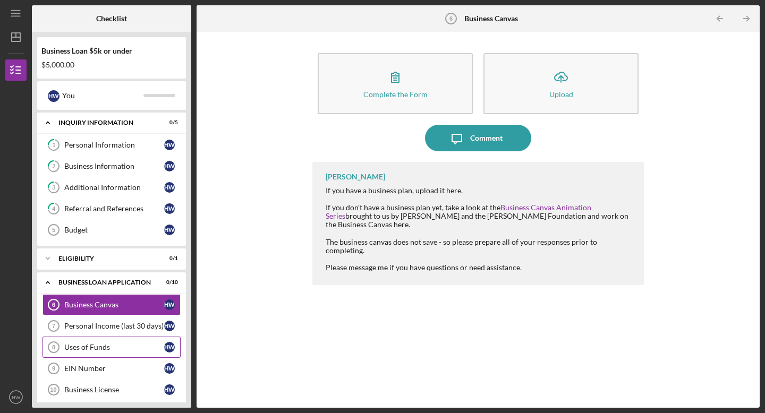
click at [111, 337] on link "Uses of Funds 8 Uses of Funds H W" at bounding box center [112, 347] width 138 height 21
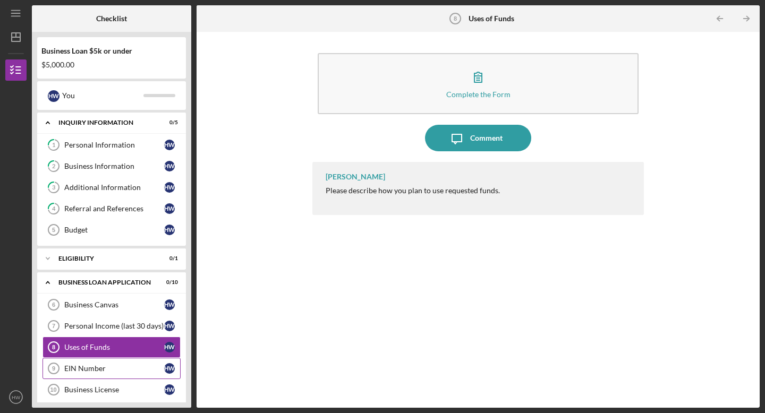
click at [108, 363] on link "EIN Number 9 EIN Number H W" at bounding box center [112, 368] width 138 height 21
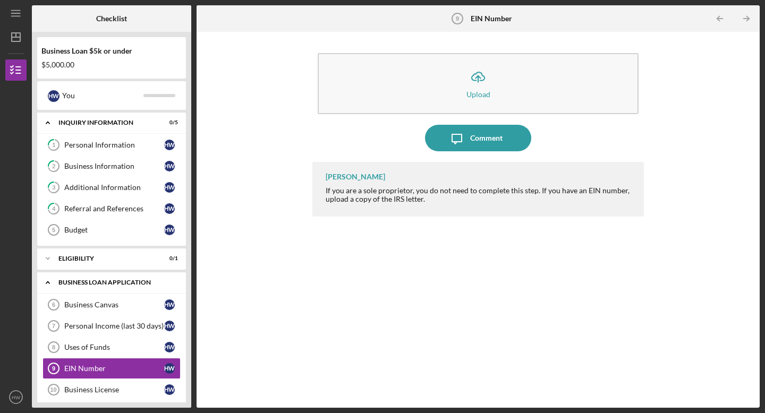
click at [136, 289] on div "Icon/Expander BUSINESS LOAN APPLICATION 0 / 10" at bounding box center [111, 283] width 149 height 22
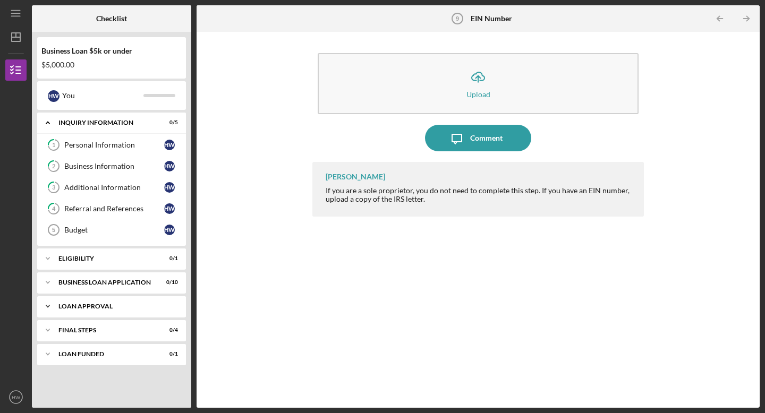
click at [138, 303] on div "Loan Approval" at bounding box center [115, 306] width 114 height 6
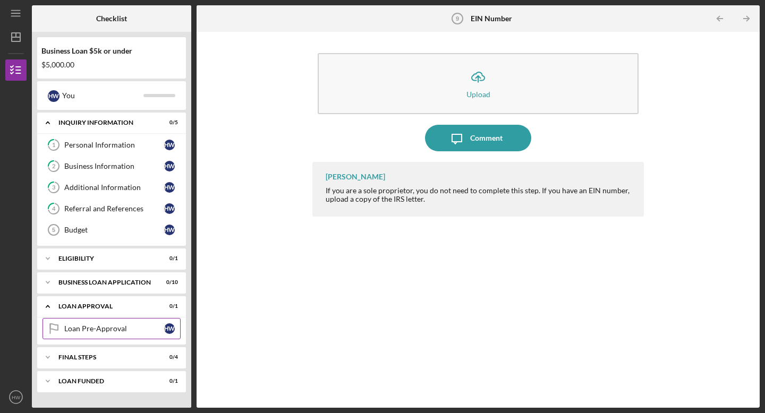
click at [131, 327] on div "Loan Pre-Approval" at bounding box center [114, 329] width 100 height 9
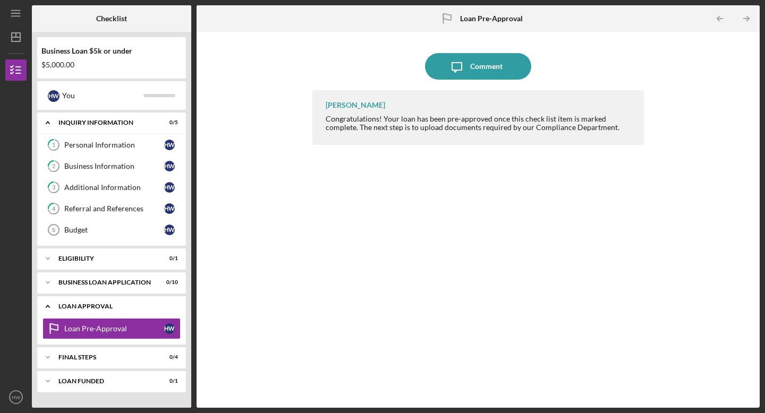
click at [138, 311] on div "Icon/Expander Loan Approval 0 / 1" at bounding box center [111, 307] width 149 height 22
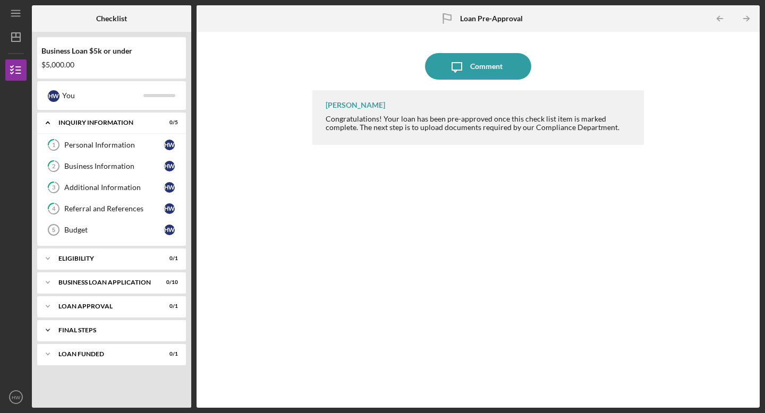
click at [123, 339] on div "Icon/Expander Final Steps 0 / 4" at bounding box center [111, 330] width 149 height 21
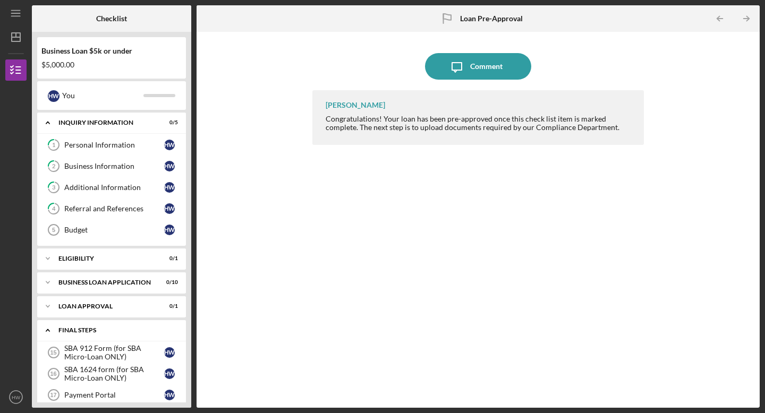
click at [128, 335] on div "Icon/Expander Final Steps 0 / 4" at bounding box center [111, 331] width 149 height 22
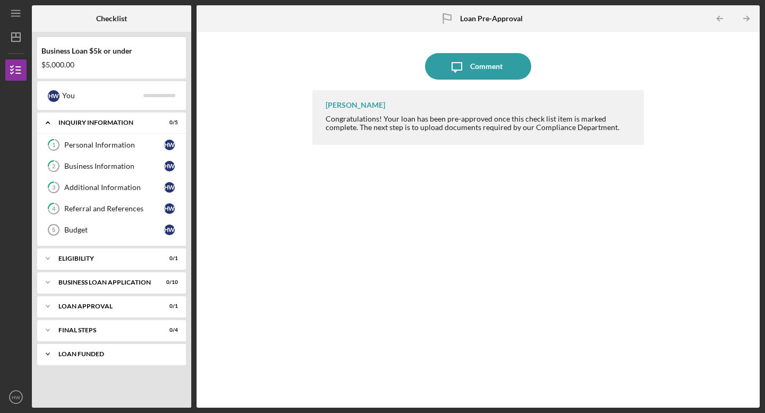
click at [124, 350] on div "Icon/Expander LOAN FUNDED 0 / 1" at bounding box center [111, 354] width 149 height 21
click at [124, 350] on div "Icon/Expander LOAN FUNDED 0 / 1" at bounding box center [111, 355] width 149 height 22
click at [134, 306] on div "Loan Approval" at bounding box center [115, 306] width 114 height 6
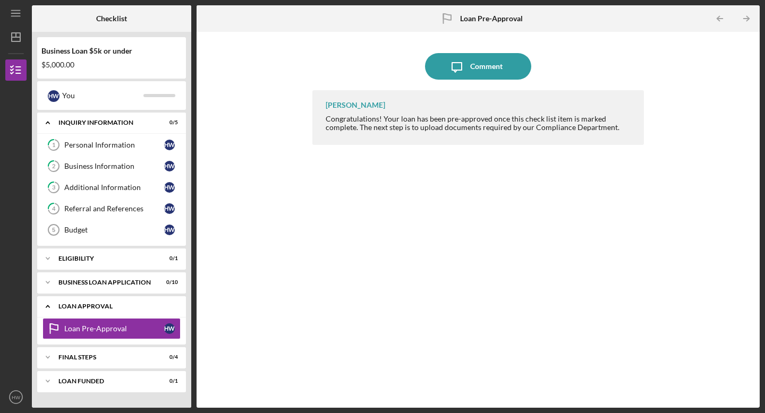
click at [134, 306] on div "Loan Approval" at bounding box center [115, 306] width 114 height 6
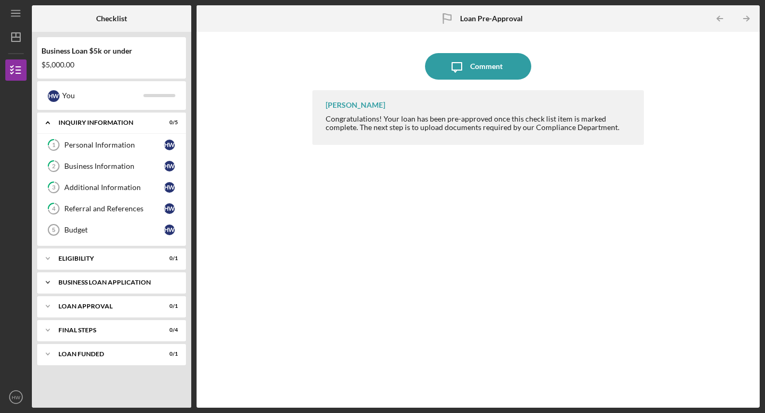
click at [145, 279] on div "Icon/Expander BUSINESS LOAN APPLICATION 0 / 10" at bounding box center [111, 282] width 149 height 21
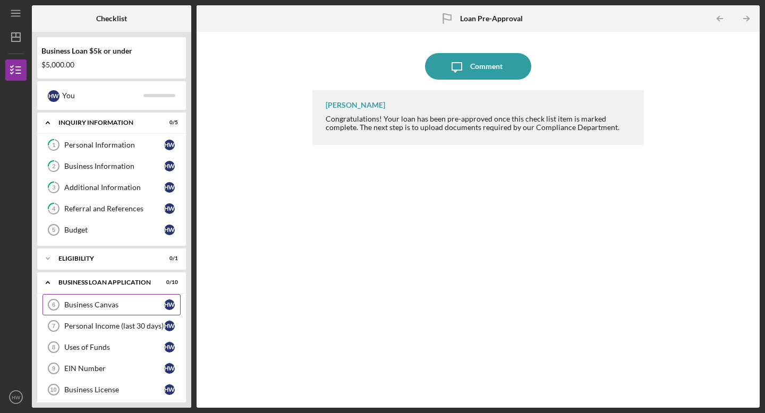
click at [132, 306] on div "Business Canvas" at bounding box center [114, 305] width 100 height 9
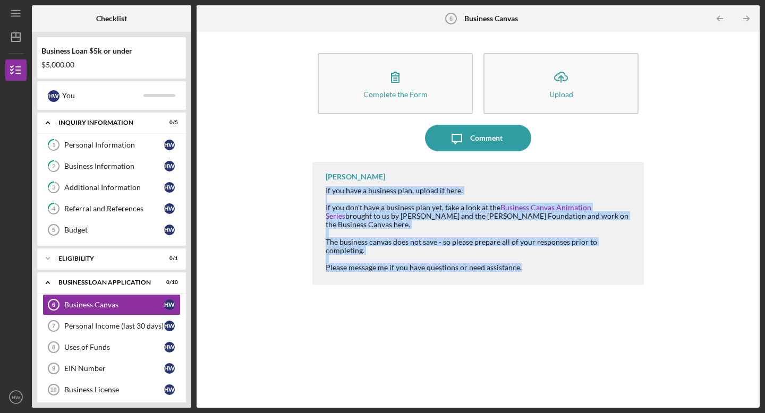
drag, startPoint x: 319, startPoint y: 191, endPoint x: 524, endPoint y: 258, distance: 215.6
click at [524, 258] on div "[PERSON_NAME] If you have a business plan, upload it here. If you don't have a …" at bounding box center [478, 223] width 332 height 123
click at [524, 264] on div "Please message me if you have questions or need assistance." at bounding box center [480, 268] width 308 height 9
drag, startPoint x: 524, startPoint y: 258, endPoint x: 304, endPoint y: 192, distance: 229.2
click at [304, 192] on div "Complete the Form Form Icon/Upload Upload Icon/Message Comment [PERSON_NAME] If…" at bounding box center [478, 220] width 553 height 366
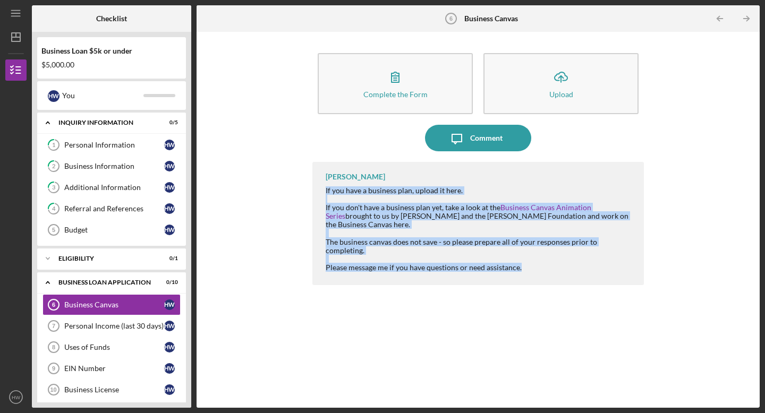
click at [304, 192] on div "Complete the Form Form Icon/Upload Upload Icon/Message Comment [PERSON_NAME] If…" at bounding box center [478, 220] width 553 height 366
